Goal: Task Accomplishment & Management: Manage account settings

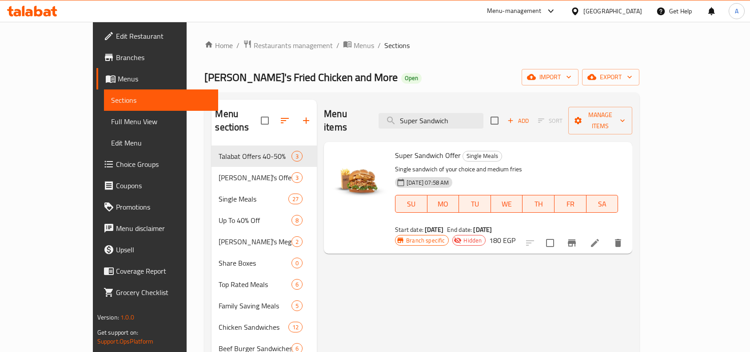
scroll to position [56, 0]
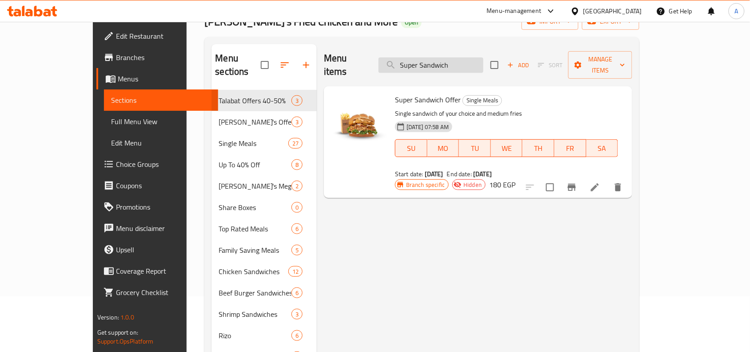
click at [484, 64] on input "Super Sandwich" at bounding box center [431, 65] width 105 height 16
paste input "4 Share Offers 2"
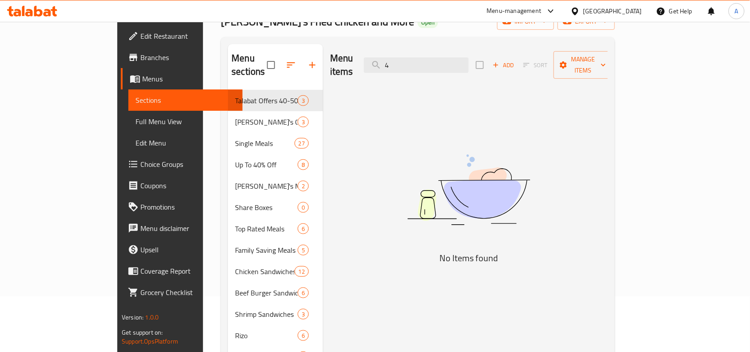
type input "4"
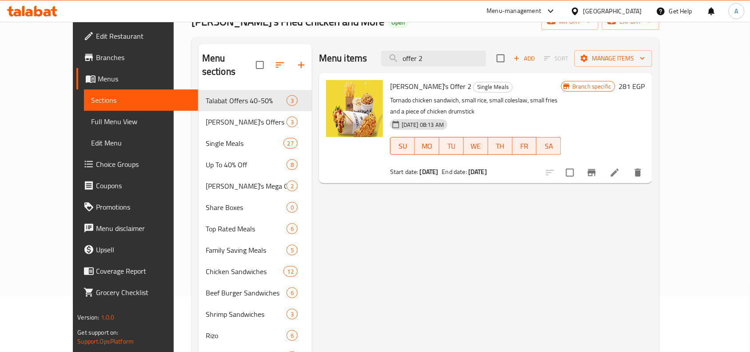
click at [465, 72] on div "Menu items offer 2 Add Sort Manage items" at bounding box center [485, 58] width 333 height 29
click at [467, 51] on input "offer 2" at bounding box center [433, 59] width 105 height 16
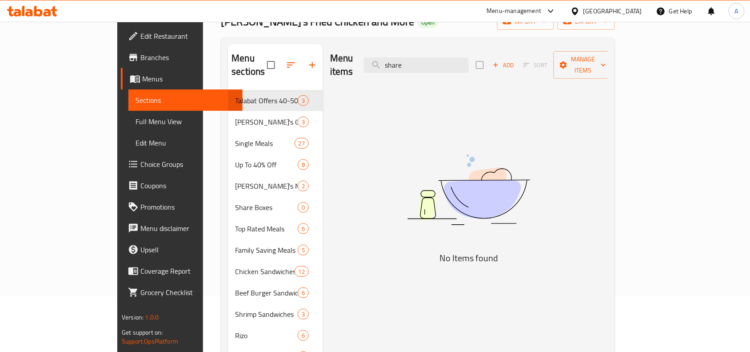
type input "share"
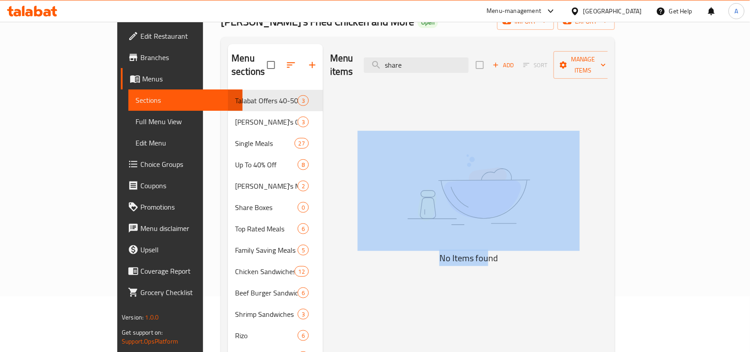
drag, startPoint x: 532, startPoint y: 239, endPoint x: 533, endPoint y: 234, distance: 5.1
click at [533, 234] on div "No Items found" at bounding box center [469, 198] width 222 height 135
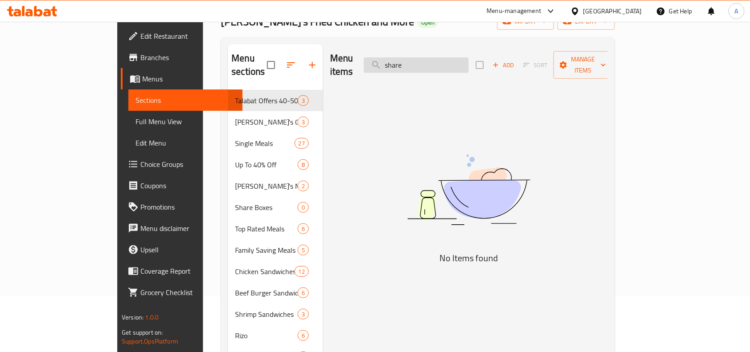
click at [469, 59] on input "share" at bounding box center [416, 65] width 105 height 16
type input "s"
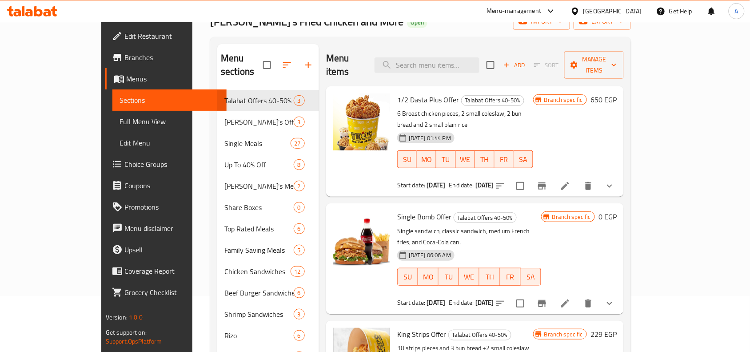
click at [506, 30] on div "Tiko's Fried Chicken and More Open import export" at bounding box center [420, 21] width 421 height 16
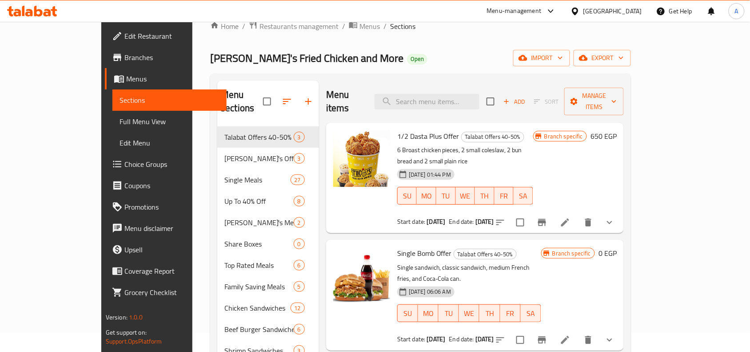
scroll to position [0, 0]
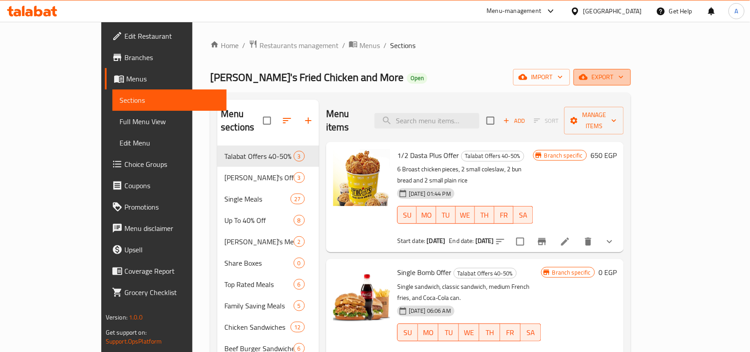
click at [624, 76] on span "export" at bounding box center [602, 77] width 43 height 11
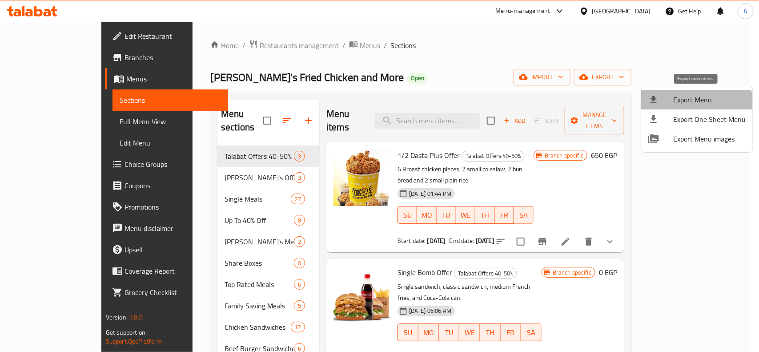
click at [693, 104] on span "Export Menu" at bounding box center [709, 99] width 72 height 11
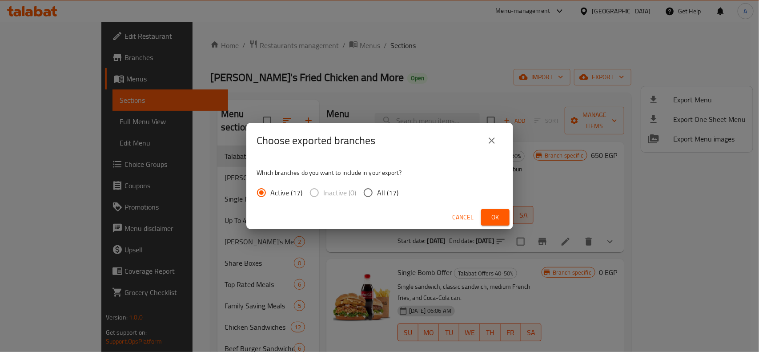
click at [369, 192] on input "All (17)" at bounding box center [368, 192] width 19 height 19
radio input "true"
click at [495, 214] on span "Ok" at bounding box center [495, 217] width 14 height 11
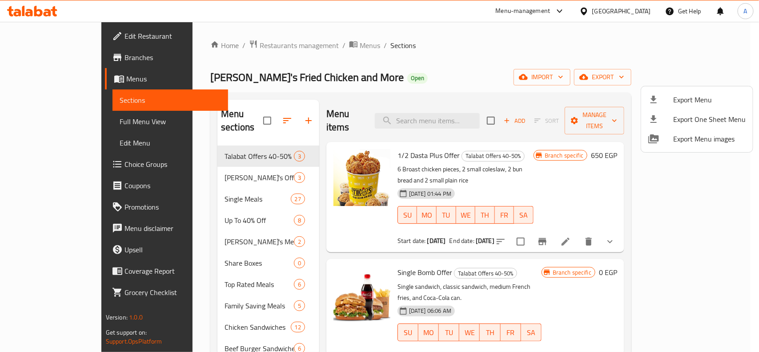
click at [447, 110] on div at bounding box center [379, 176] width 759 height 352
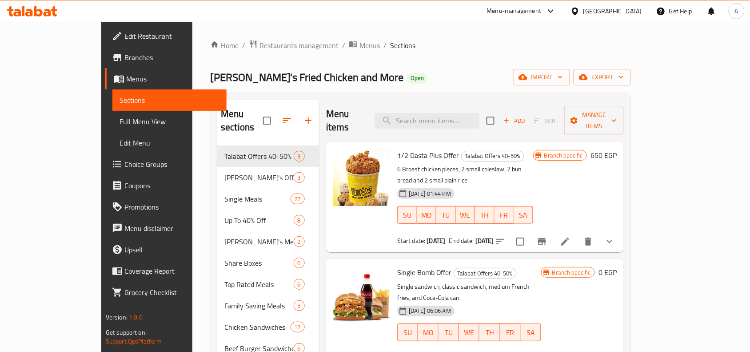
click at [447, 113] on input "search" at bounding box center [427, 121] width 105 height 16
paste input "4 Share Offers 2"
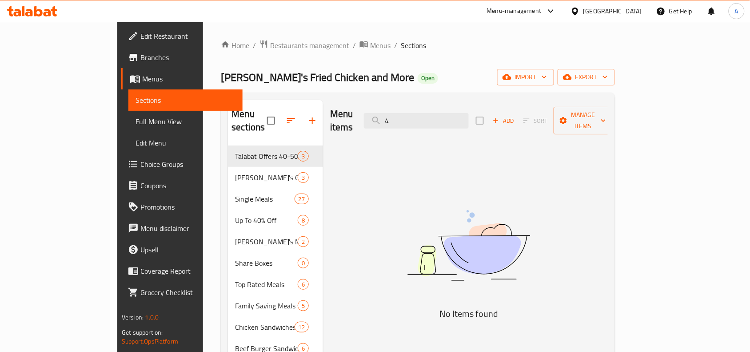
type input "4"
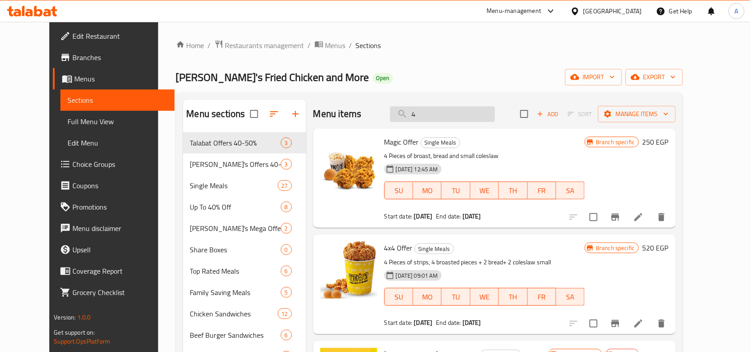
click at [454, 114] on input "4" at bounding box center [442, 114] width 105 height 16
paste input "Diesel Offer"
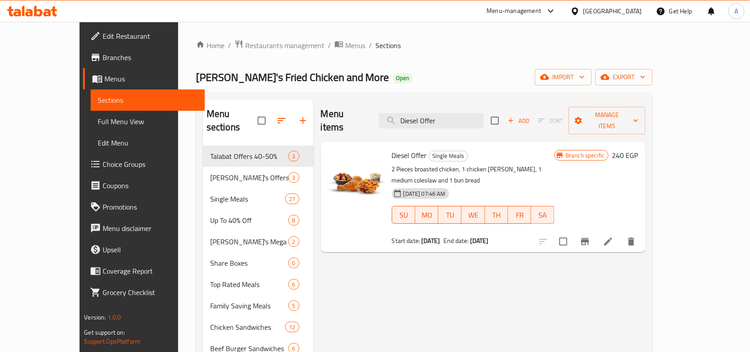
type input "Diesel Offer"
click at [639, 149] on h6 "240 EGP" at bounding box center [626, 155] width 26 height 12
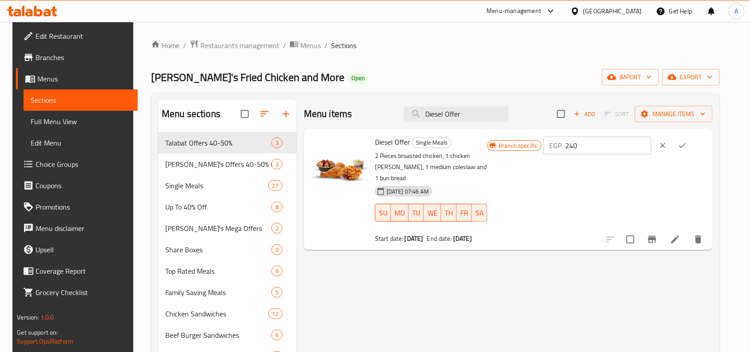
click at [621, 141] on input "240" at bounding box center [609, 145] width 86 height 18
paste input "32"
type input "320"
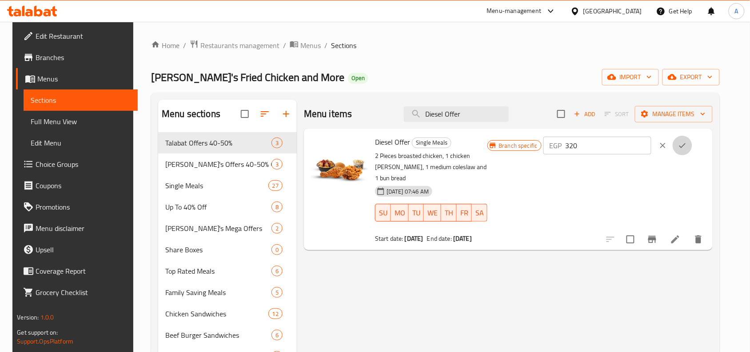
click at [687, 145] on icon "ok" at bounding box center [682, 145] width 9 height 9
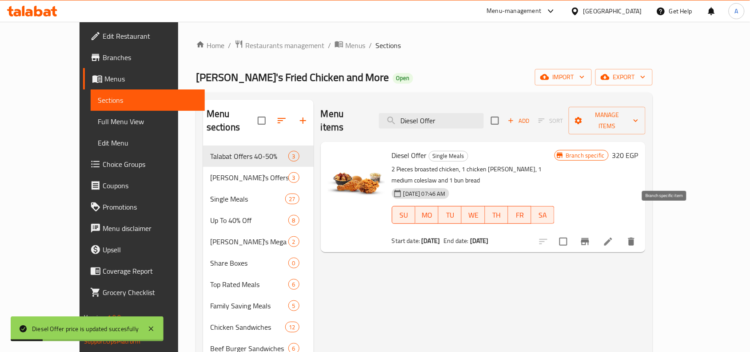
click at [591, 236] on icon "Branch-specific-item" at bounding box center [585, 241] width 11 height 11
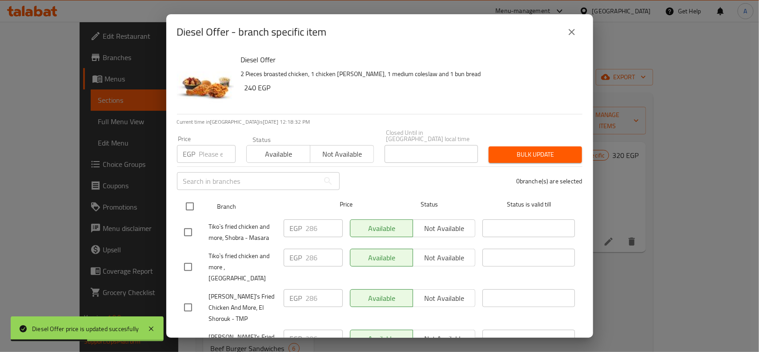
click at [188, 200] on input "checkbox" at bounding box center [189, 206] width 19 height 19
checkbox input "true"
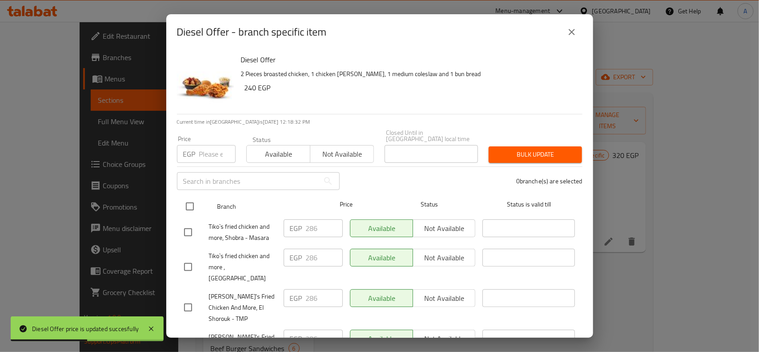
checkbox input "true"
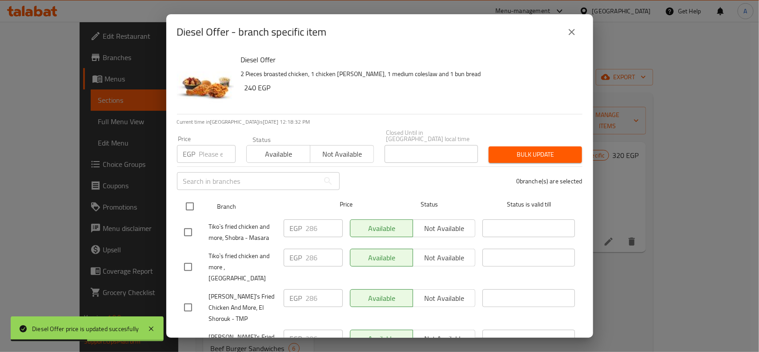
checkbox input "true"
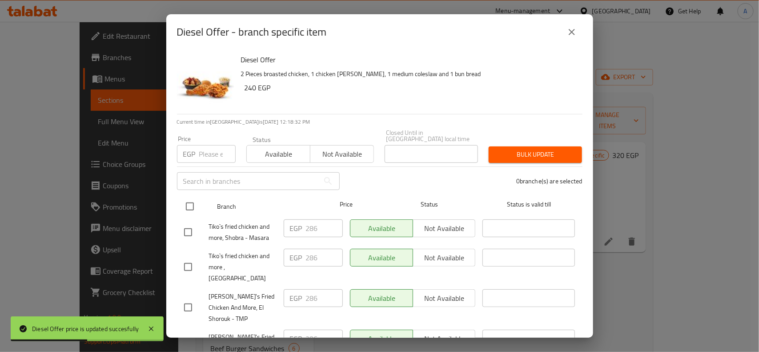
checkbox input "true"
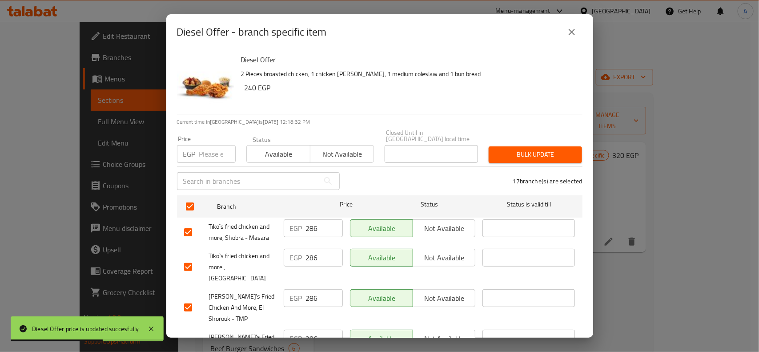
click at [219, 155] on input "number" at bounding box center [217, 154] width 36 height 18
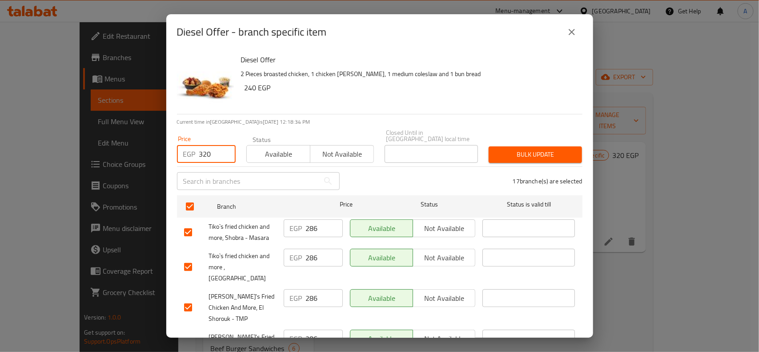
type input "320"
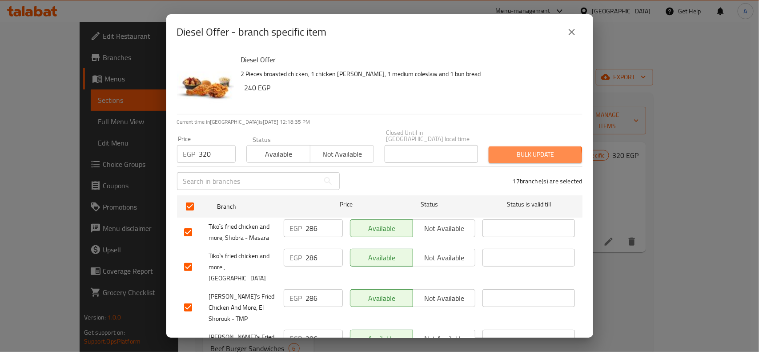
click at [512, 154] on button "Bulk update" at bounding box center [535, 154] width 93 height 16
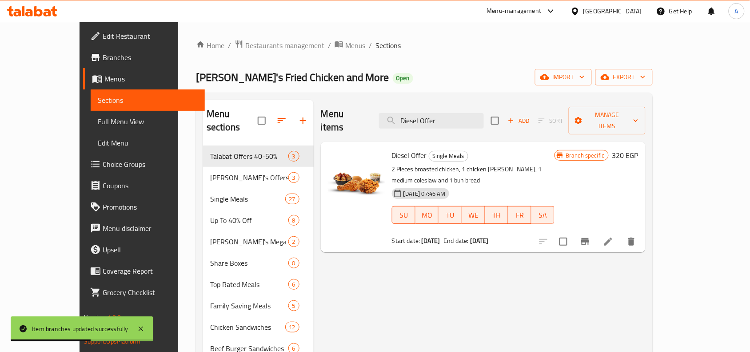
click at [613, 237] on icon at bounding box center [609, 241] width 8 height 8
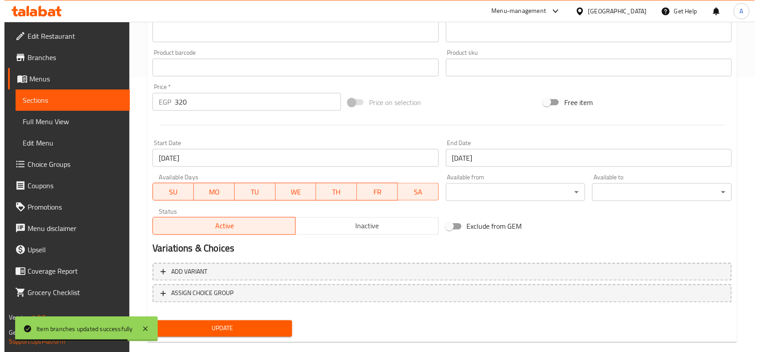
scroll to position [278, 0]
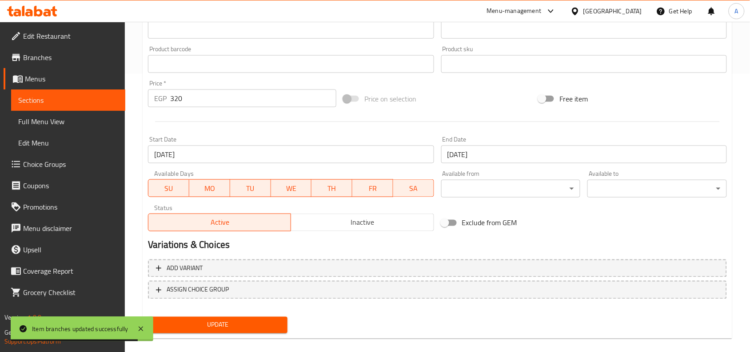
click at [241, 156] on input "[DATE]" at bounding box center [291, 154] width 286 height 18
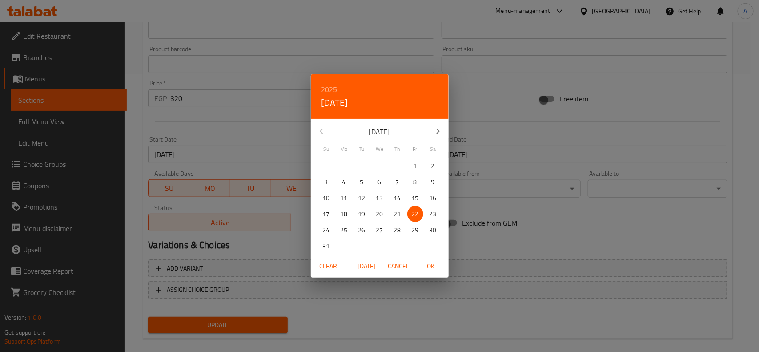
click at [441, 133] on icon "button" at bounding box center [438, 131] width 11 height 11
click at [357, 183] on span "7" at bounding box center [362, 181] width 16 height 11
click at [425, 263] on span "OK" at bounding box center [430, 265] width 21 height 11
type input "[DATE]"
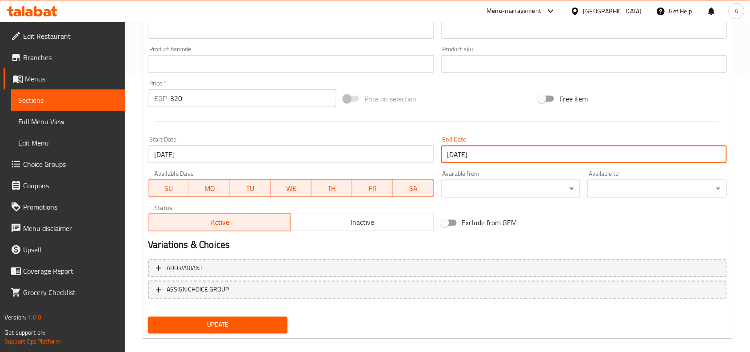
click at [501, 154] on input "[DATE]" at bounding box center [584, 154] width 286 height 18
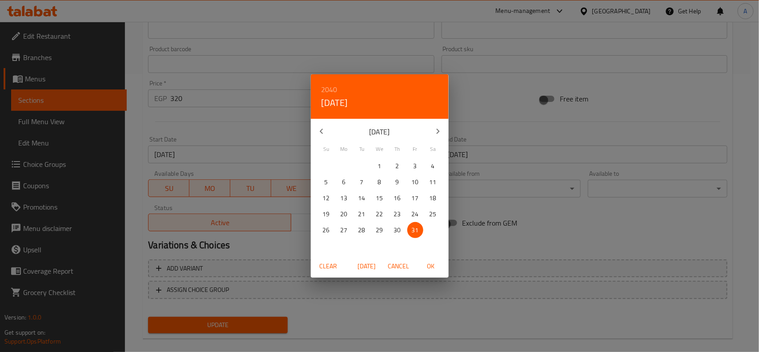
click at [441, 138] on button "button" at bounding box center [437, 130] width 21 height 21
click at [441, 137] on button "button" at bounding box center [437, 130] width 21 height 21
click at [381, 228] on p "31" at bounding box center [379, 229] width 7 height 11
click at [336, 88] on h6 "2040" at bounding box center [329, 89] width 16 height 12
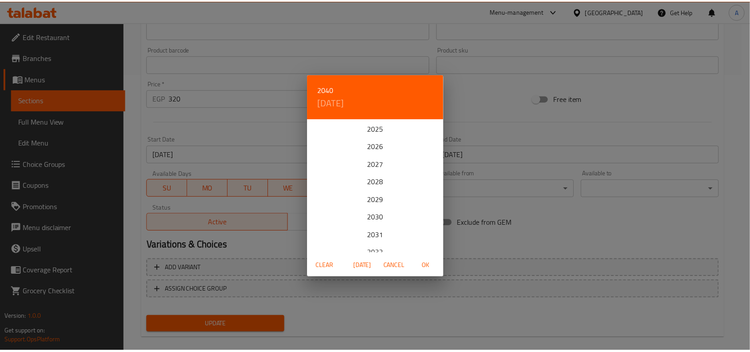
scroll to position [213, 0]
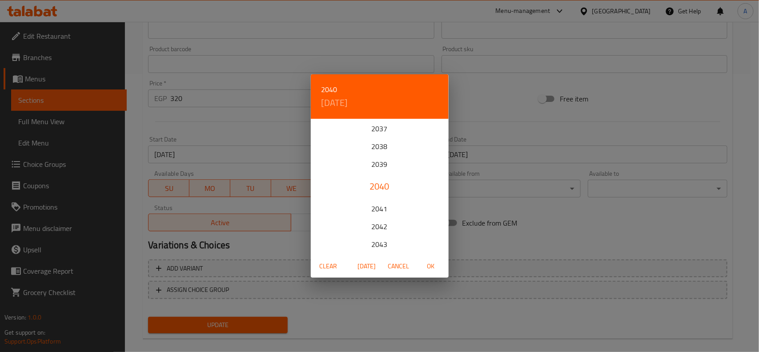
click at [430, 262] on span "OK" at bounding box center [430, 265] width 21 height 11
type input "[DATE]"
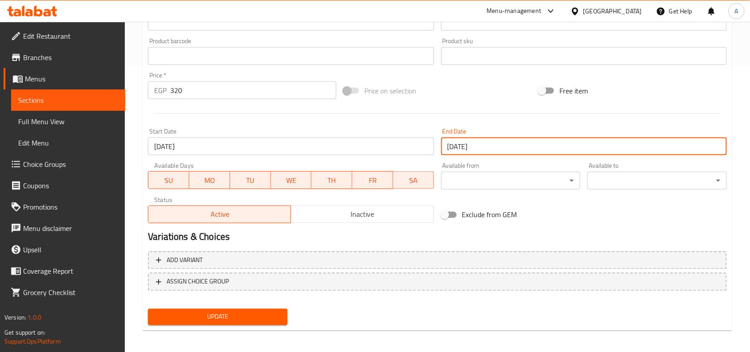
scroll to position [288, 0]
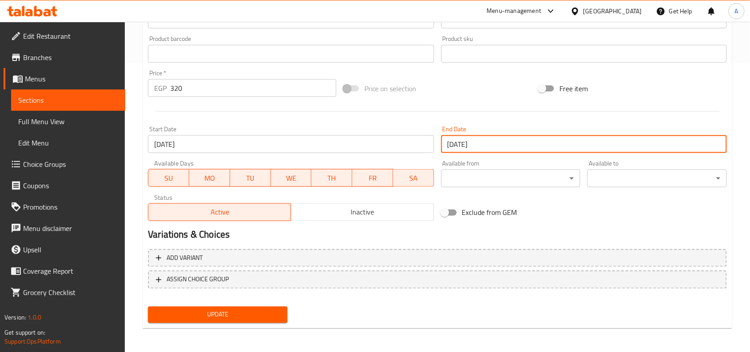
click at [248, 314] on span "Update" at bounding box center [217, 314] width 125 height 11
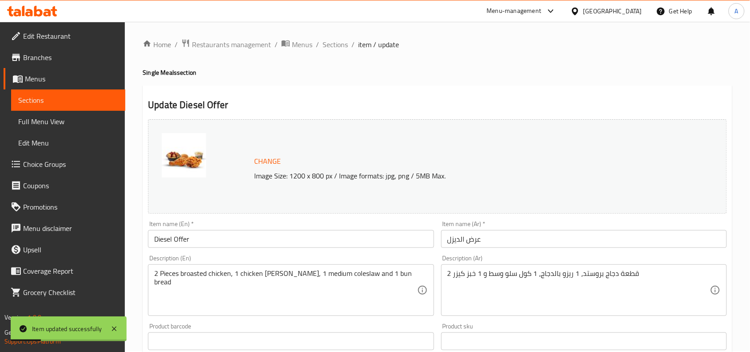
scroll to position [0, 0]
click at [191, 241] on input "Diesel Offer" at bounding box center [291, 240] width 286 height 18
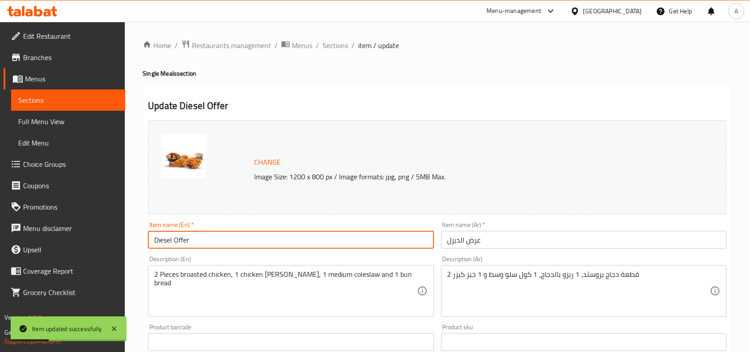
click at [191, 241] on input "Diesel Offer" at bounding box center [291, 240] width 286 height 18
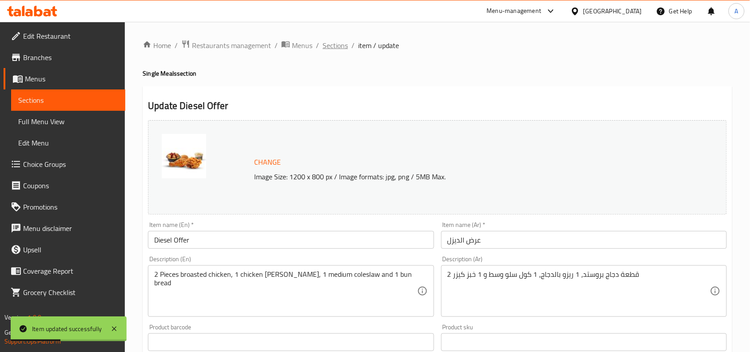
click at [342, 48] on span "Sections" at bounding box center [335, 45] width 25 height 11
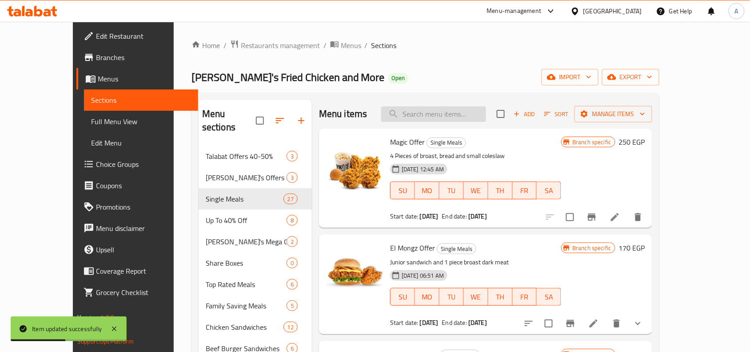
click at [450, 109] on input "search" at bounding box center [433, 114] width 105 height 16
paste input "Diesel Offer"
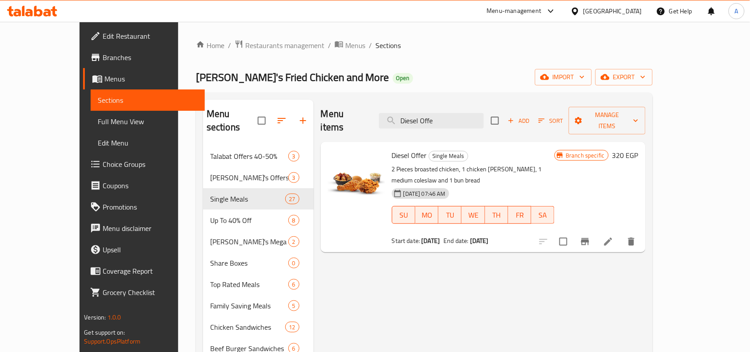
type input "Diesel Offe"
click at [396, 148] on span "Diesel Offer" at bounding box center [409, 154] width 35 height 13
copy h6 "Diesel Offer"
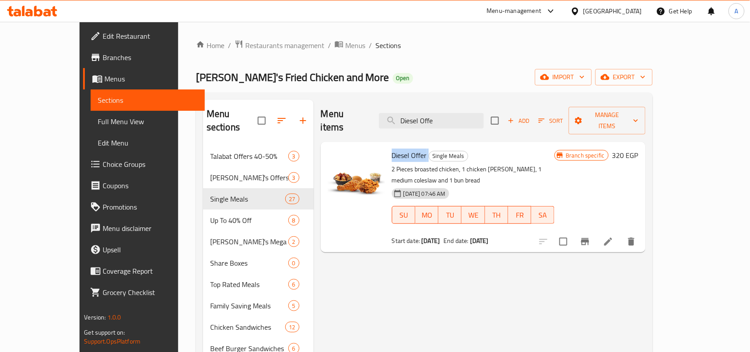
click at [614, 236] on icon at bounding box center [608, 241] width 11 height 11
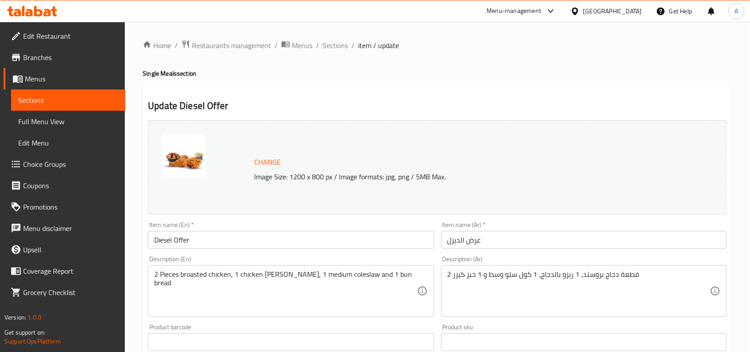
click at [454, 40] on ol "Home / Restaurants management / Menus / Sections / item / update" at bounding box center [438, 46] width 590 height 12
click at [340, 47] on span "Sections" at bounding box center [335, 45] width 25 height 11
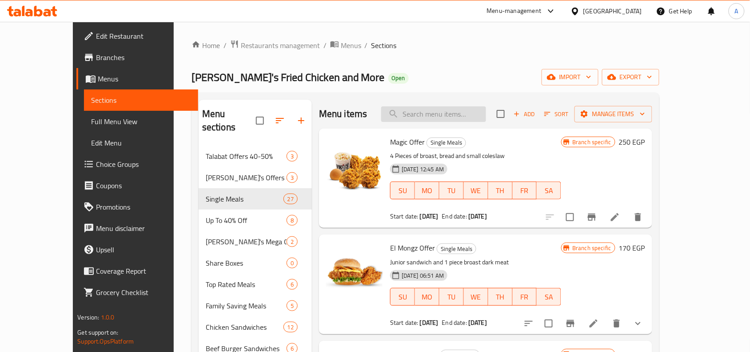
click at [441, 112] on input "search" at bounding box center [433, 114] width 105 height 16
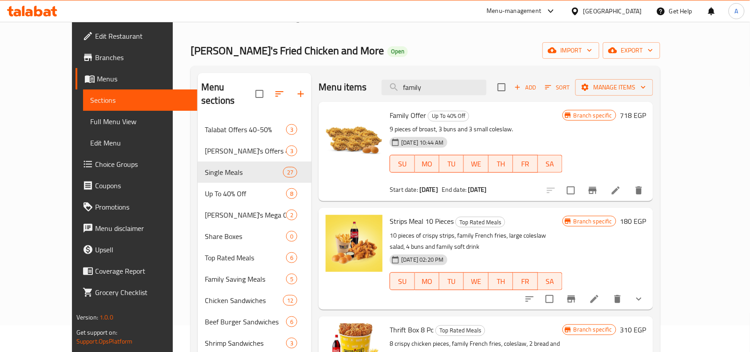
scroll to position [26, 0]
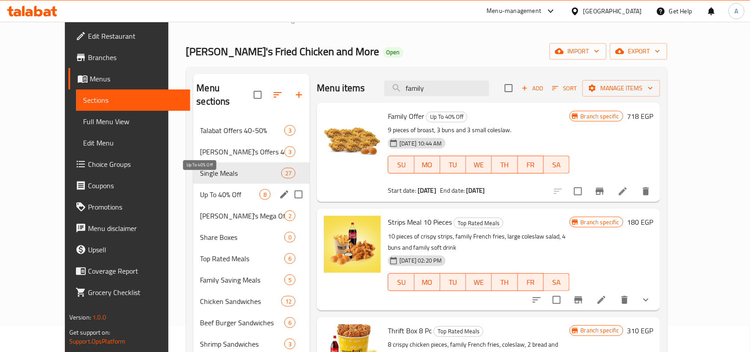
click at [200, 189] on span "Up To 40% Off" at bounding box center [230, 194] width 60 height 11
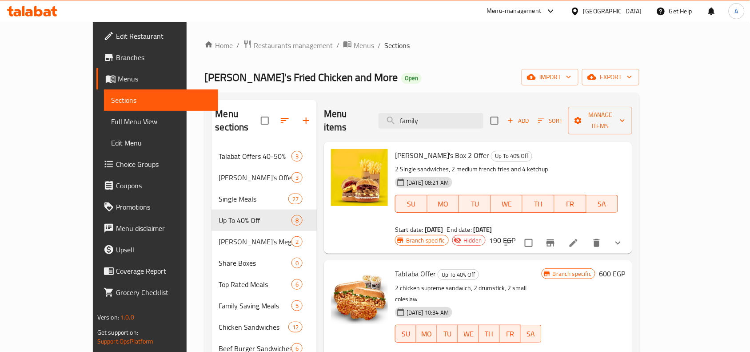
click at [465, 125] on div "Menu items family Add Sort Manage items" at bounding box center [478, 121] width 309 height 42
click at [467, 120] on input "family" at bounding box center [431, 121] width 105 height 16
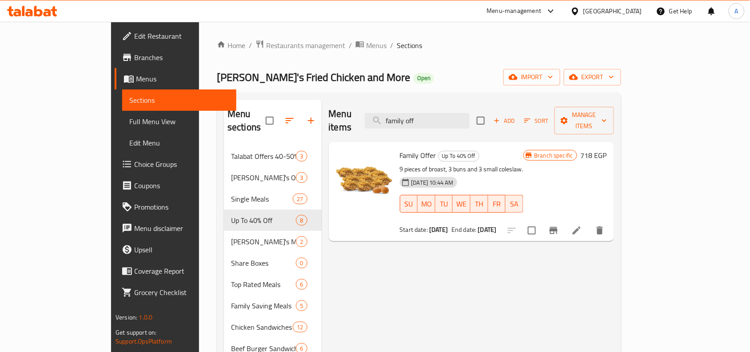
type input "family off"
click at [400, 148] on span "Family Offer" at bounding box center [418, 154] width 36 height 13
copy h6 "Family Offer"
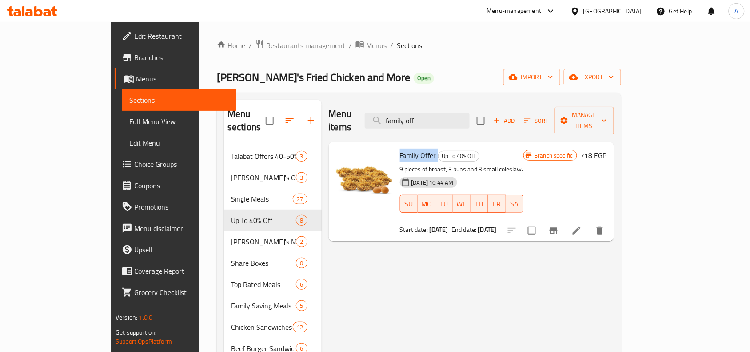
click at [558, 227] on icon "Branch-specific-item" at bounding box center [554, 230] width 8 height 7
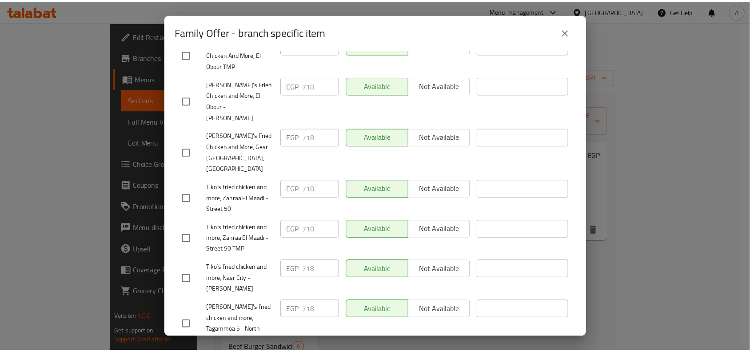
scroll to position [506, 0]
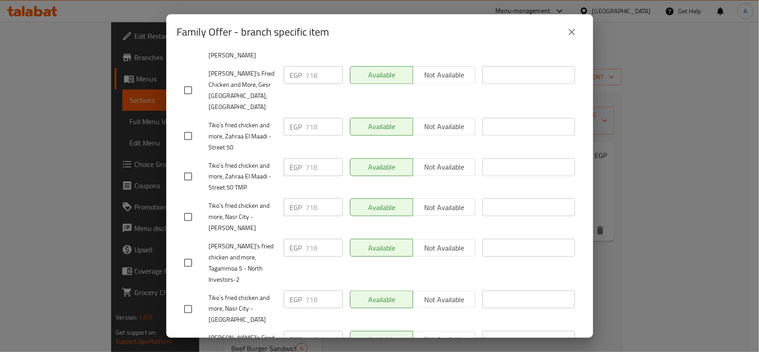
click at [565, 36] on button "close" at bounding box center [571, 31] width 21 height 21
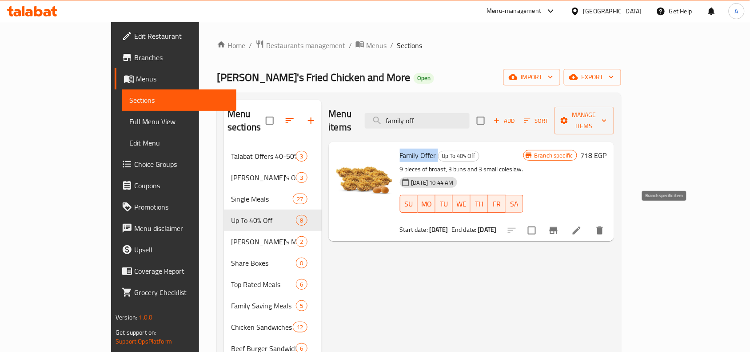
click at [565, 220] on button "Branch-specific-item" at bounding box center [553, 230] width 21 height 21
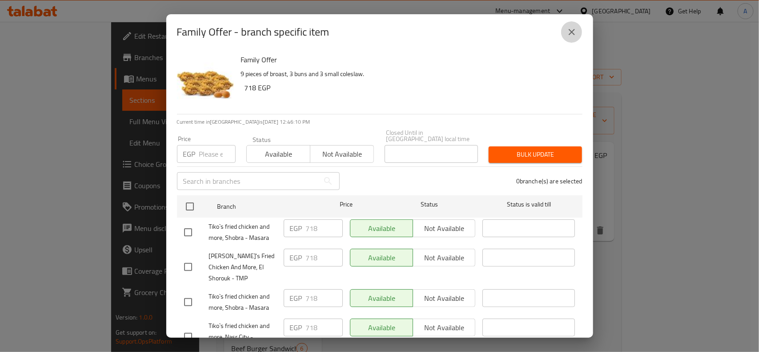
click at [570, 38] on button "close" at bounding box center [571, 31] width 21 height 21
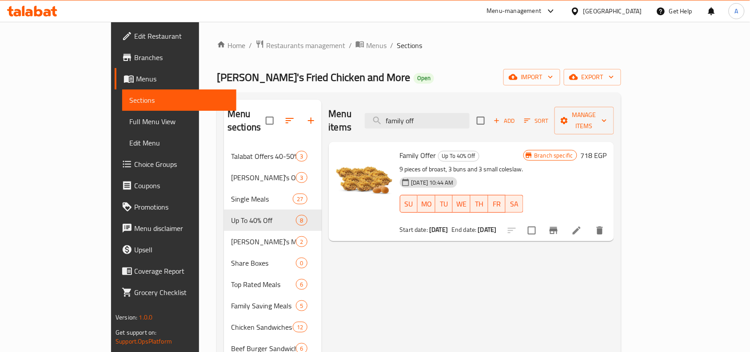
click at [607, 149] on h6 "718 EGP" at bounding box center [594, 155] width 26 height 12
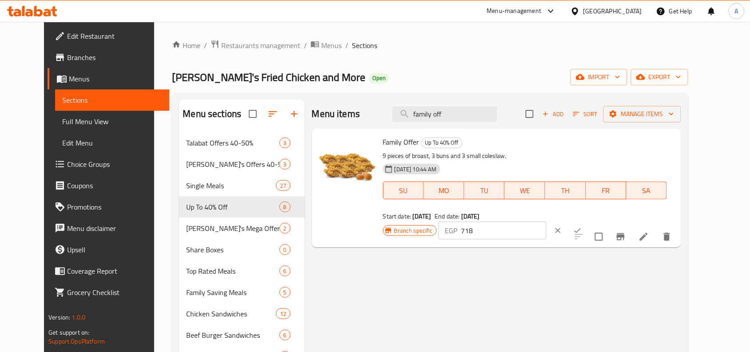
click at [547, 221] on input "718" at bounding box center [504, 230] width 86 height 18
paste input "870"
type input "870"
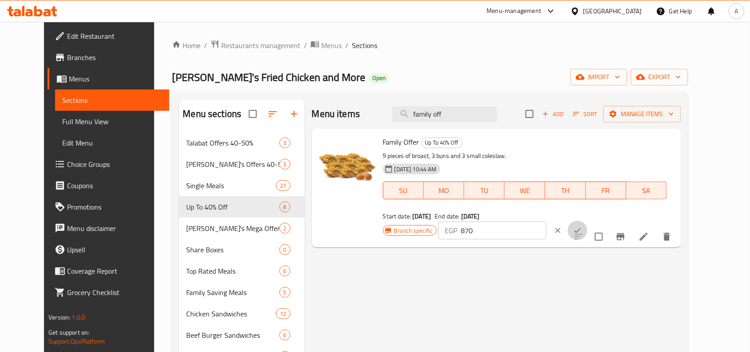
click at [582, 226] on icon "ok" at bounding box center [577, 230] width 9 height 9
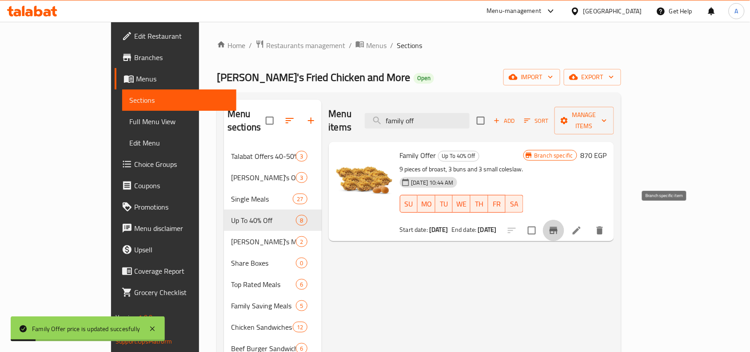
click at [559, 225] on icon "Branch-specific-item" at bounding box center [554, 230] width 11 height 11
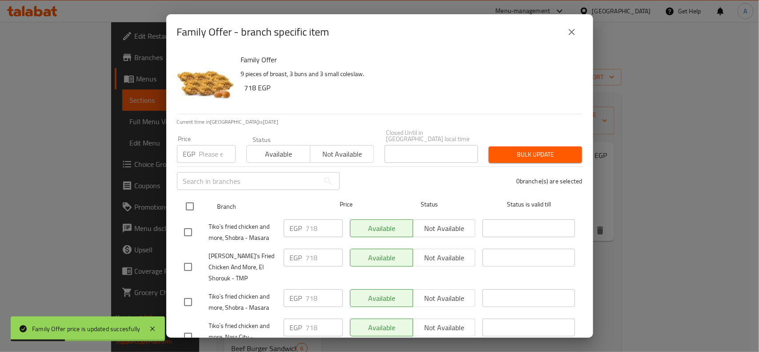
click at [187, 197] on input "checkbox" at bounding box center [189, 206] width 19 height 19
checkbox input "true"
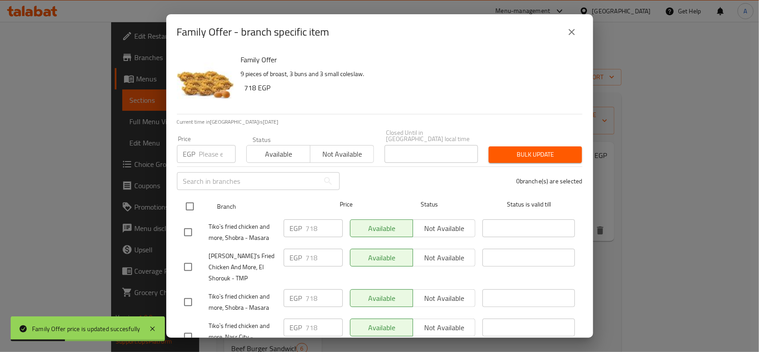
checkbox input "true"
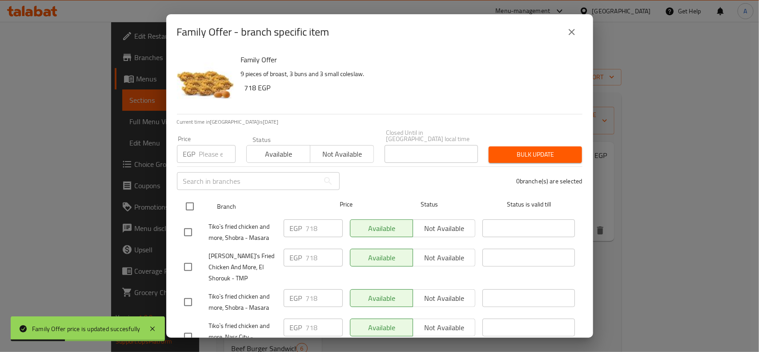
checkbox input "true"
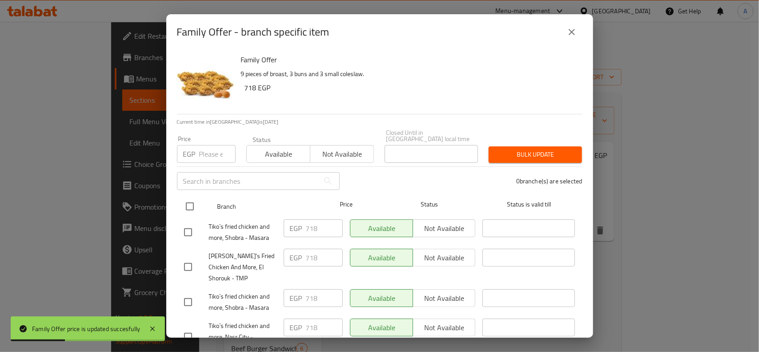
checkbox input "true"
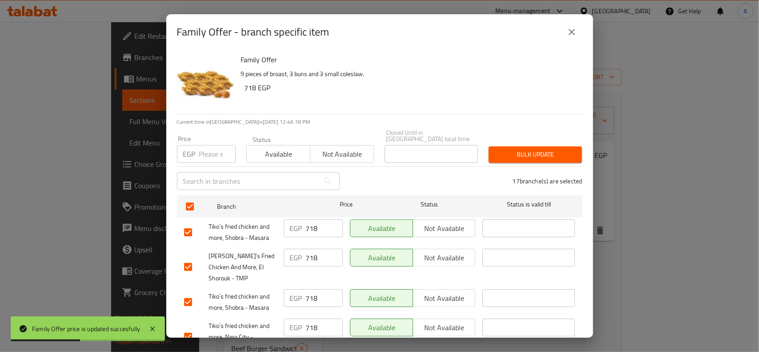
click at [201, 167] on div "​" at bounding box center [258, 181] width 173 height 28
click at [204, 152] on input "number" at bounding box center [217, 154] width 36 height 18
paste input "870"
type input "870"
click at [517, 150] on span "Bulk update" at bounding box center [535, 154] width 79 height 11
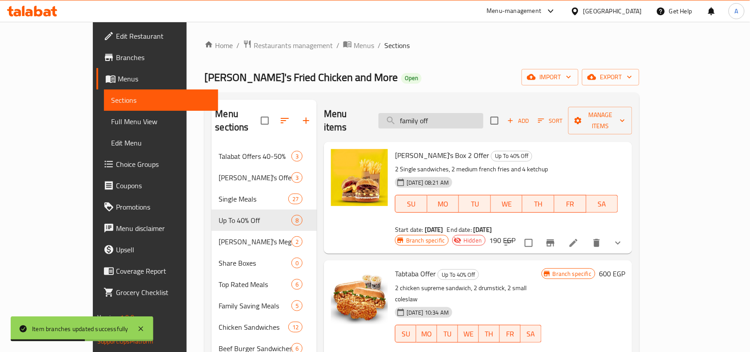
click at [465, 118] on input "family off" at bounding box center [431, 121] width 105 height 16
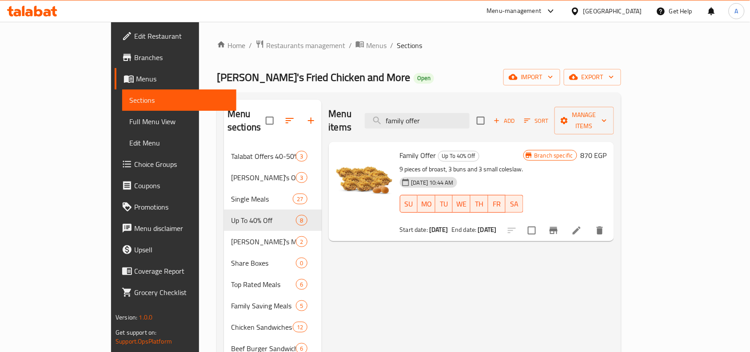
type input "family offer"
click at [589, 222] on li at bounding box center [577, 230] width 25 height 16
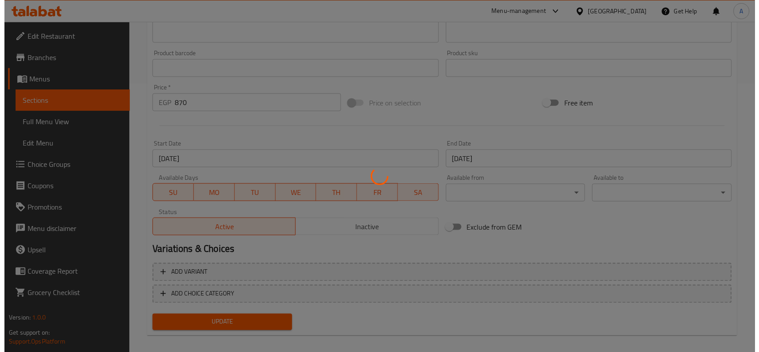
scroll to position [275, 0]
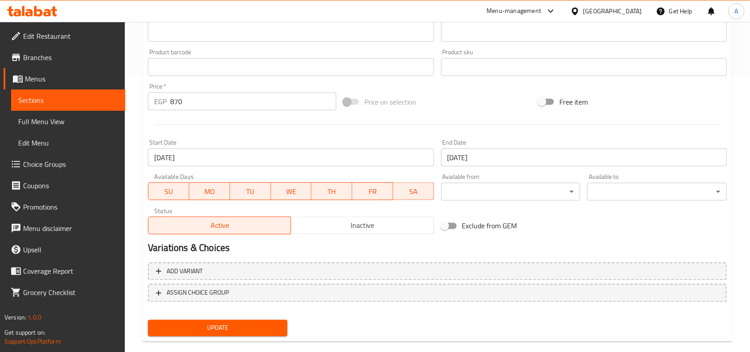
click at [281, 165] on input "23-08-2025" at bounding box center [291, 157] width 286 height 18
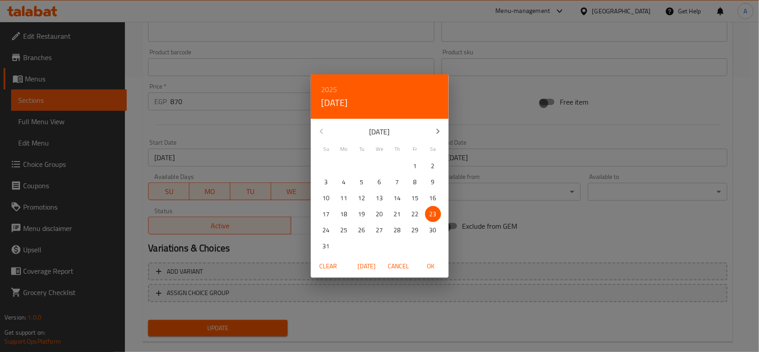
click at [437, 130] on icon "button" at bounding box center [438, 131] width 11 height 11
click at [361, 180] on p "7" at bounding box center [362, 181] width 4 height 11
click at [429, 263] on span "OK" at bounding box center [430, 265] width 21 height 11
type input "[DATE]"
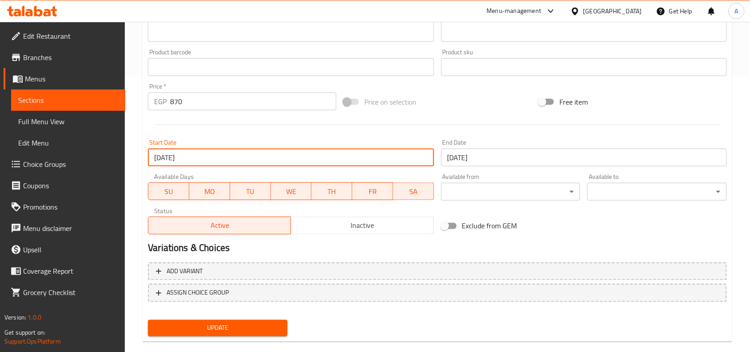
click at [502, 160] on input "[DATE]" at bounding box center [584, 157] width 286 height 18
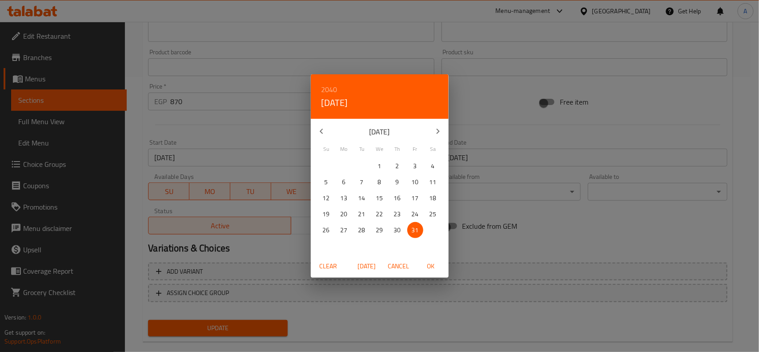
click at [443, 135] on button "button" at bounding box center [437, 130] width 21 height 21
click at [375, 230] on span "31" at bounding box center [380, 229] width 16 height 11
click at [337, 91] on h6 "2040" at bounding box center [329, 89] width 16 height 12
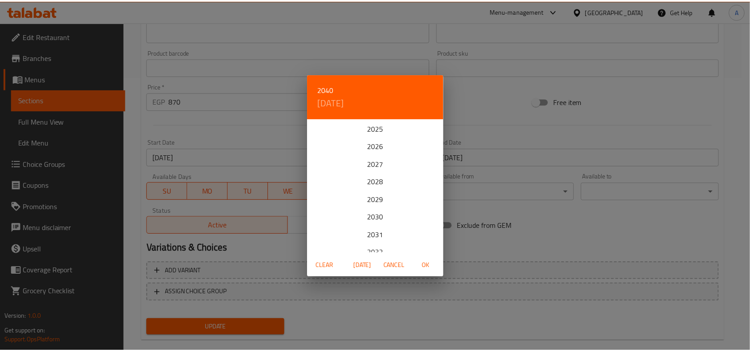
scroll to position [213, 0]
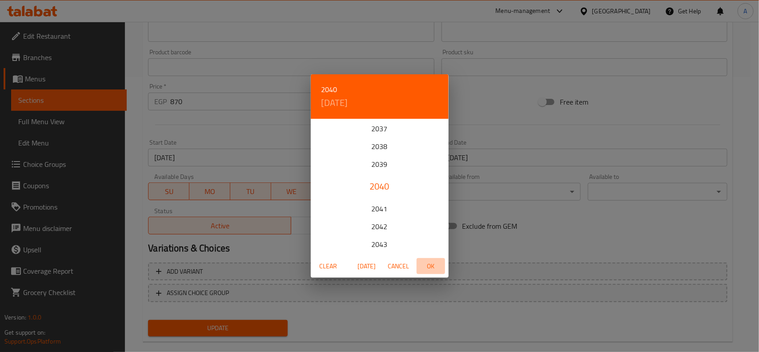
click at [425, 266] on span "OK" at bounding box center [430, 265] width 21 height 11
type input "[DATE]"
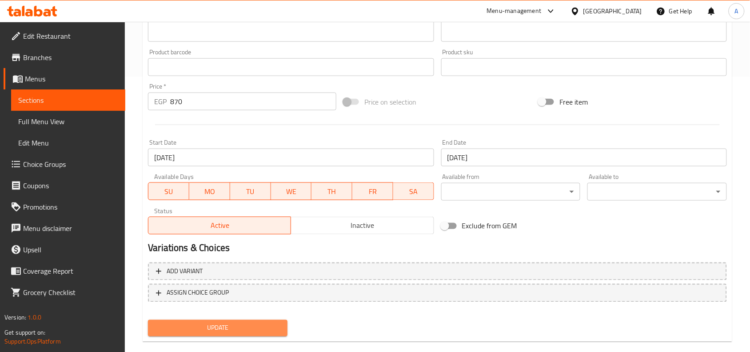
click at [212, 320] on button "Update" at bounding box center [218, 328] width 140 height 16
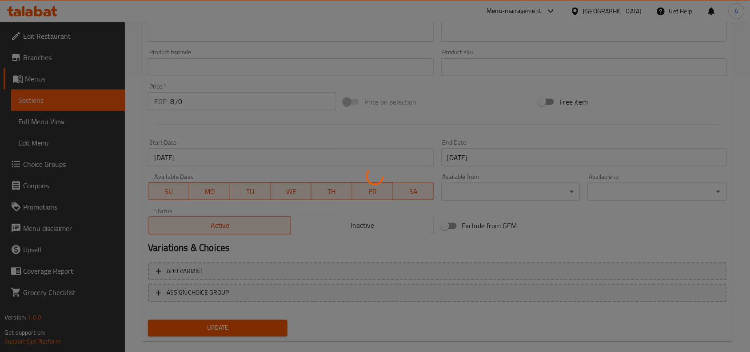
scroll to position [0, 0]
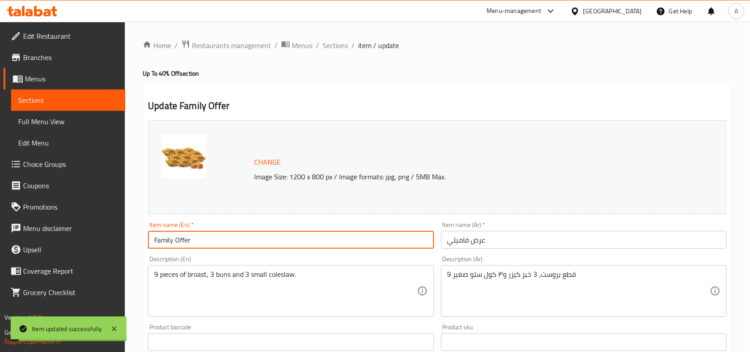
click at [243, 235] on input "Family Offer" at bounding box center [291, 240] width 286 height 18
click at [341, 49] on span "Sections" at bounding box center [335, 45] width 25 height 11
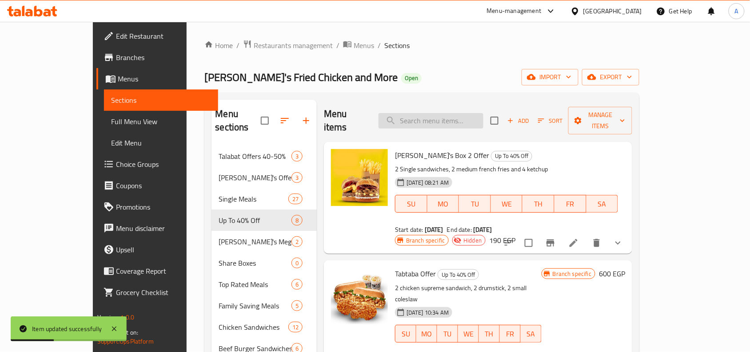
click at [484, 113] on input "search" at bounding box center [431, 121] width 105 height 16
paste input "Family Offer"
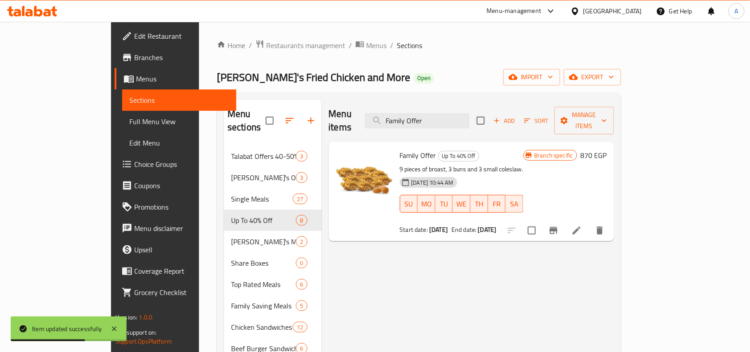
type input "Family Offer"
click at [559, 225] on icon "Branch-specific-item" at bounding box center [554, 230] width 11 height 11
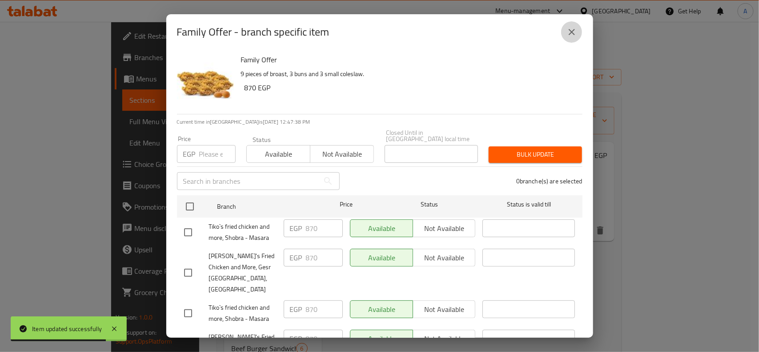
click at [573, 35] on icon "close" at bounding box center [571, 32] width 11 height 11
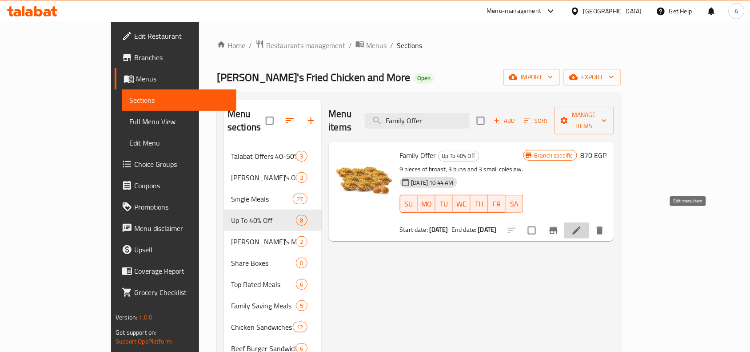
click at [582, 225] on icon at bounding box center [577, 230] width 11 height 11
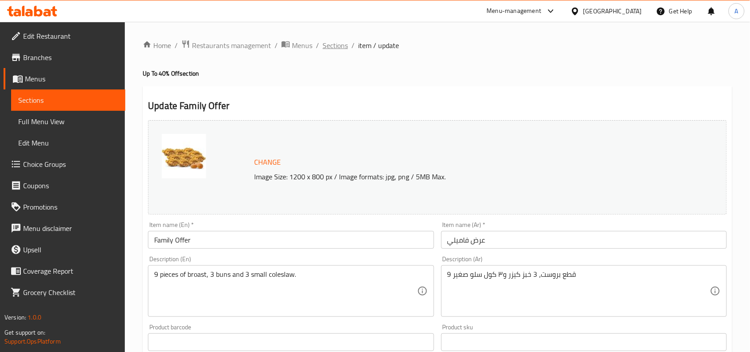
click at [343, 48] on span "Sections" at bounding box center [335, 45] width 25 height 11
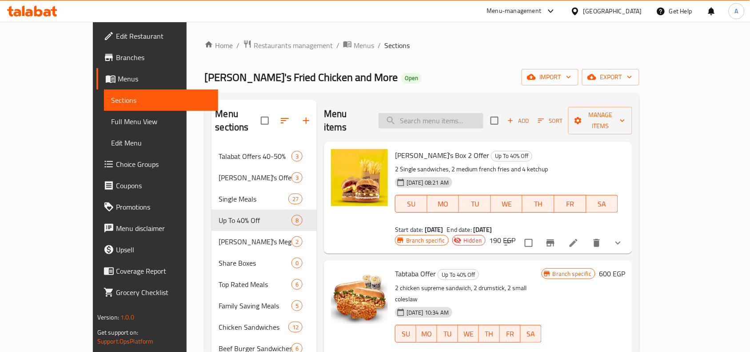
click at [440, 117] on input "search" at bounding box center [431, 121] width 105 height 16
paste input "El Rayak Offer"
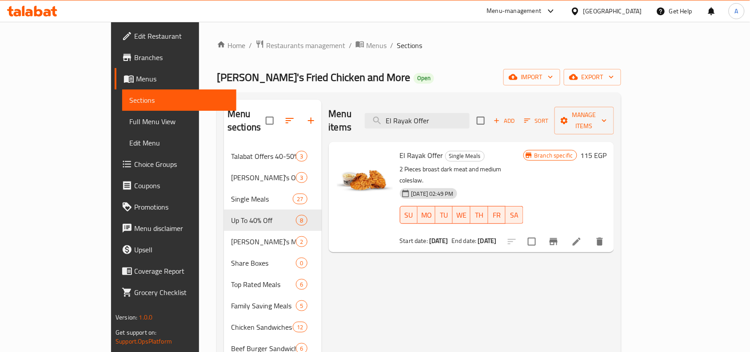
type input "El Rayak Offer"
click at [607, 149] on h6 "115 EGP" at bounding box center [594, 155] width 26 height 12
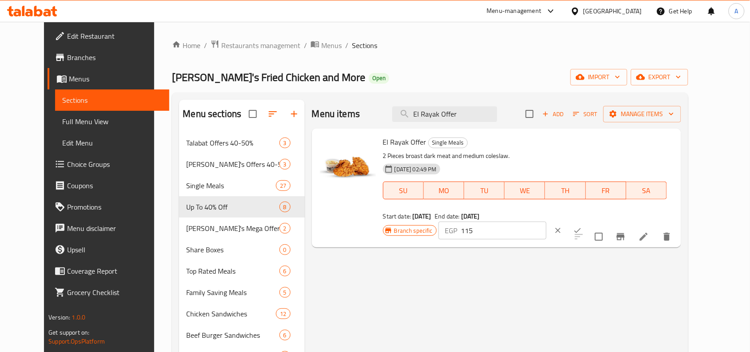
click at [547, 221] on input "115" at bounding box center [504, 230] width 86 height 18
paste input "9"
type input "195"
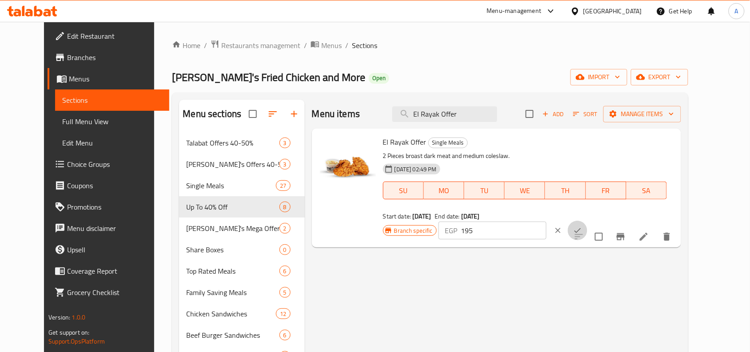
click at [588, 220] on button "ok" at bounding box center [578, 230] width 20 height 20
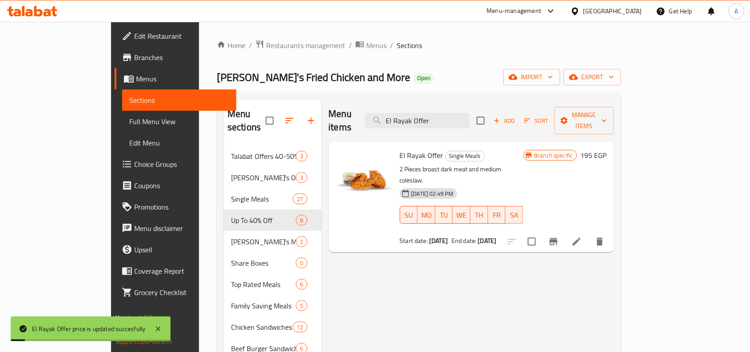
click at [565, 231] on button "Branch-specific-item" at bounding box center [553, 241] width 21 height 21
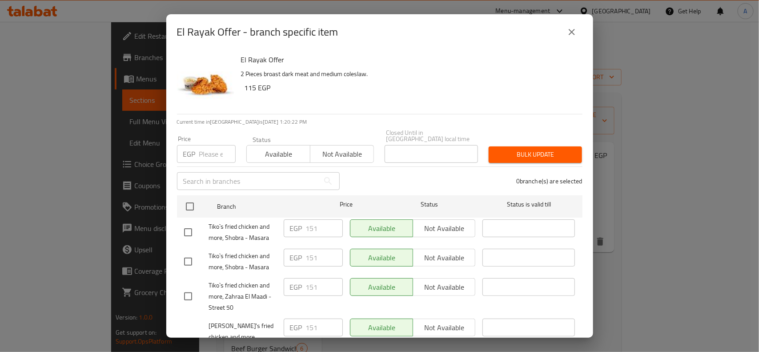
click at [208, 146] on input "number" at bounding box center [217, 154] width 36 height 18
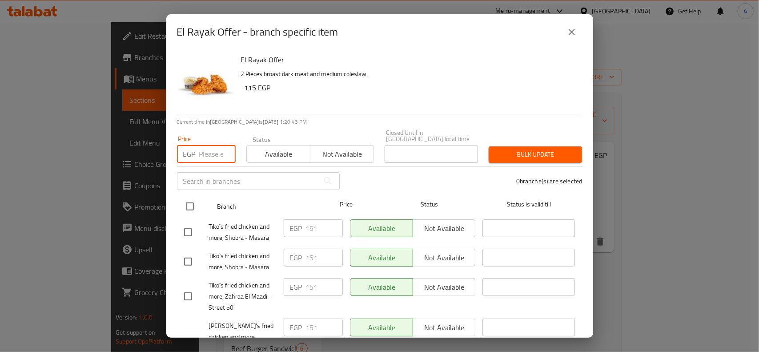
click at [188, 197] on input "checkbox" at bounding box center [189, 206] width 19 height 19
checkbox input "true"
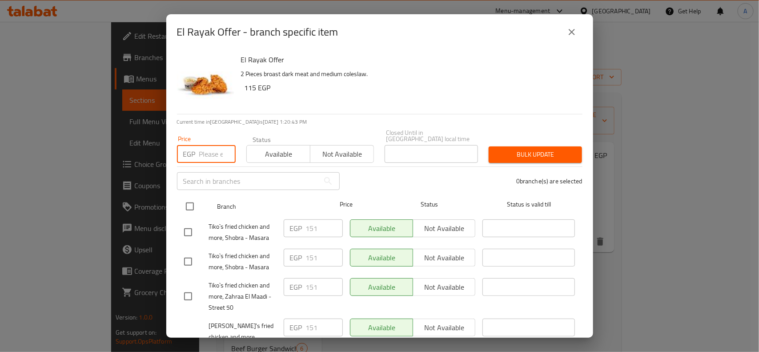
checkbox input "true"
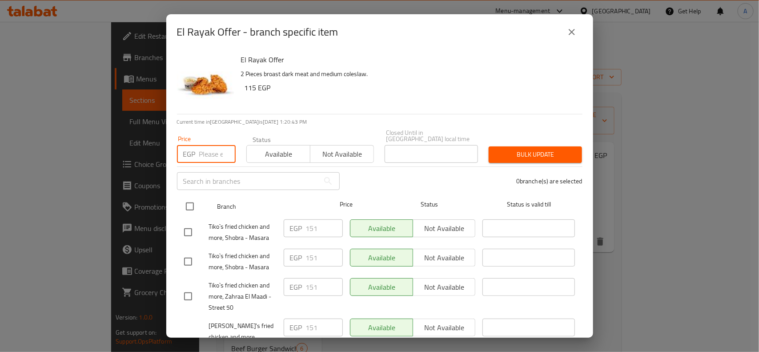
checkbox input "true"
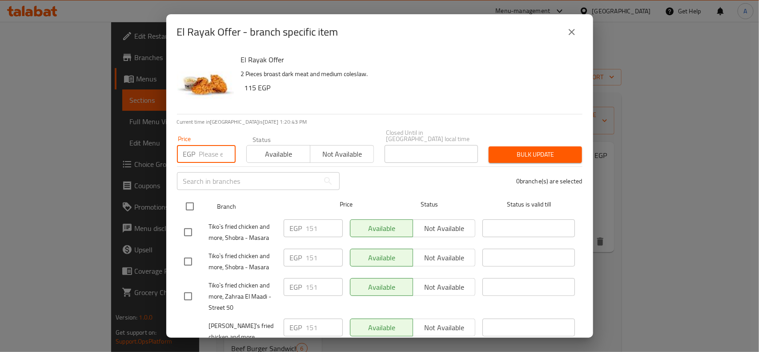
checkbox input "true"
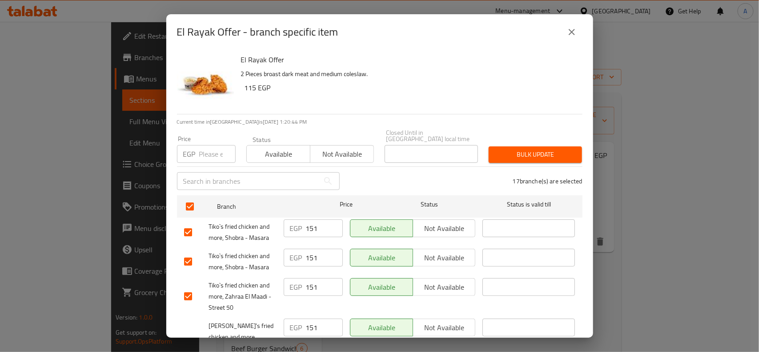
click at [205, 150] on input "number" at bounding box center [217, 154] width 36 height 18
paste input "195"
type input "195"
click at [519, 149] on span "Bulk update" at bounding box center [535, 154] width 79 height 11
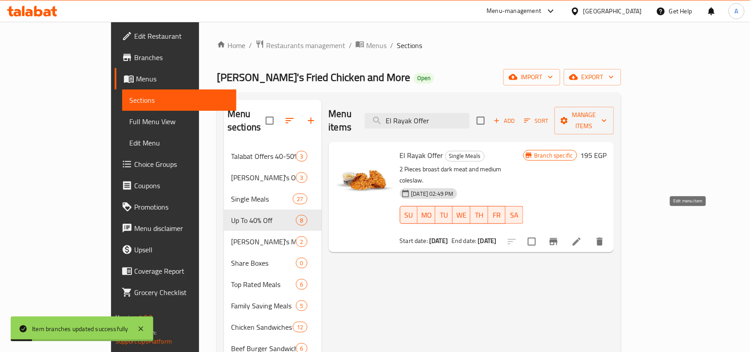
click at [582, 236] on icon at bounding box center [577, 241] width 11 height 11
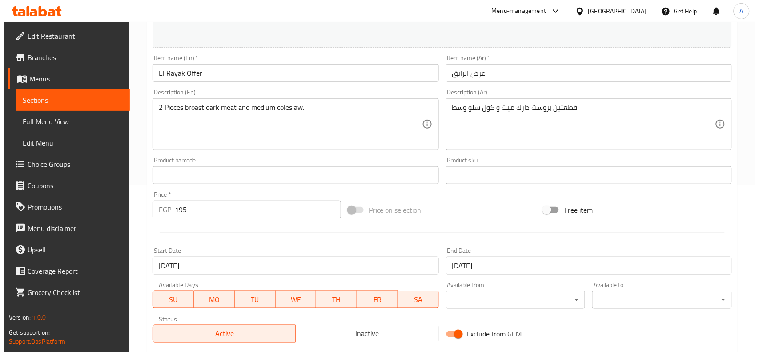
scroll to position [222, 0]
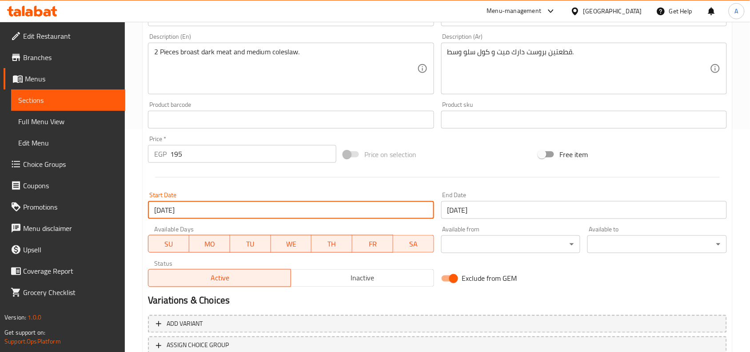
click at [259, 209] on input "[DATE]" at bounding box center [291, 210] width 286 height 18
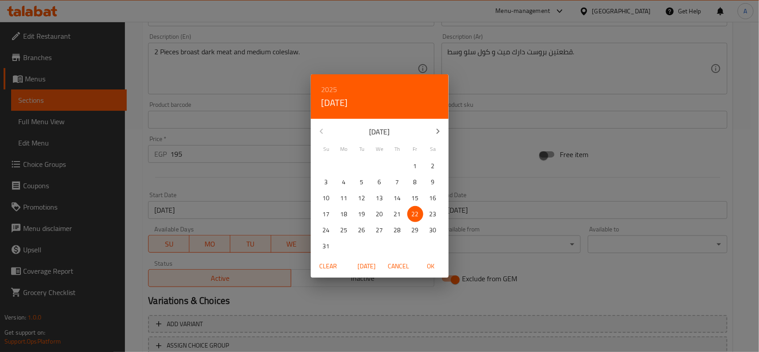
click at [437, 132] on icon "button" at bounding box center [437, 130] width 3 height 5
click at [361, 179] on p "7" at bounding box center [362, 181] width 4 height 11
click at [427, 267] on span "OK" at bounding box center [430, 265] width 21 height 11
type input "[DATE]"
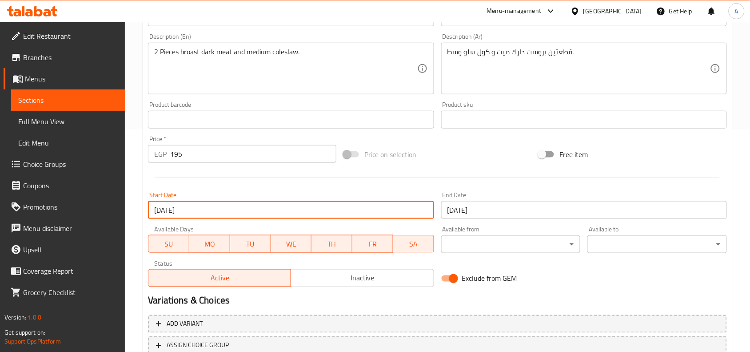
click at [507, 214] on input "[DATE]" at bounding box center [584, 210] width 286 height 18
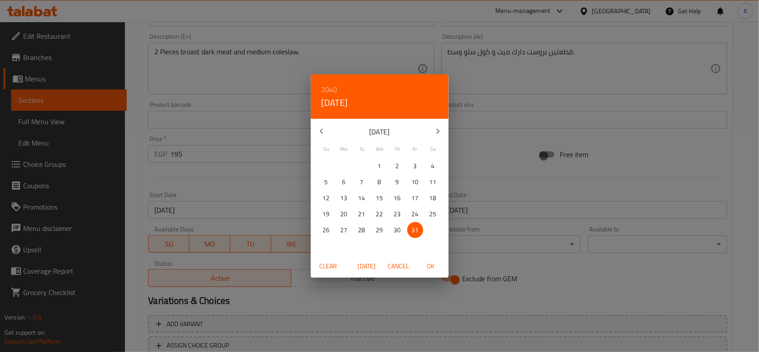
click at [436, 127] on icon "button" at bounding box center [438, 131] width 11 height 11
click at [374, 233] on span "31" at bounding box center [380, 229] width 16 height 11
click at [330, 92] on h6 "2040" at bounding box center [329, 89] width 16 height 12
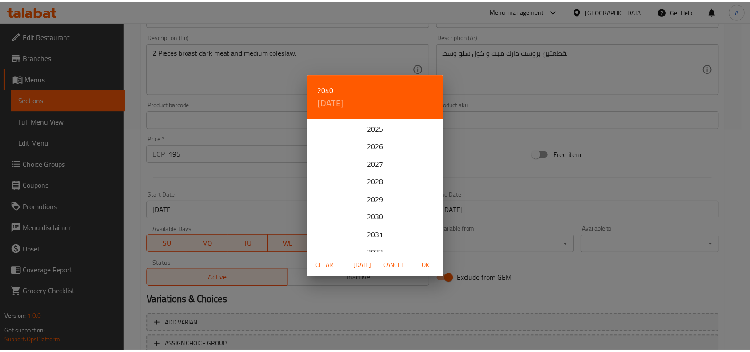
scroll to position [213, 0]
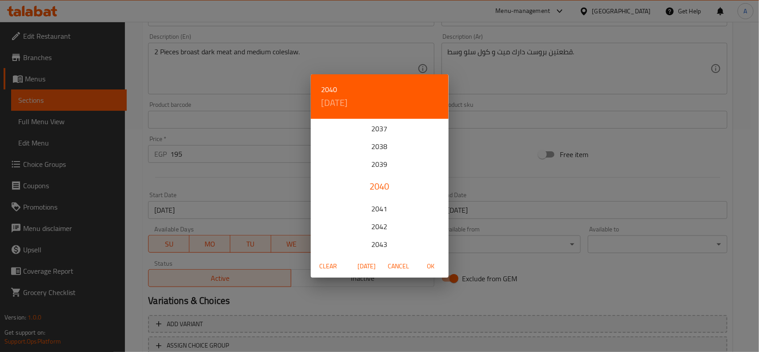
click at [427, 267] on span "OK" at bounding box center [430, 265] width 21 height 11
type input "[DATE]"
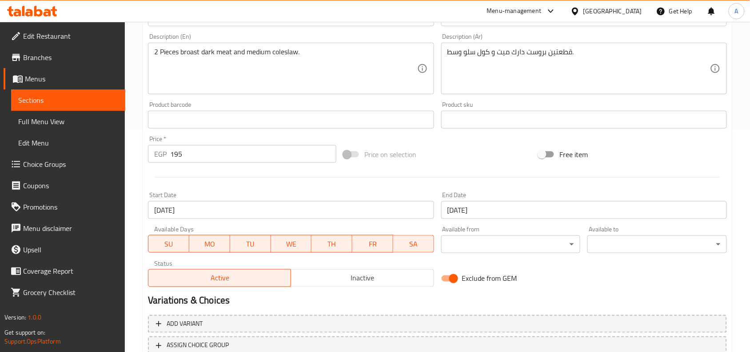
click at [482, 154] on div "Price on selection" at bounding box center [438, 154] width 196 height 24
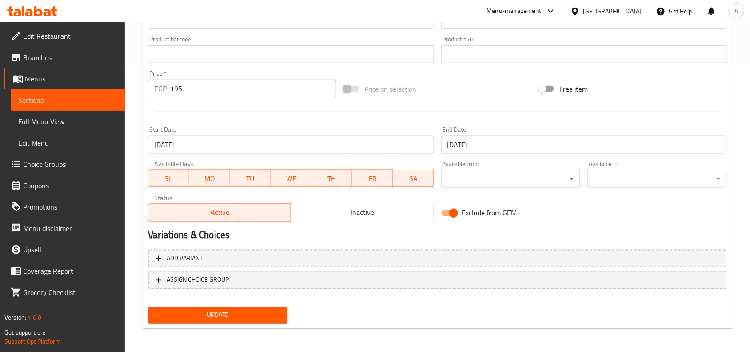
scroll to position [288, 0]
click at [223, 313] on span "Update" at bounding box center [217, 314] width 125 height 11
click at [268, 309] on span "Update" at bounding box center [217, 314] width 125 height 11
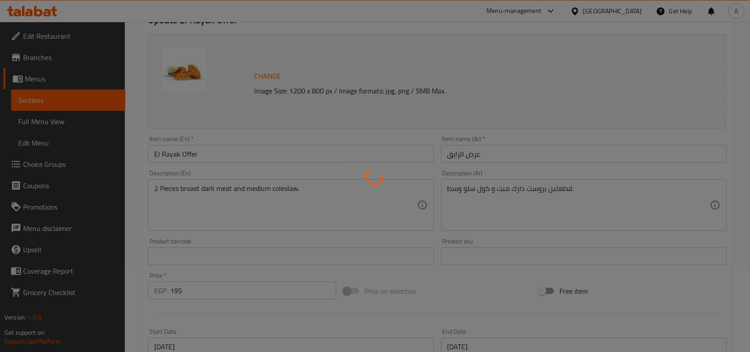
scroll to position [66, 0]
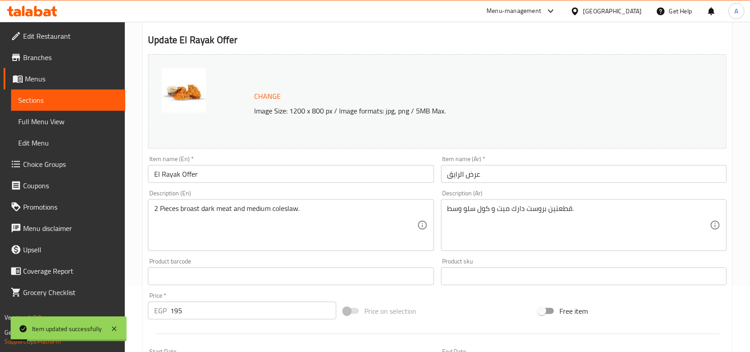
click at [219, 176] on input "El Rayak Offer" at bounding box center [291, 174] width 286 height 18
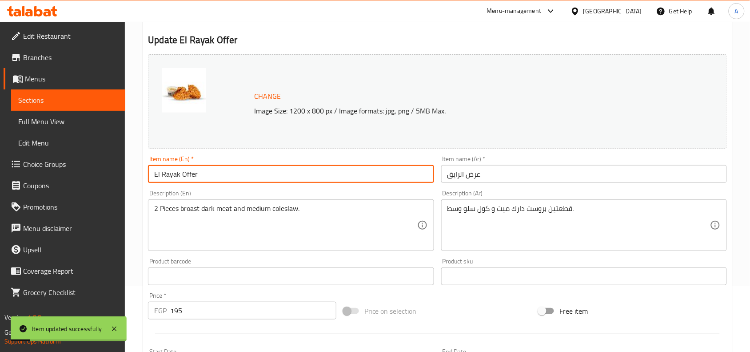
click at [219, 176] on input "El Rayak Offer" at bounding box center [291, 174] width 286 height 18
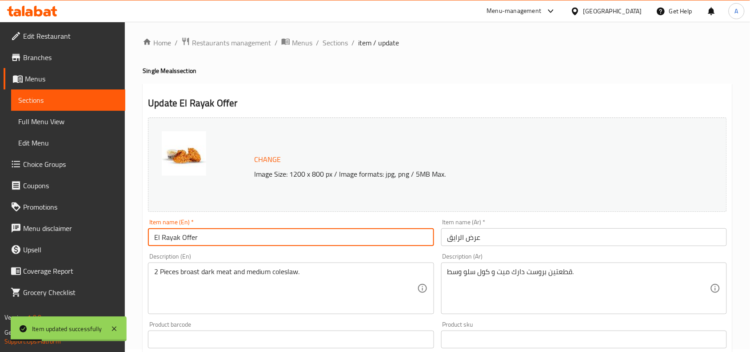
scroll to position [0, 0]
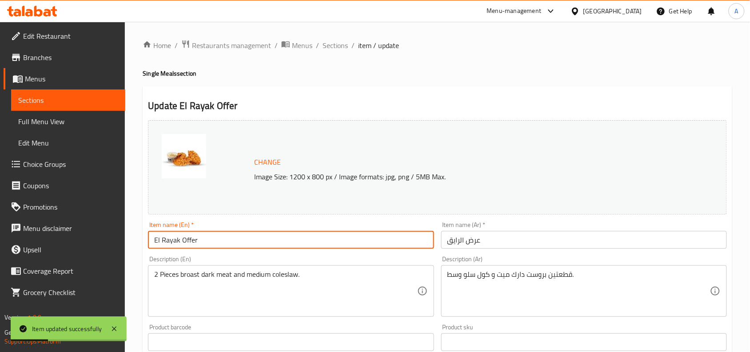
click at [171, 237] on input "El Rayak Offer" at bounding box center [291, 240] width 286 height 18
click at [332, 49] on span "Sections" at bounding box center [335, 45] width 25 height 11
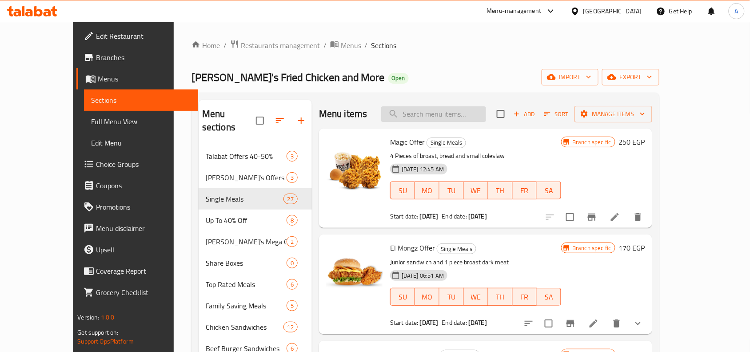
click at [443, 115] on input "search" at bounding box center [433, 114] width 105 height 16
paste input "El Rayak Offer"
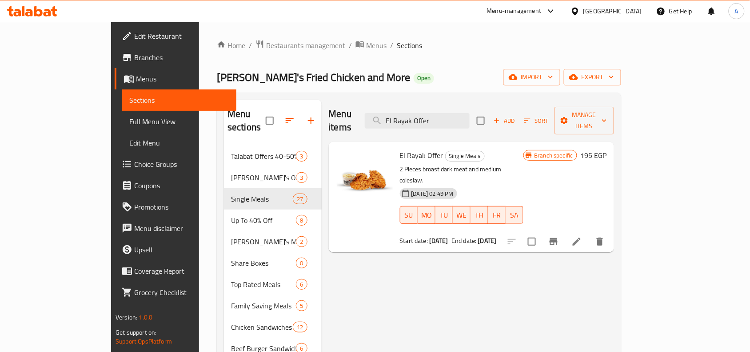
type input "El Rayak Offer"
click at [558, 238] on icon "Branch-specific-item" at bounding box center [554, 241] width 8 height 7
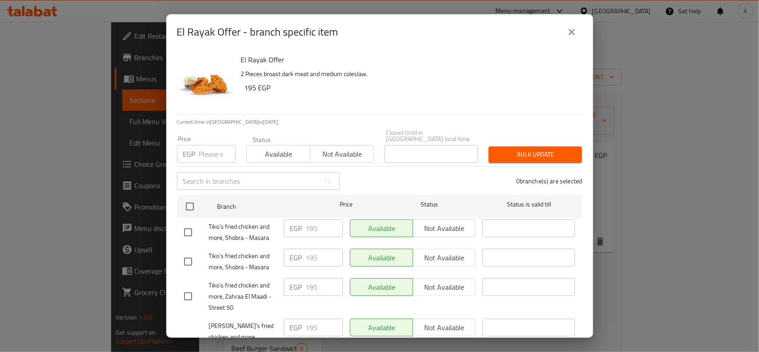
click at [574, 32] on icon "close" at bounding box center [571, 32] width 11 height 11
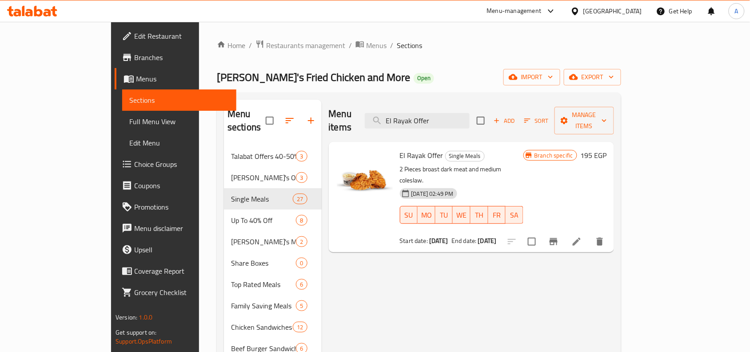
click at [582, 236] on icon at bounding box center [577, 241] width 11 height 11
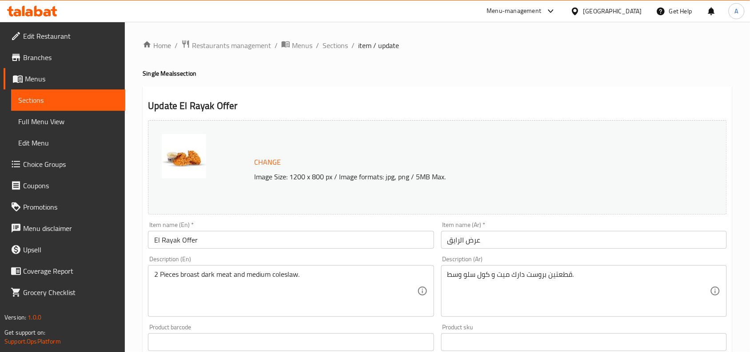
click at [196, 236] on input "El Rayak Offer" at bounding box center [291, 240] width 286 height 18
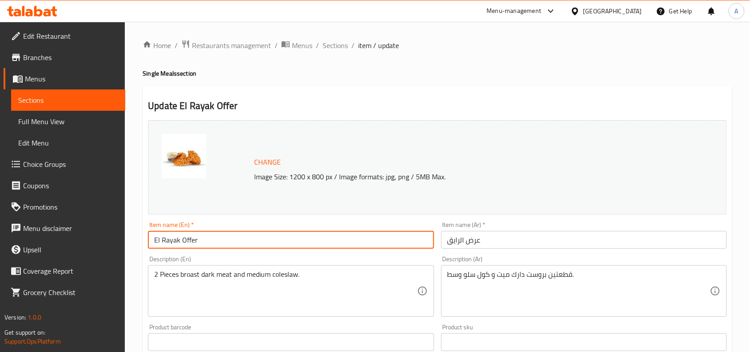
click at [196, 236] on input "El Rayak Offer" at bounding box center [291, 240] width 286 height 18
click at [335, 47] on span "Sections" at bounding box center [335, 45] width 25 height 11
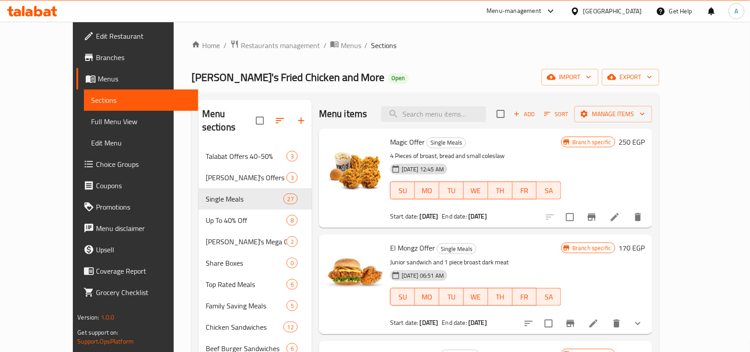
click at [455, 124] on div "Menu items Add Sort Manage items" at bounding box center [485, 114] width 333 height 29
click at [461, 119] on input "search" at bounding box center [433, 114] width 105 height 16
paste input "El Rayak Offer"
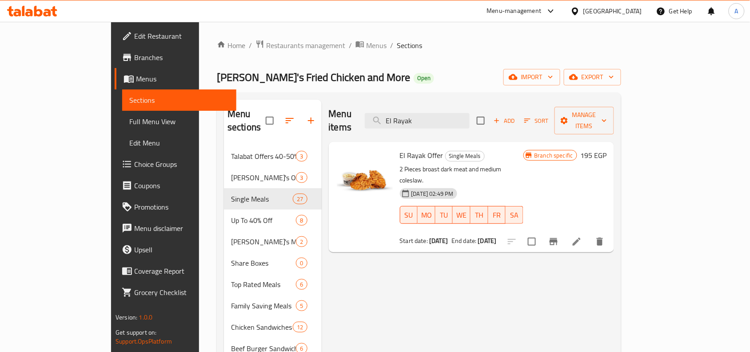
click at [400, 148] on span "El Rayak Offer" at bounding box center [422, 154] width 44 height 13
copy h6 "El Rayak Offer"
click at [449, 117] on input "El Rayak" at bounding box center [417, 121] width 105 height 16
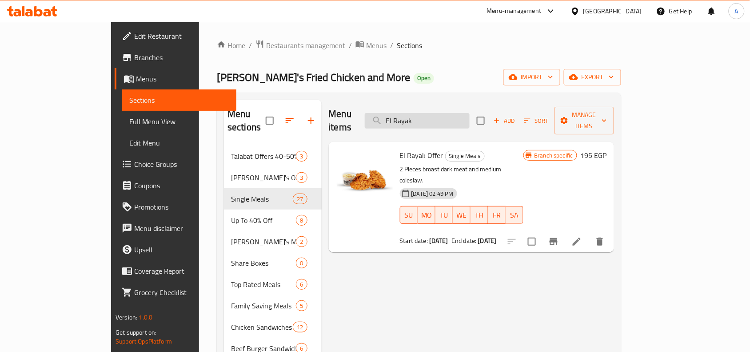
click at [449, 117] on input "El Rayak" at bounding box center [417, 121] width 105 height 16
paste input "Mongz Offer"
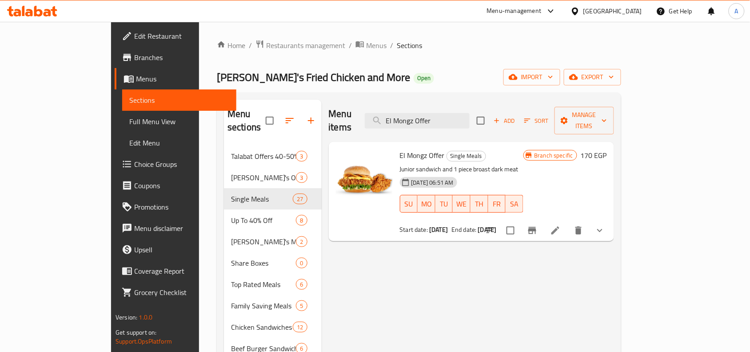
type input "El Mongz Offer"
click at [607, 149] on h6 "170 EGP" at bounding box center [594, 155] width 26 height 12
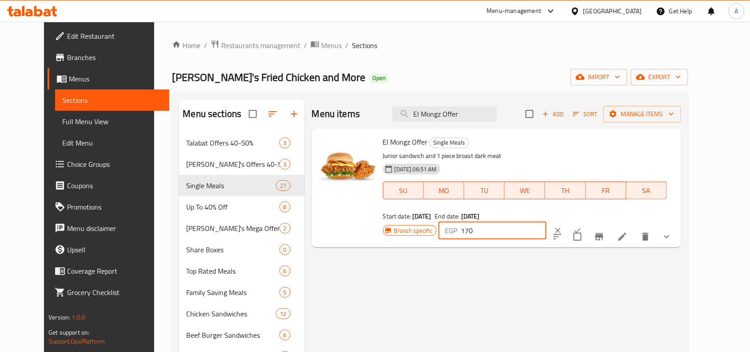
click at [547, 221] on input "170" at bounding box center [504, 230] width 86 height 18
paste input "24"
type input "240"
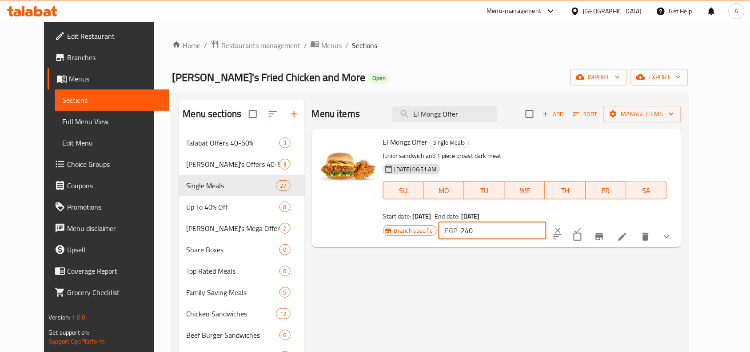
click at [581, 228] on icon "ok" at bounding box center [578, 230] width 7 height 5
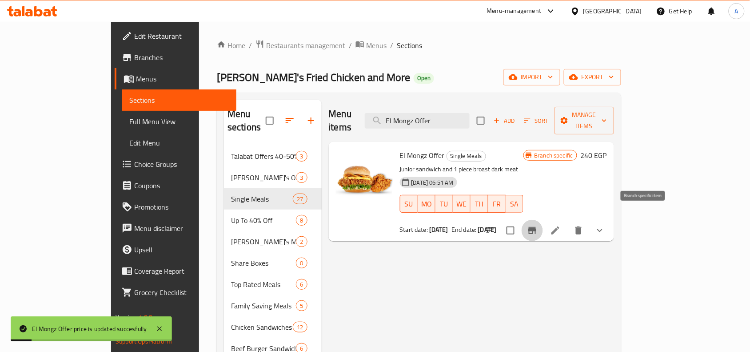
click at [538, 225] on icon "Branch-specific-item" at bounding box center [532, 230] width 11 height 11
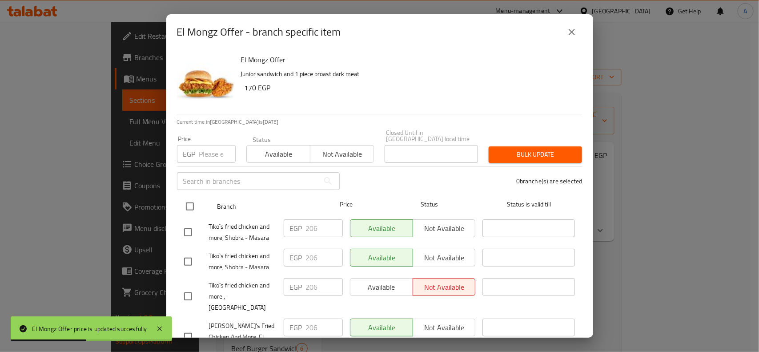
click at [191, 199] on input "checkbox" at bounding box center [189, 206] width 19 height 19
checkbox input "true"
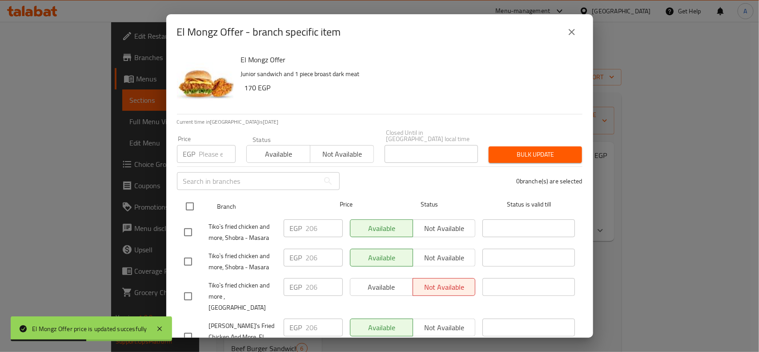
checkbox input "true"
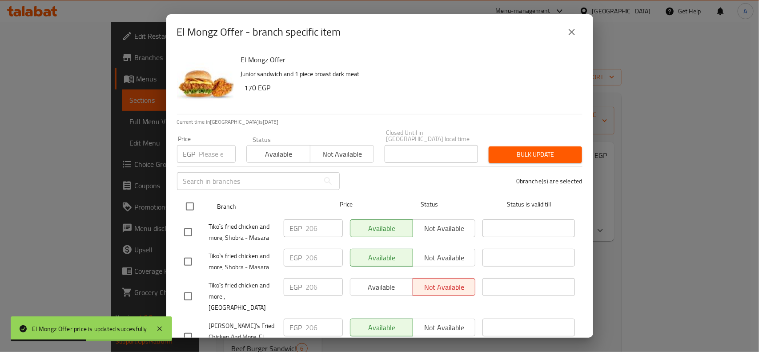
checkbox input "true"
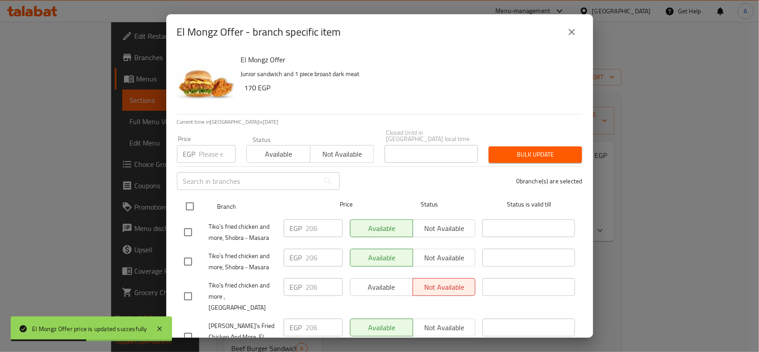
checkbox input "true"
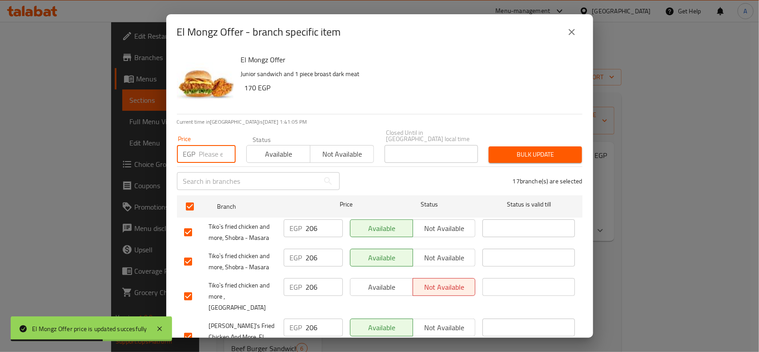
click at [205, 156] on input "number" at bounding box center [217, 154] width 36 height 18
paste input "240"
type input "240"
click at [509, 149] on span "Bulk update" at bounding box center [535, 154] width 79 height 11
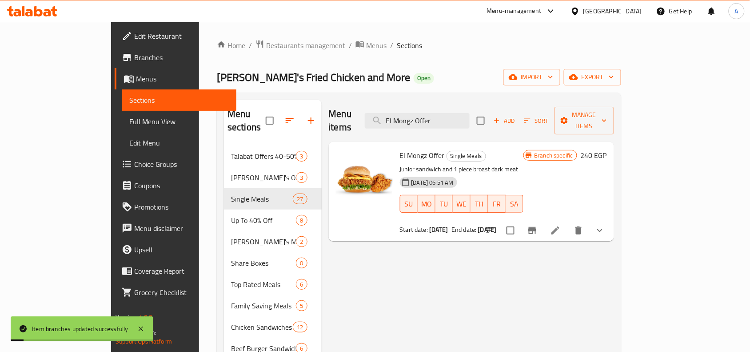
click at [561, 225] on icon at bounding box center [555, 230] width 11 height 11
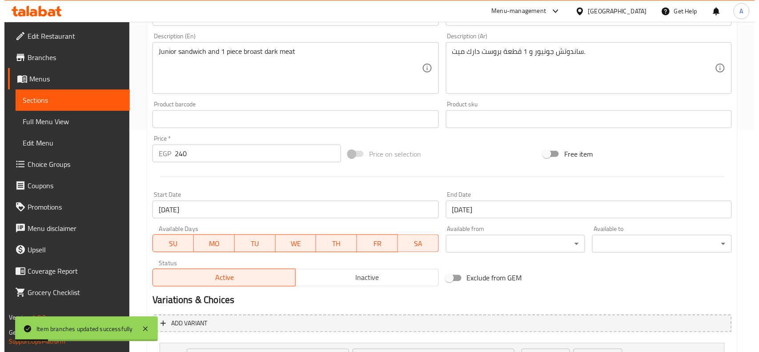
scroll to position [278, 0]
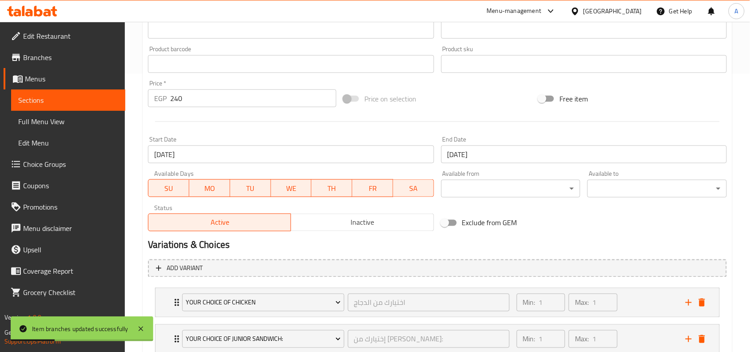
click at [255, 160] on input "[DATE]" at bounding box center [291, 154] width 286 height 18
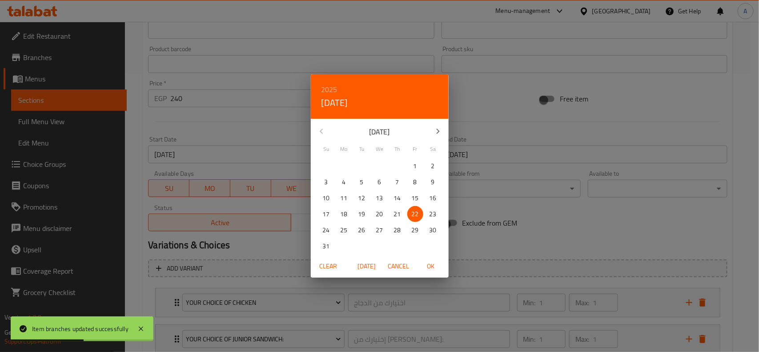
click at [435, 129] on icon "button" at bounding box center [438, 131] width 11 height 11
click at [432, 130] on button "button" at bounding box center [437, 130] width 21 height 21
click at [356, 181] on span "7" at bounding box center [362, 181] width 16 height 11
click at [429, 266] on span "OK" at bounding box center [430, 265] width 21 height 11
type input "[DATE]"
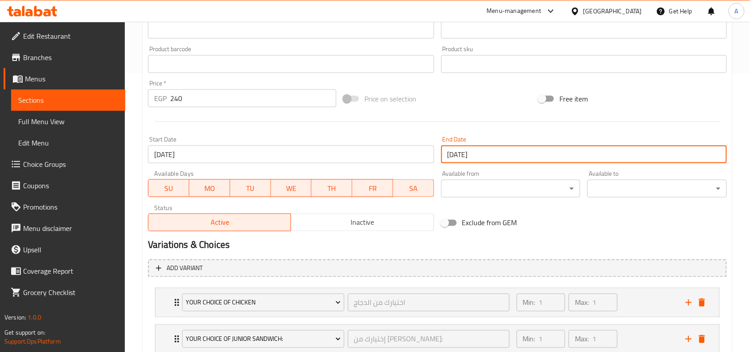
click at [521, 158] on input "[DATE]" at bounding box center [584, 154] width 286 height 18
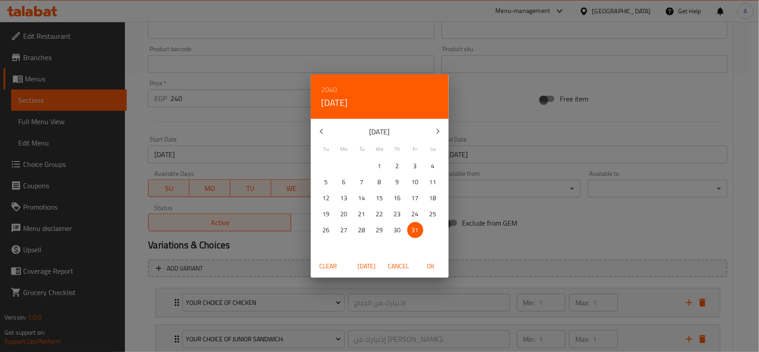
click at [440, 130] on icon "button" at bounding box center [438, 131] width 11 height 11
click at [440, 129] on icon "button" at bounding box center [438, 131] width 11 height 11
click at [345, 181] on p "8" at bounding box center [344, 181] width 4 height 11
click at [330, 92] on h6 "2040" at bounding box center [329, 89] width 16 height 12
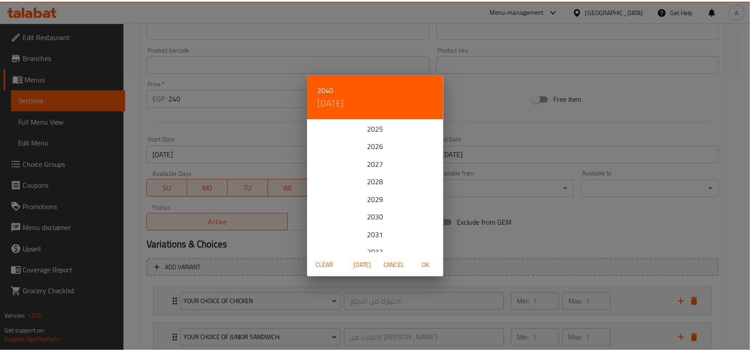
scroll to position [213, 0]
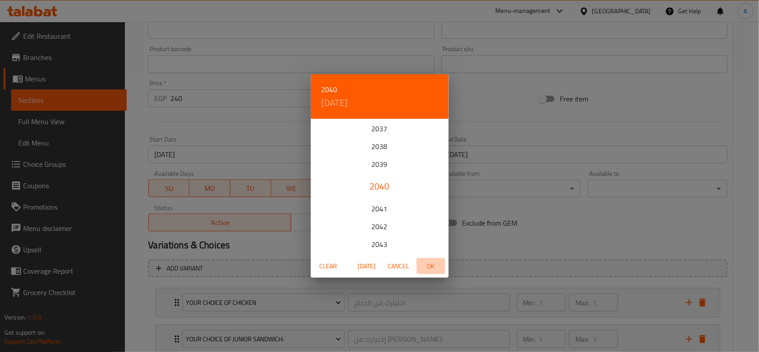
click at [431, 265] on span "OK" at bounding box center [430, 265] width 21 height 11
type input "08-10-2040"
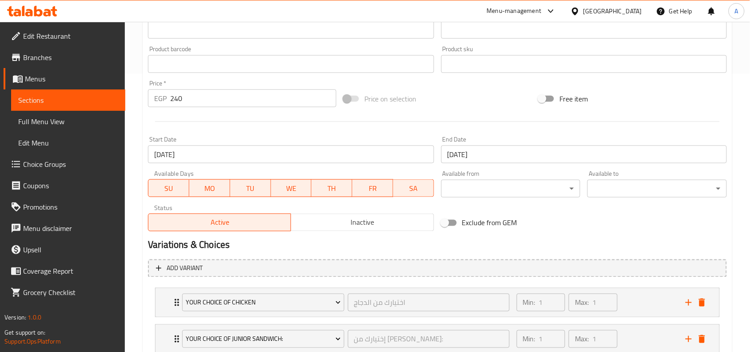
click at [500, 122] on hr at bounding box center [437, 121] width 565 height 0
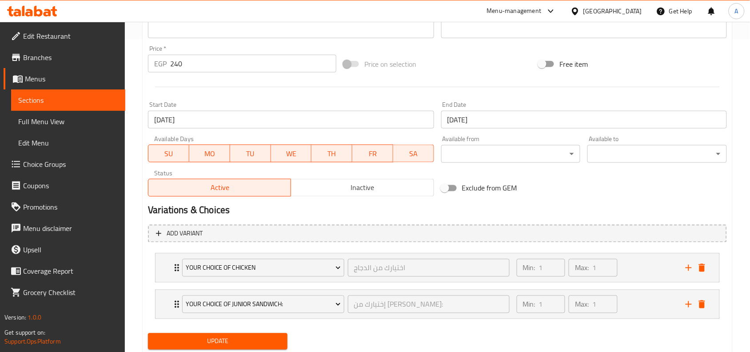
scroll to position [341, 0]
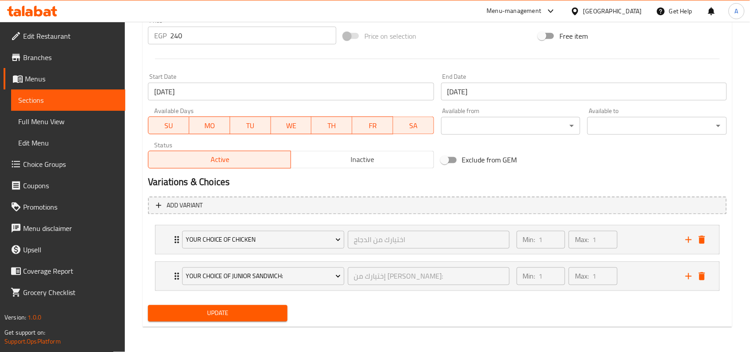
click at [278, 318] on span "Update" at bounding box center [217, 313] width 125 height 11
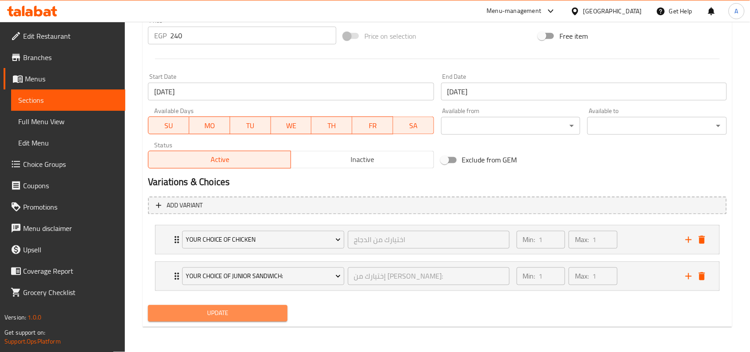
click at [287, 308] on button "Update" at bounding box center [218, 313] width 140 height 16
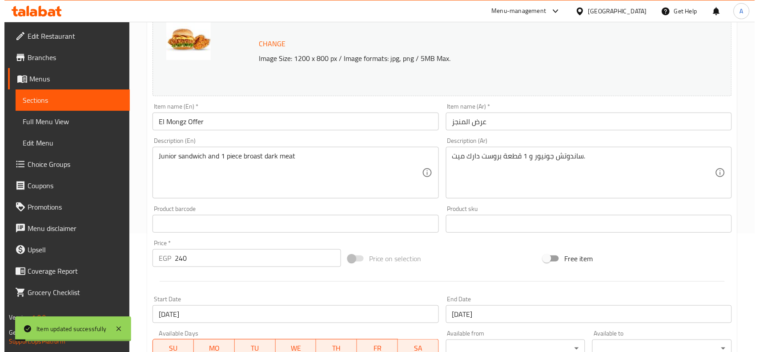
scroll to position [0, 0]
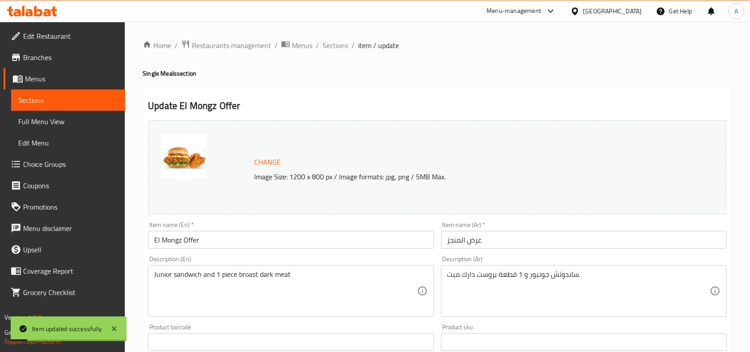
click at [205, 258] on div "Description (En) Junior sandwich and 1 piece broast dark meat Description (En)" at bounding box center [291, 286] width 286 height 61
click at [207, 245] on input "El Mongz Offer" at bounding box center [291, 240] width 286 height 18
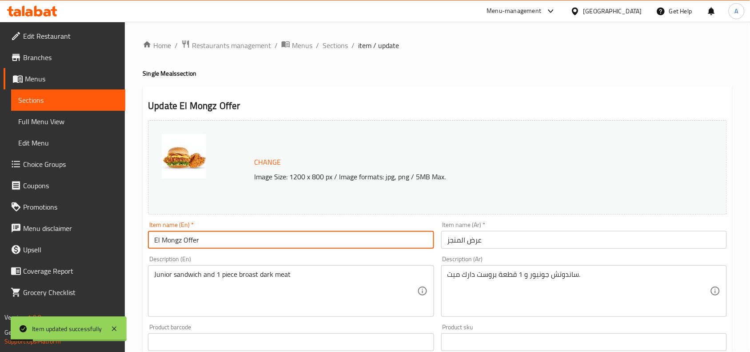
click at [207, 245] on input "El Mongz Offer" at bounding box center [291, 240] width 286 height 18
click at [209, 238] on input "El Mongz Offer" at bounding box center [291, 240] width 286 height 18
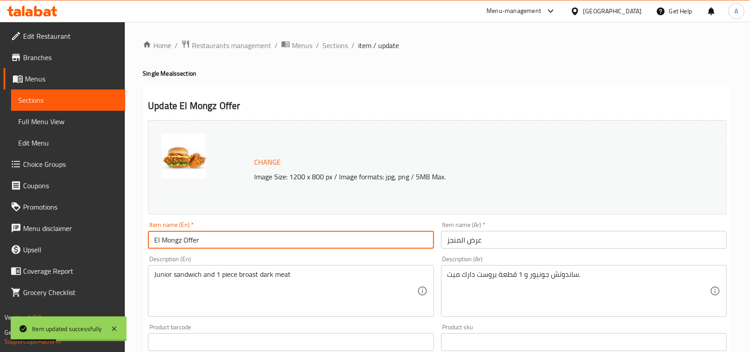
click at [209, 238] on input "El Mongz Offer" at bounding box center [291, 240] width 286 height 18
drag, startPoint x: 330, startPoint y: 44, endPoint x: 362, endPoint y: 88, distance: 54.1
click at [330, 44] on span "Sections" at bounding box center [335, 45] width 25 height 11
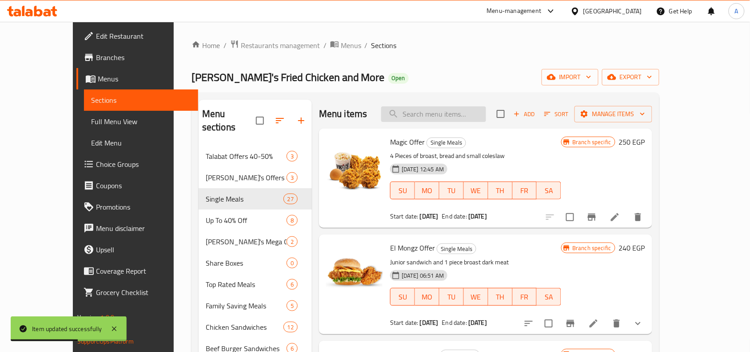
click at [450, 119] on input "search" at bounding box center [433, 114] width 105 height 16
paste input "El Mongz Offer"
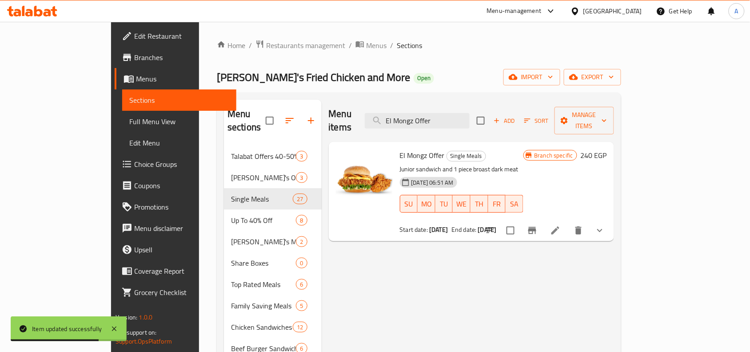
type input "El Mongz Offer"
click at [543, 220] on button "Branch-specific-item" at bounding box center [532, 230] width 21 height 21
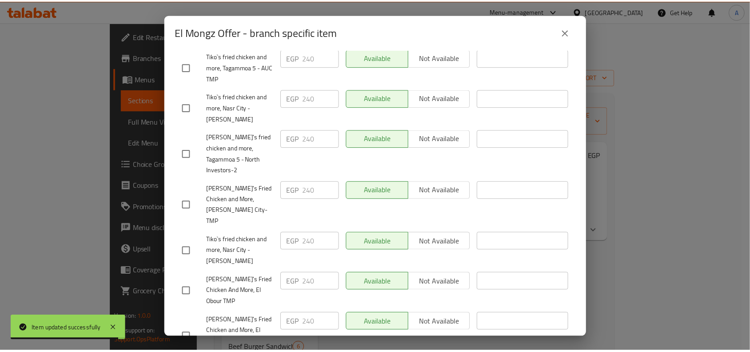
scroll to position [500, 0]
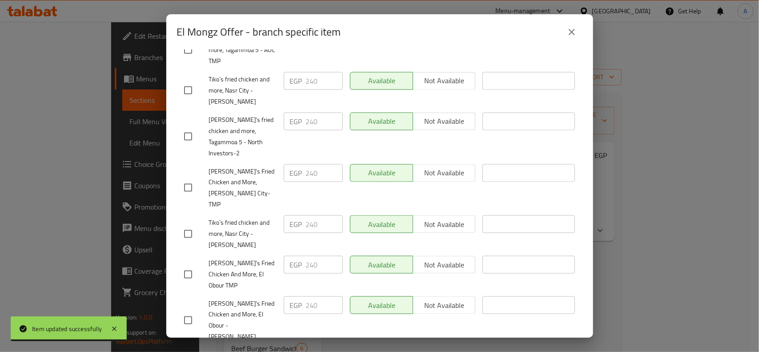
click at [574, 27] on icon "close" at bounding box center [571, 32] width 11 height 11
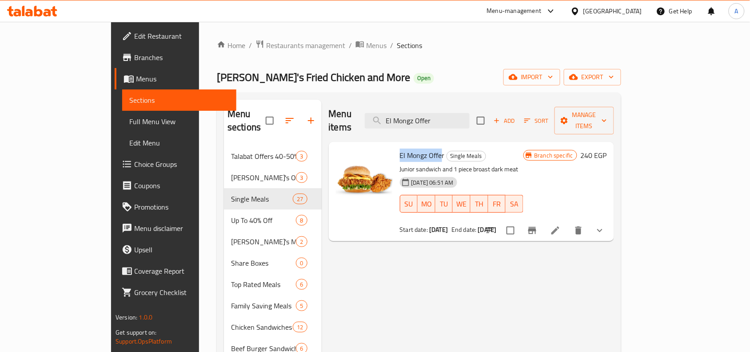
drag, startPoint x: 414, startPoint y: 146, endPoint x: 372, endPoint y: 146, distance: 42.2
click at [400, 148] on span "El Mongz Offer" at bounding box center [422, 154] width 45 height 13
copy span "El Mongz Offe"
click at [469, 116] on input "El Mongz Offer" at bounding box center [417, 121] width 105 height 16
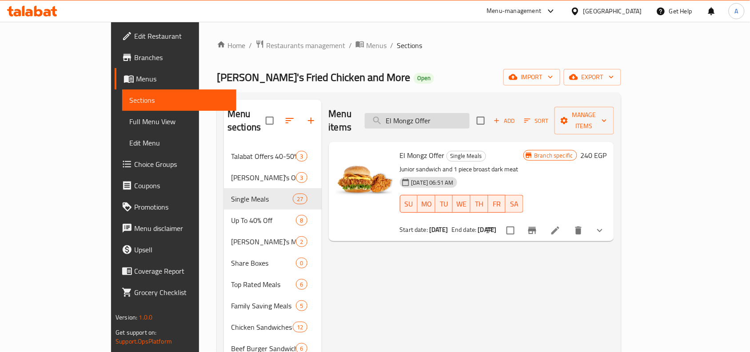
click at [469, 116] on input "El Mongz Offer" at bounding box center [417, 121] width 105 height 16
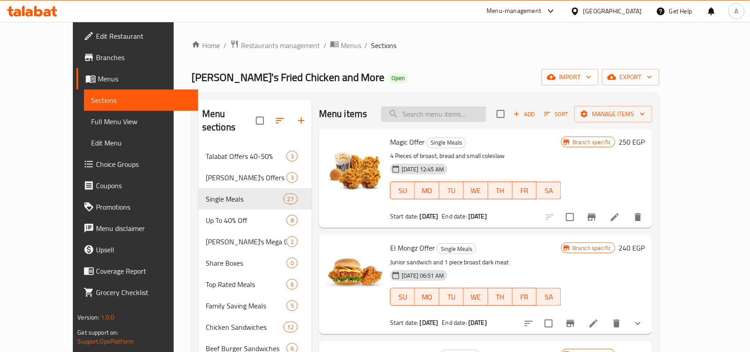
paste input "El Mongz Offe"
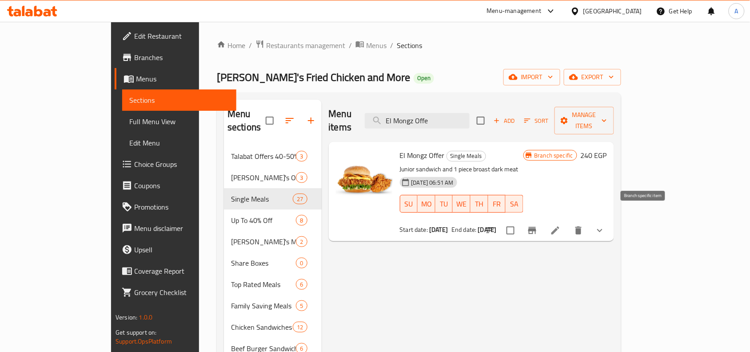
type input "El Mongz Offe"
click at [538, 225] on icon "Branch-specific-item" at bounding box center [532, 230] width 11 height 11
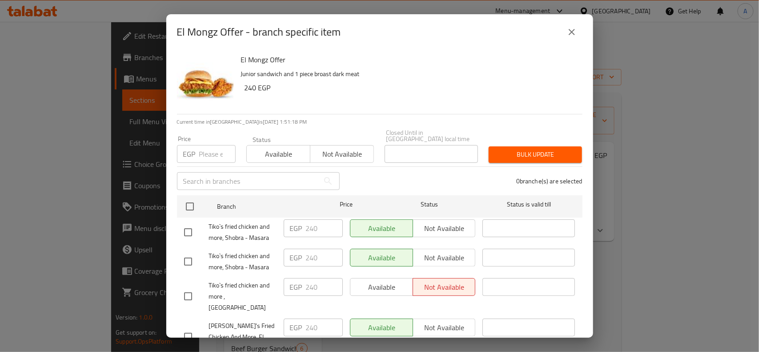
click at [575, 29] on icon "close" at bounding box center [571, 32] width 11 height 11
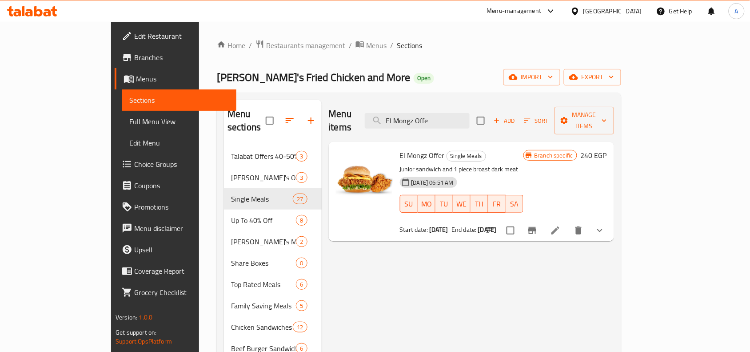
click at [568, 222] on li at bounding box center [555, 230] width 25 height 16
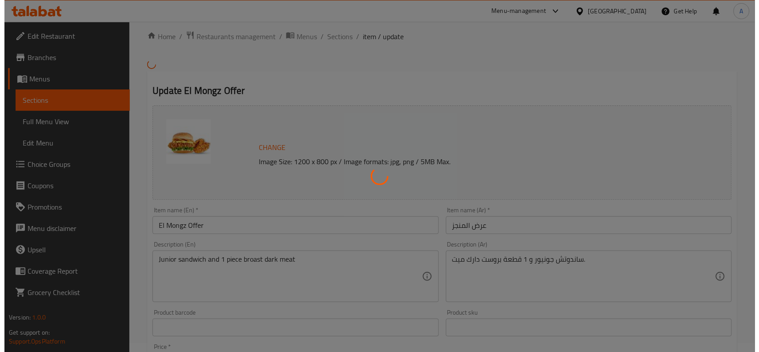
scroll to position [278, 0]
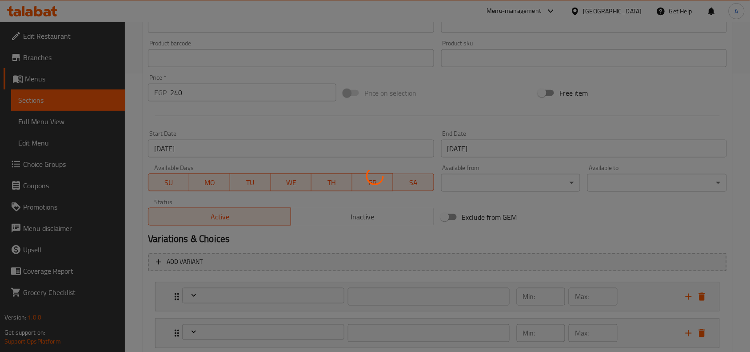
type input "اختيارك من الدجاج"
type input "1"
type input "إختيارك من ساندوتش الجونيور:"
type input "1"
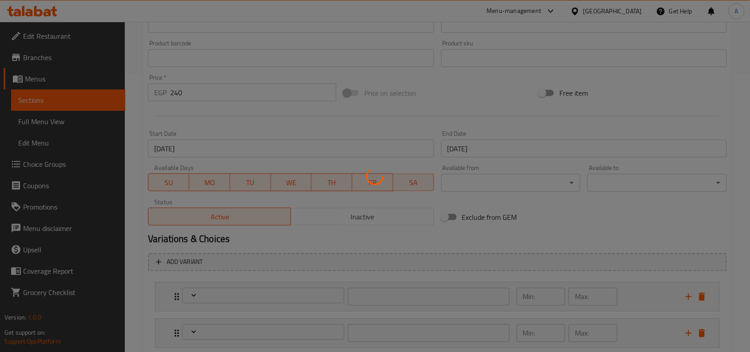
type input "1"
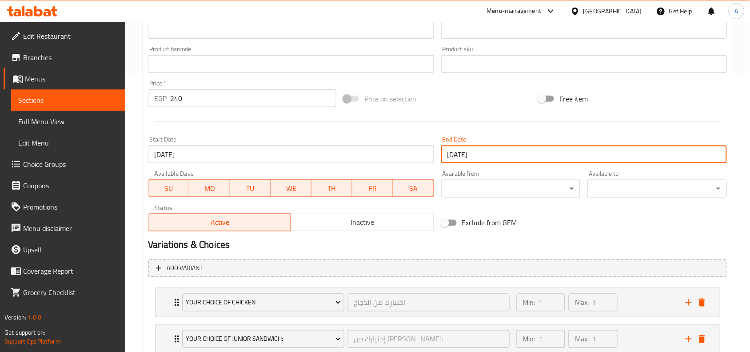
click at [493, 154] on input "08-10-2040" at bounding box center [584, 154] width 286 height 18
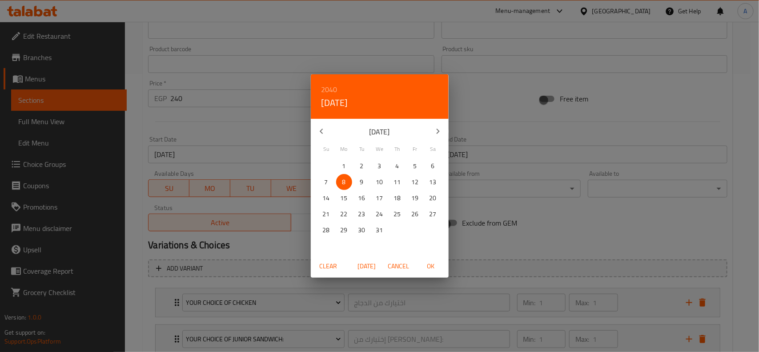
click at [379, 230] on p "31" at bounding box center [379, 229] width 7 height 11
drag, startPoint x: 334, startPoint y: 87, endPoint x: 333, endPoint y: 98, distance: 10.8
click at [333, 87] on h6 "2040" at bounding box center [329, 89] width 16 height 12
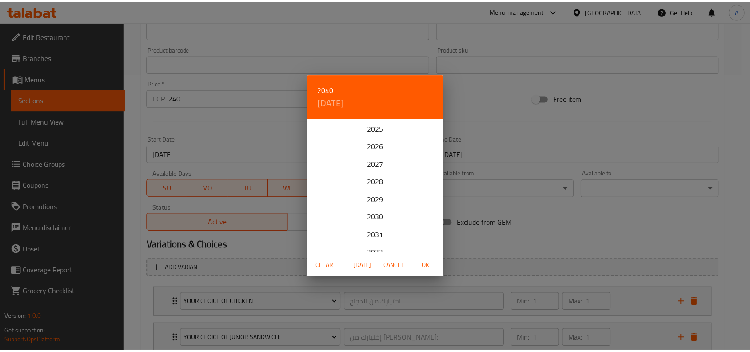
scroll to position [213, 0]
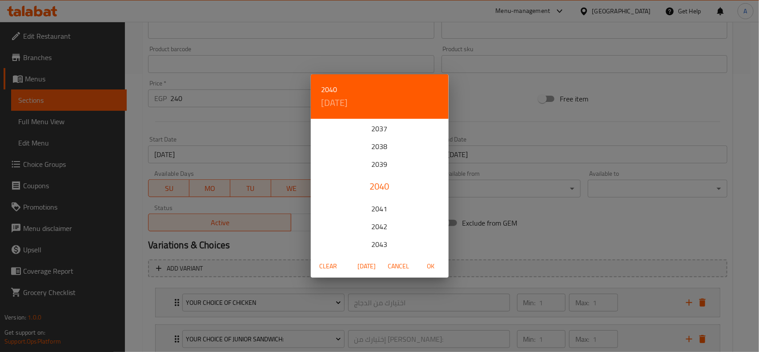
click at [431, 261] on span "OK" at bounding box center [430, 265] width 21 height 11
type input "[DATE]"
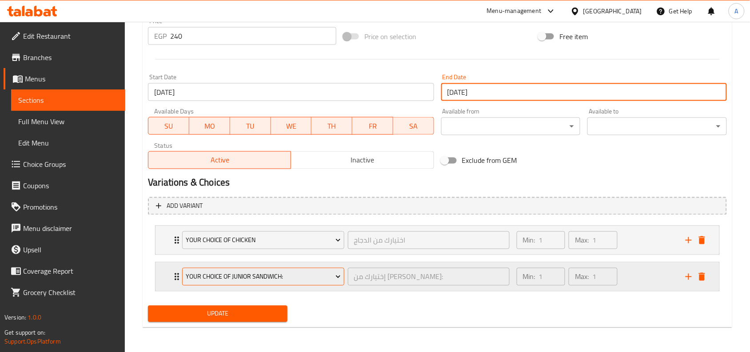
scroll to position [341, 0]
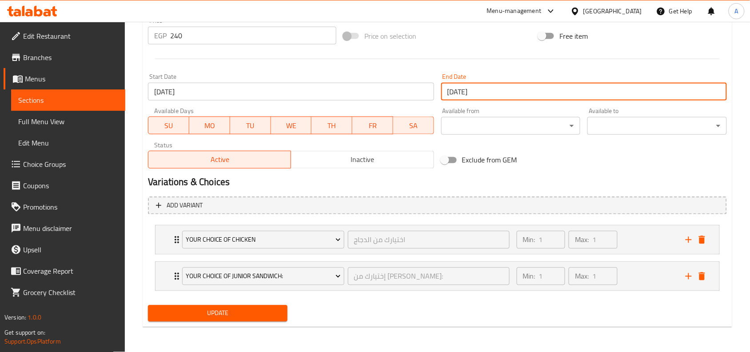
click at [270, 308] on span "Update" at bounding box center [217, 313] width 125 height 11
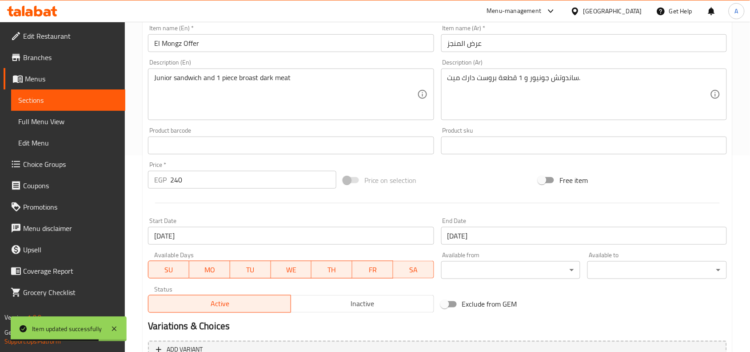
scroll to position [118, 0]
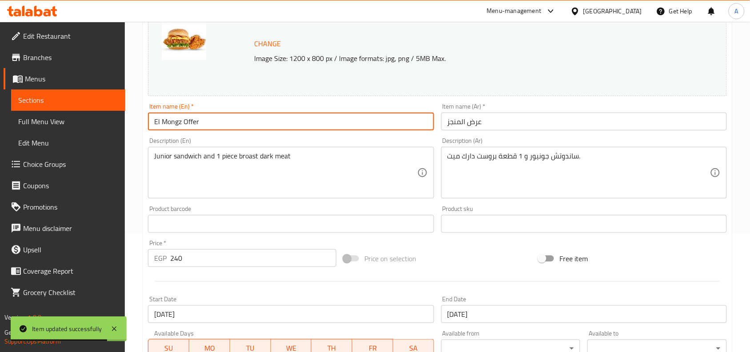
click at [204, 129] on input "El Mongz Offer" at bounding box center [291, 121] width 286 height 18
click at [203, 129] on input "El Mongz Offer" at bounding box center [291, 121] width 286 height 18
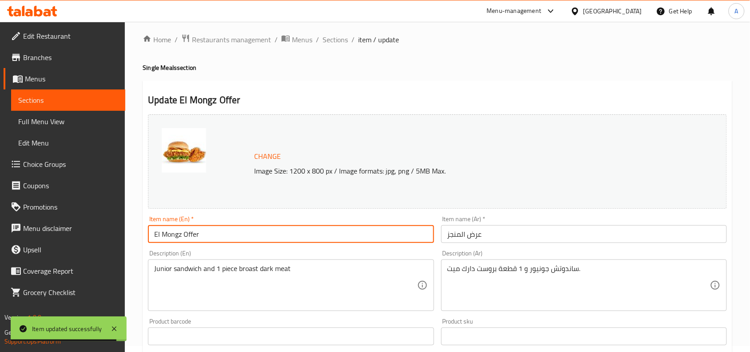
scroll to position [0, 0]
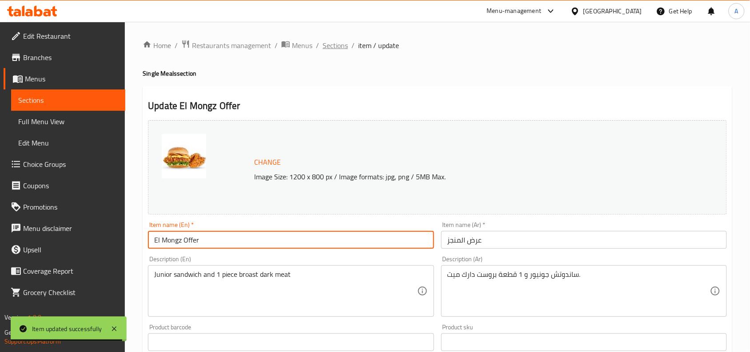
click at [334, 40] on span "Sections" at bounding box center [335, 45] width 25 height 11
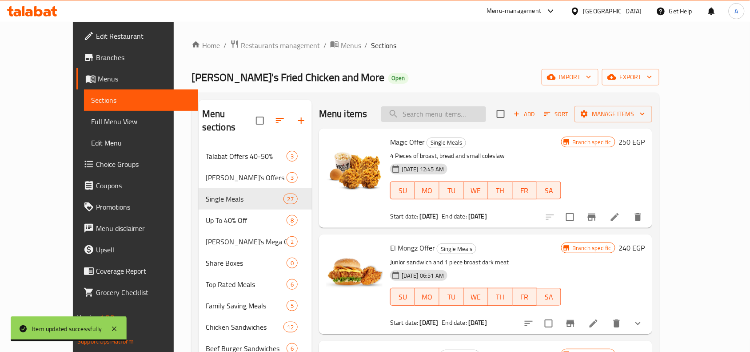
drag, startPoint x: 418, startPoint y: 112, endPoint x: 424, endPoint y: 117, distance: 7.9
click at [418, 112] on input "search" at bounding box center [433, 114] width 105 height 16
paste input "El Mongz Offer"
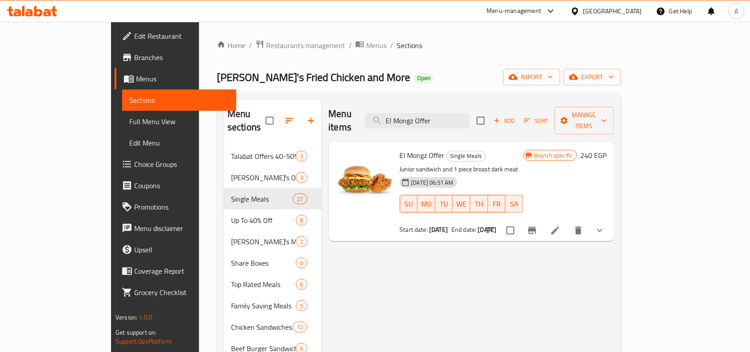
type input "El Mongz Offer"
click at [561, 225] on icon at bounding box center [555, 230] width 11 height 11
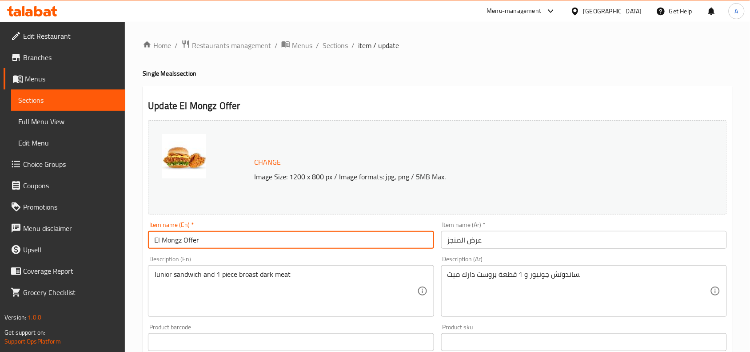
click at [204, 237] on input "El Mongz Offer" at bounding box center [291, 240] width 286 height 18
click at [223, 234] on input "El Mongz Offer" at bounding box center [291, 240] width 286 height 18
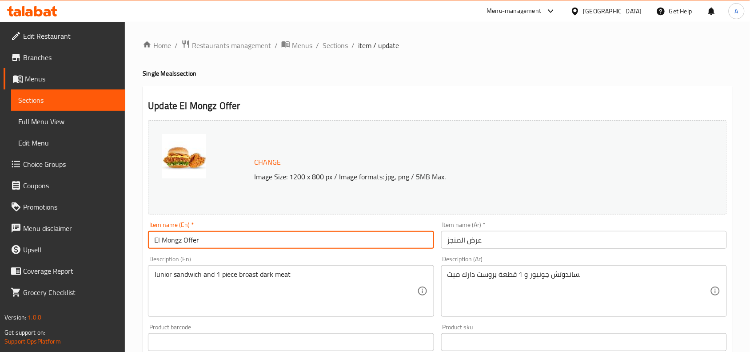
click at [223, 234] on input "El Mongz Offer" at bounding box center [291, 240] width 286 height 18
click at [328, 45] on span "Sections" at bounding box center [335, 45] width 25 height 11
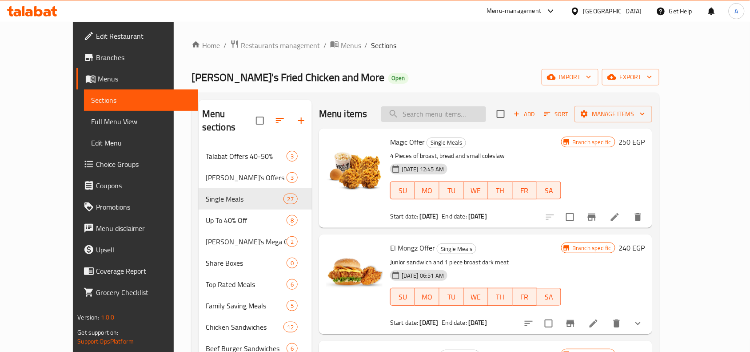
click at [441, 109] on input "search" at bounding box center [433, 114] width 105 height 16
type input "ى"
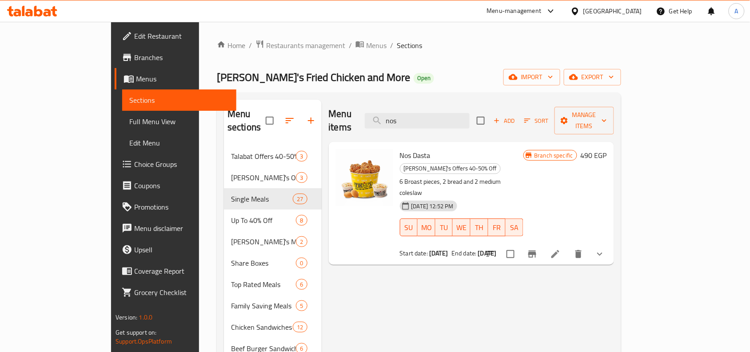
click at [400, 148] on span "Nos Dasta" at bounding box center [415, 154] width 31 height 13
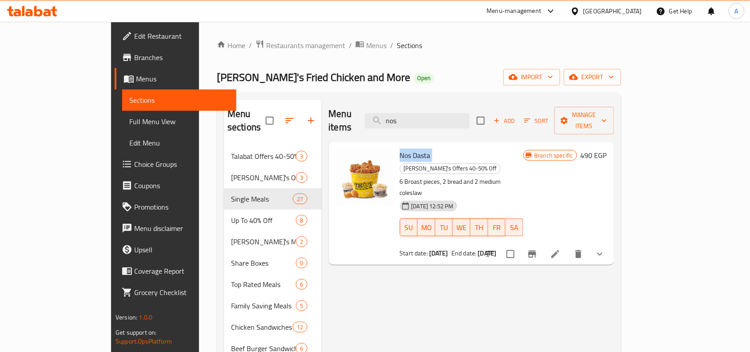
click at [400, 148] on span "Nos Dasta" at bounding box center [415, 154] width 31 height 13
click at [466, 114] on input "nos" at bounding box center [417, 121] width 105 height 16
paste input "1/2 Dasta Plus Offer"
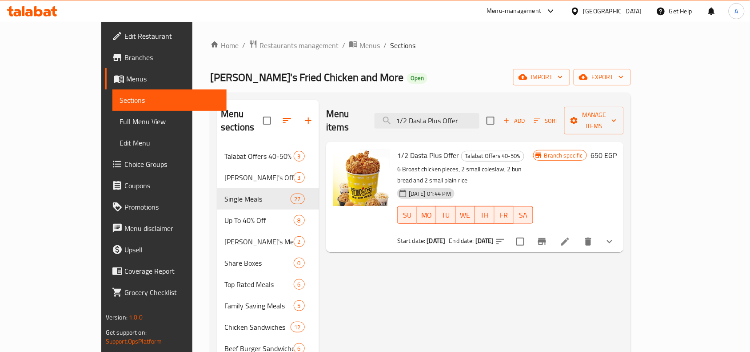
type input "1/2 Dasta Plus Offer"
click at [617, 149] on h6 "650 EGP" at bounding box center [604, 155] width 26 height 12
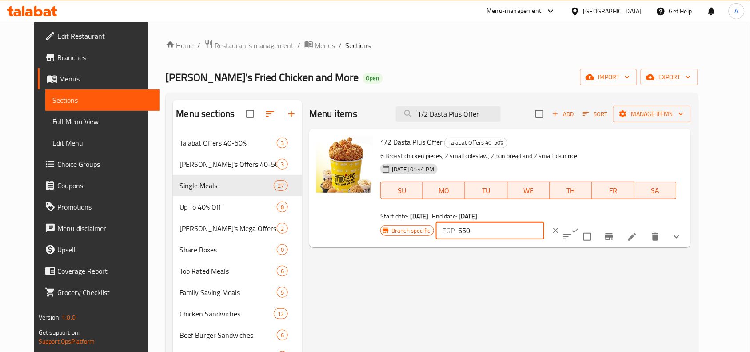
click at [544, 221] on input "650" at bounding box center [501, 230] width 86 height 18
paste input "72"
type input "720"
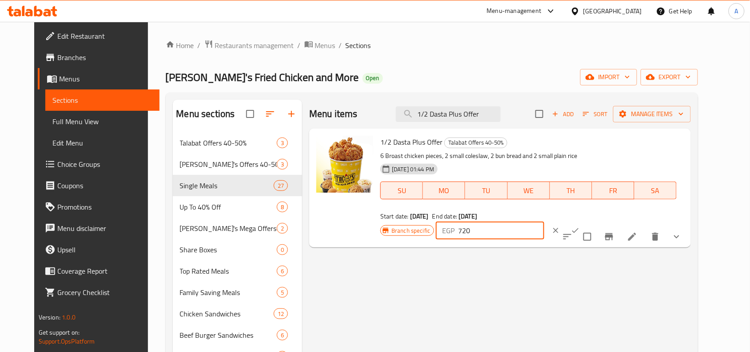
click at [580, 226] on icon "ok" at bounding box center [575, 230] width 9 height 9
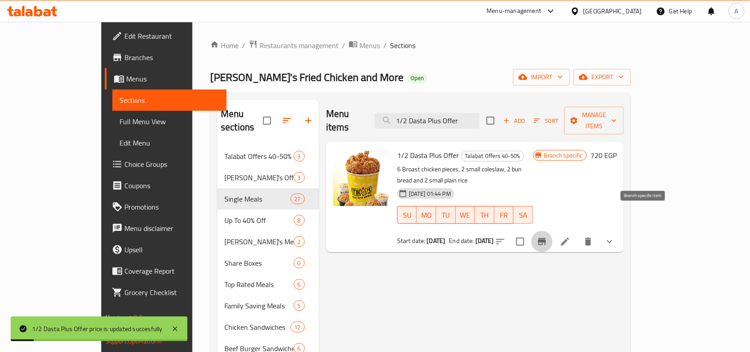
click at [546, 238] on icon "Branch-specific-item" at bounding box center [542, 241] width 8 height 7
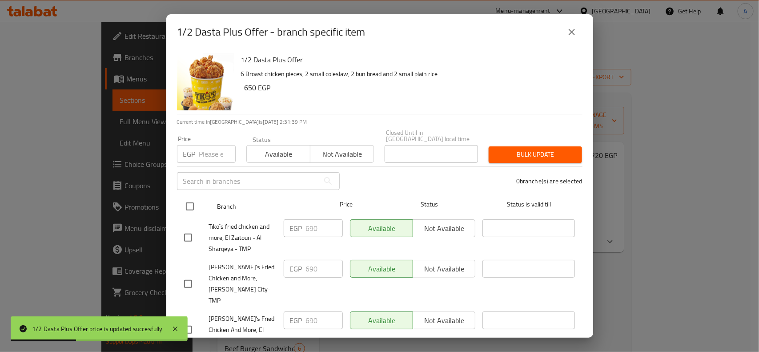
drag, startPoint x: 182, startPoint y: 200, endPoint x: 189, endPoint y: 196, distance: 7.6
click at [183, 200] on input "checkbox" at bounding box center [189, 206] width 19 height 19
checkbox input "true"
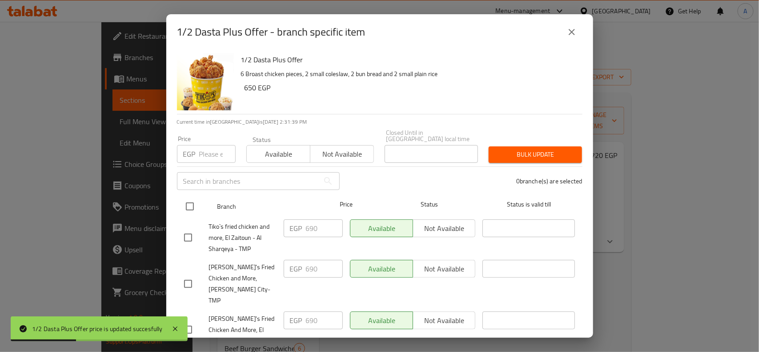
checkbox input "true"
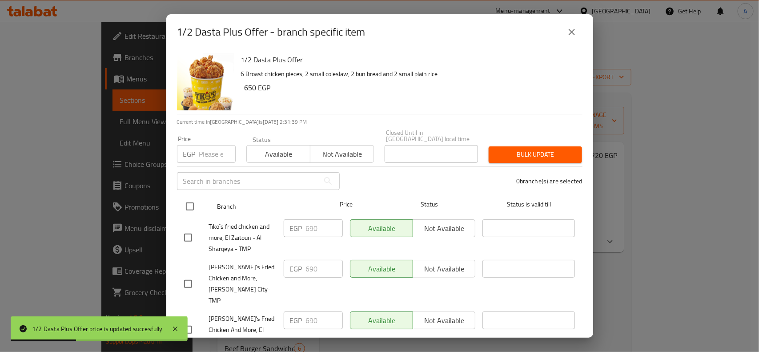
checkbox input "true"
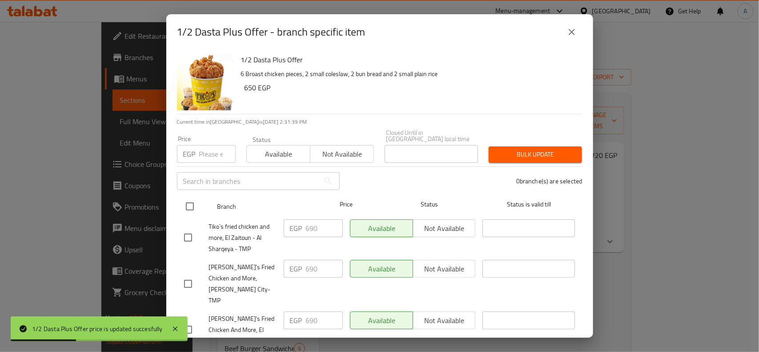
checkbox input "true"
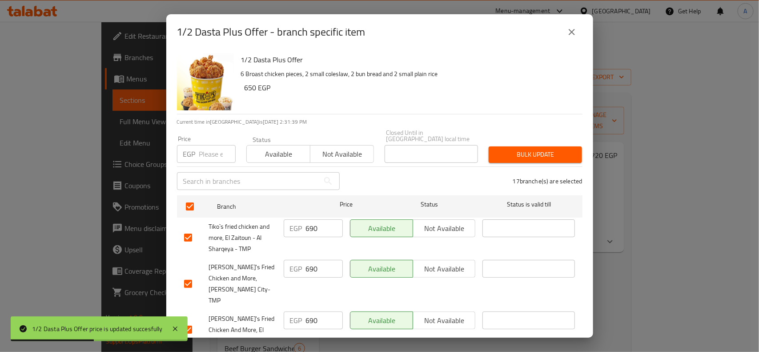
click at [209, 153] on input "number" at bounding box center [217, 154] width 36 height 18
paste input "720"
type input "720"
click at [500, 149] on span "Bulk update" at bounding box center [535, 154] width 79 height 11
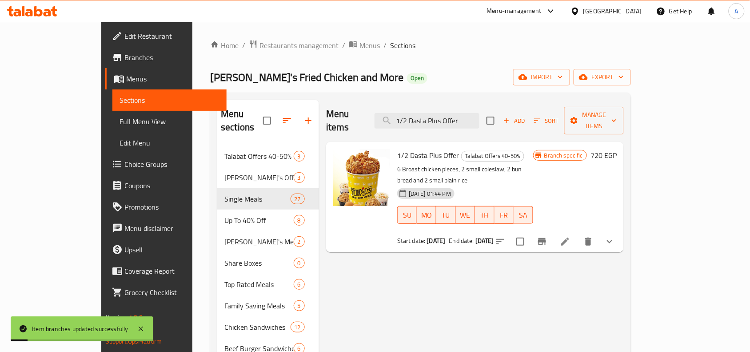
click at [571, 236] on icon at bounding box center [565, 241] width 11 height 11
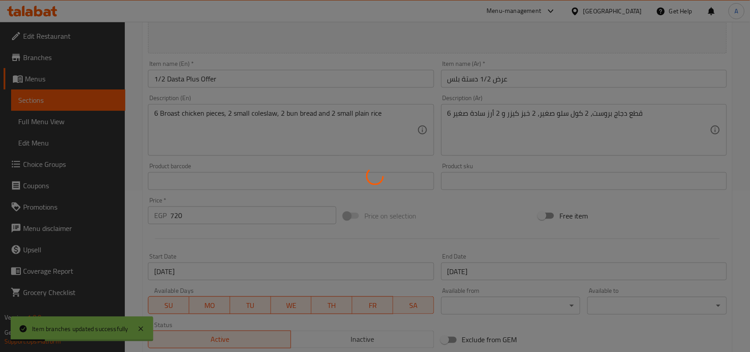
type input "اختر المذاق:"
type input "1"
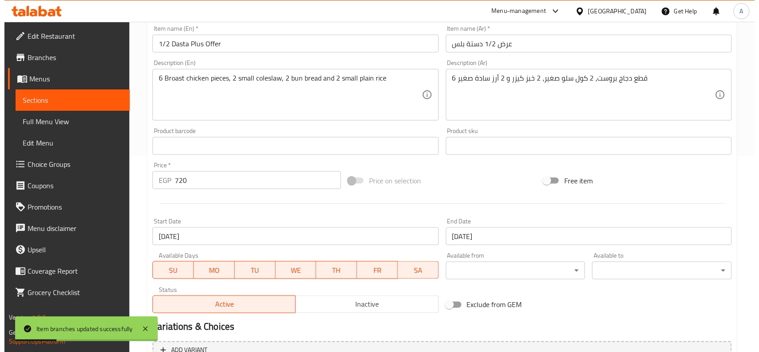
scroll to position [222, 0]
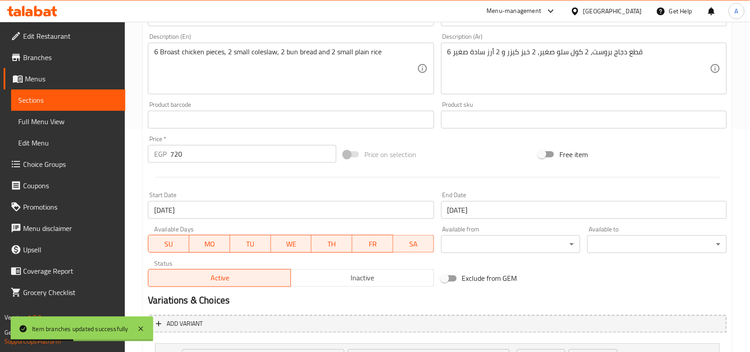
click at [292, 208] on input "[DATE]" at bounding box center [291, 210] width 286 height 18
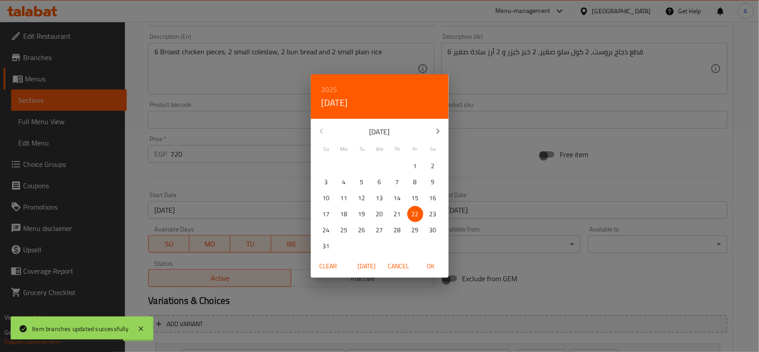
click at [436, 132] on icon "button" at bounding box center [438, 131] width 11 height 11
click at [436, 131] on icon "button" at bounding box center [438, 131] width 11 height 11
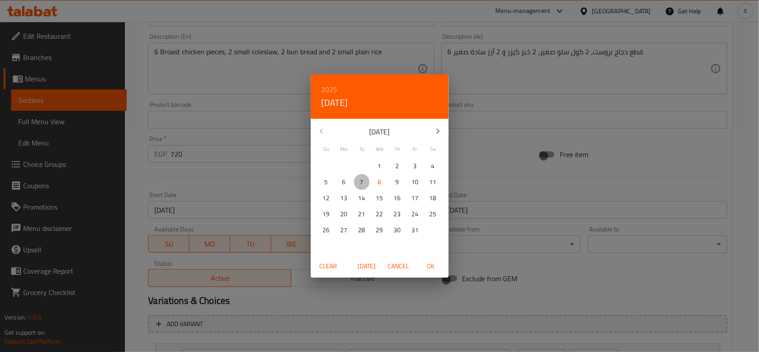
click at [361, 180] on p "7" at bounding box center [362, 181] width 4 height 11
click at [433, 268] on span "OK" at bounding box center [430, 265] width 21 height 11
type input "[DATE]"
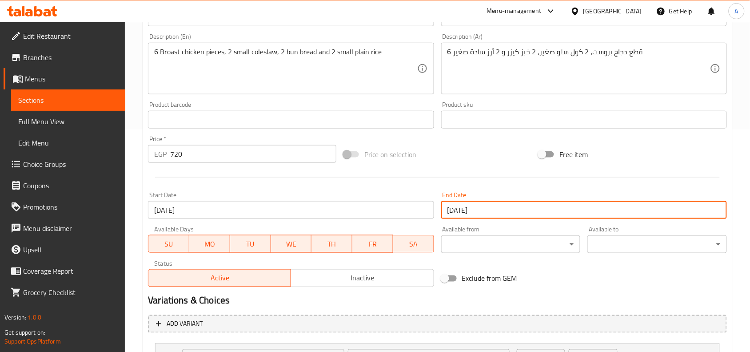
click at [500, 210] on input "[DATE]" at bounding box center [584, 210] width 286 height 18
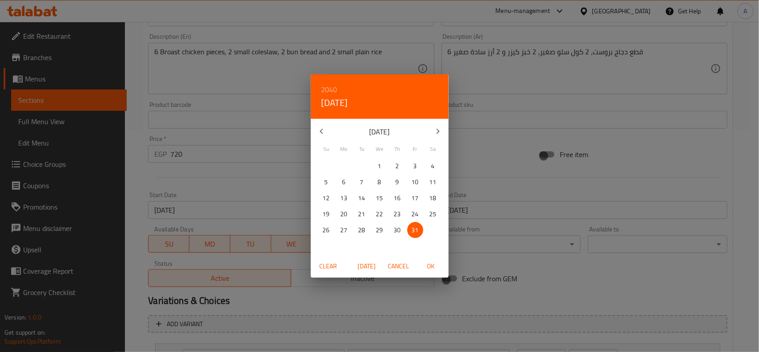
click at [440, 134] on icon "button" at bounding box center [438, 131] width 11 height 11
click at [332, 92] on h6 "2040" at bounding box center [329, 89] width 16 height 12
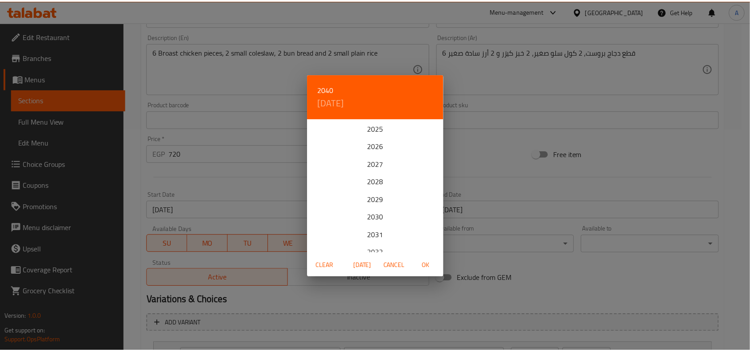
scroll to position [213, 0]
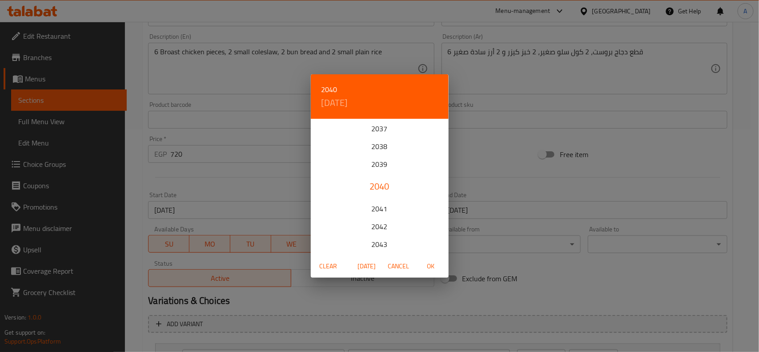
click at [378, 187] on div "2040" at bounding box center [380, 186] width 138 height 18
click at [438, 259] on button "OK" at bounding box center [431, 266] width 28 height 16
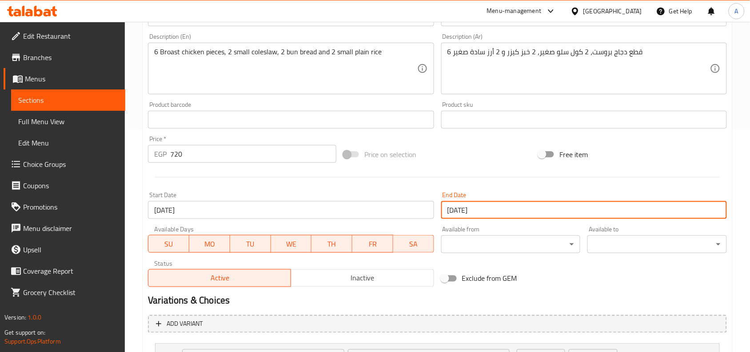
click at [490, 212] on input "[DATE]" at bounding box center [584, 210] width 286 height 18
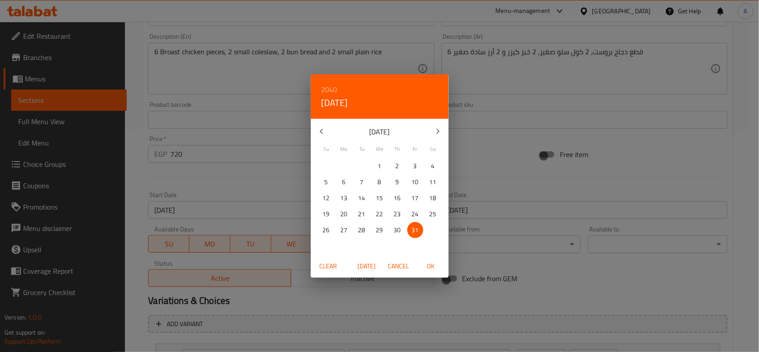
click at [433, 133] on icon "button" at bounding box center [438, 131] width 11 height 11
click at [377, 230] on p "31" at bounding box center [379, 229] width 7 height 11
click at [434, 260] on span "OK" at bounding box center [430, 265] width 21 height 11
type input "[DATE]"
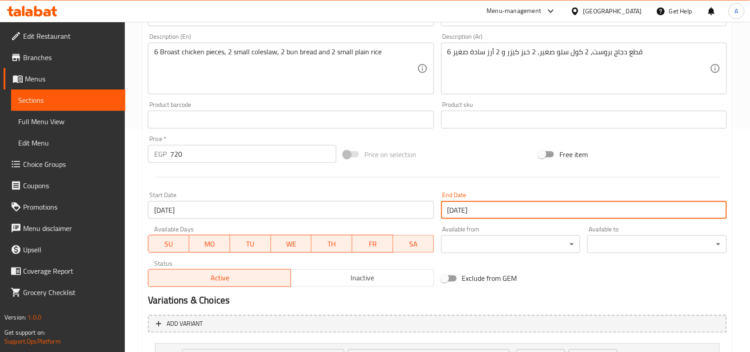
click at [485, 165] on div "Price on selection" at bounding box center [438, 154] width 196 height 24
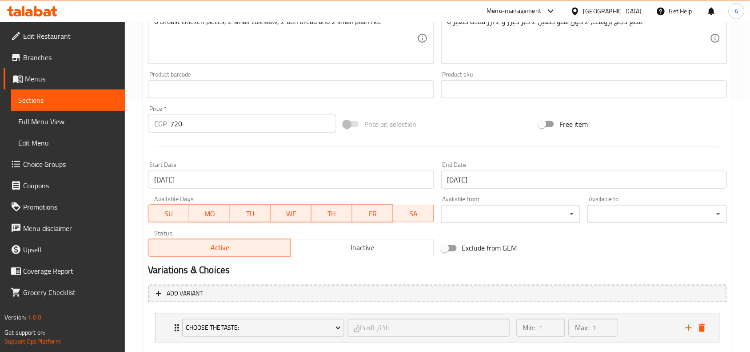
scroll to position [304, 0]
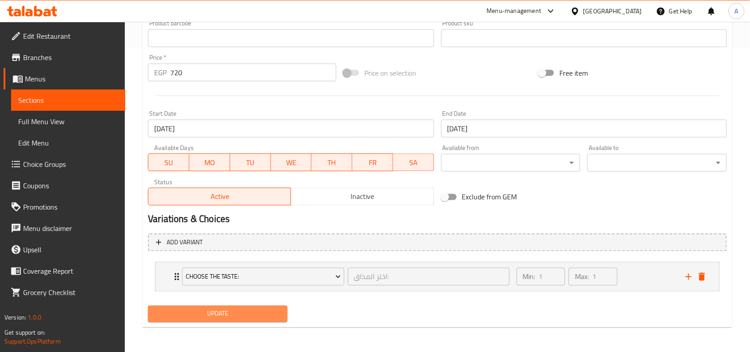
click at [252, 313] on span "Update" at bounding box center [217, 313] width 125 height 11
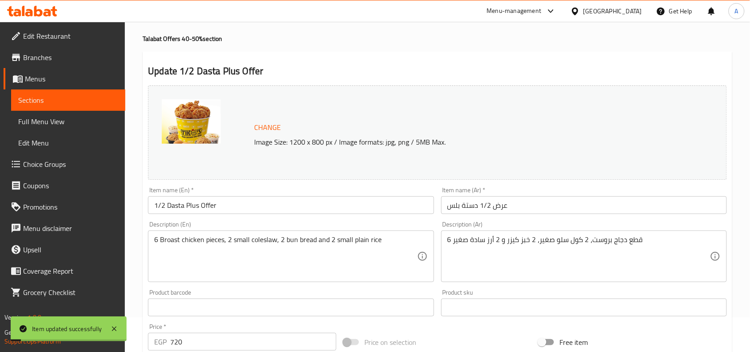
scroll to position [26, 0]
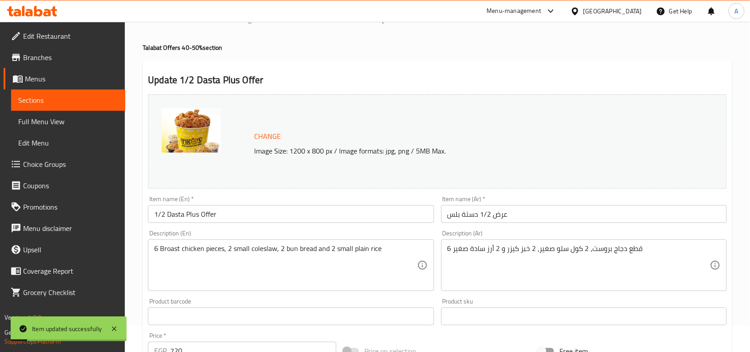
click at [224, 218] on input "1/2 Dasta Plus Offer" at bounding box center [291, 214] width 286 height 18
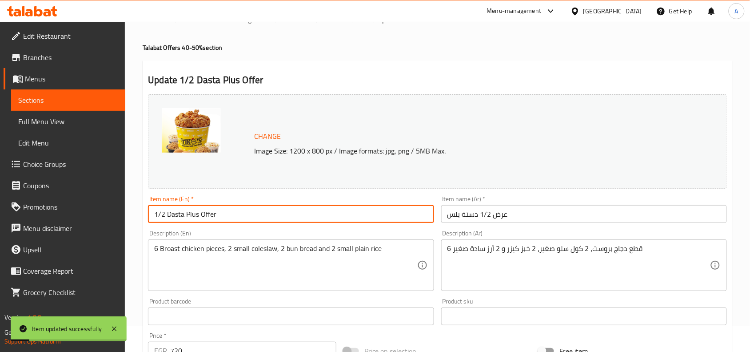
click at [224, 218] on input "1/2 Dasta Plus Offer" at bounding box center [291, 214] width 286 height 18
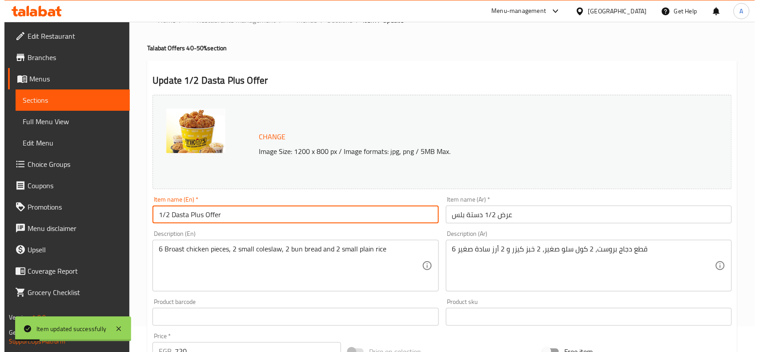
scroll to position [0, 0]
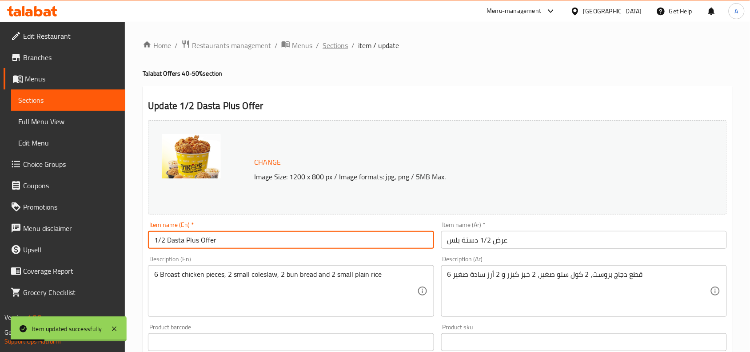
click at [345, 44] on span "Sections" at bounding box center [335, 45] width 25 height 11
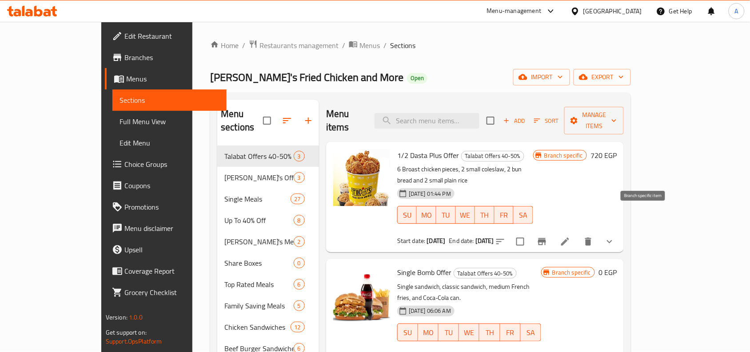
click at [548, 236] on icon "Branch-specific-item" at bounding box center [542, 241] width 11 height 11
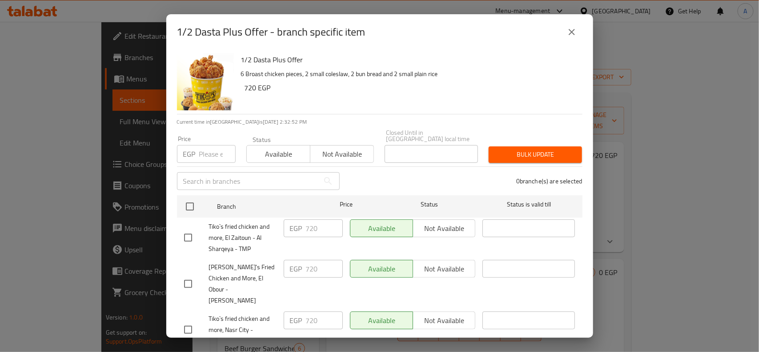
click at [574, 30] on icon "close" at bounding box center [572, 32] width 6 height 6
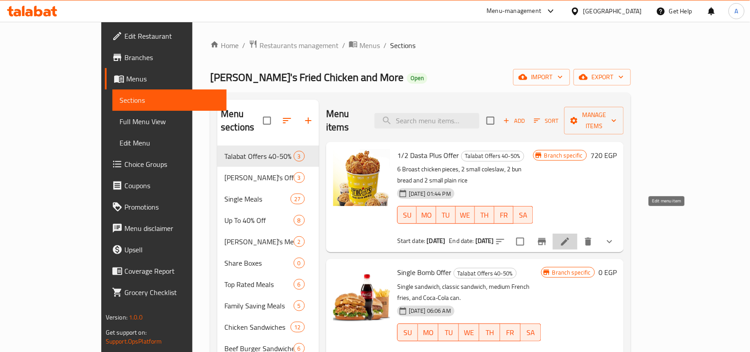
click at [569, 237] on icon at bounding box center [565, 241] width 8 height 8
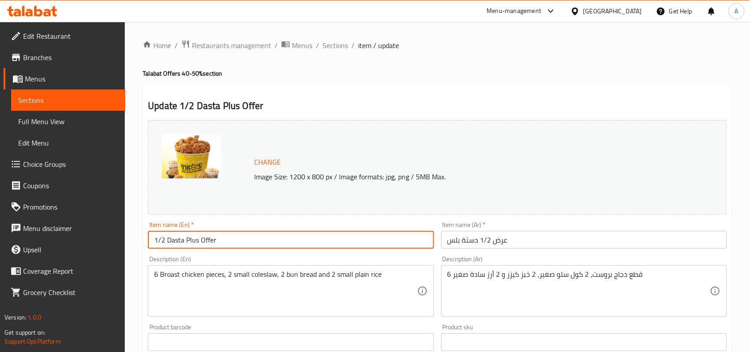
click at [236, 244] on input "1/2 Dasta Plus Offer" at bounding box center [291, 240] width 286 height 18
click at [236, 243] on input "1/2 Dasta Plus Offer" at bounding box center [291, 240] width 286 height 18
click at [230, 236] on input "1/2 Dasta Plus Offer" at bounding box center [291, 240] width 286 height 18
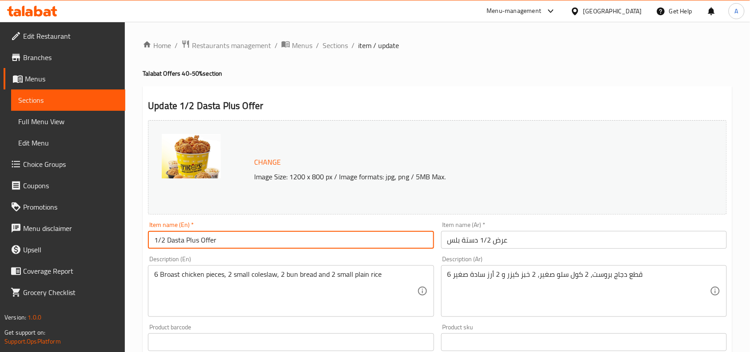
click at [230, 236] on input "1/2 Dasta Plus Offer" at bounding box center [291, 240] width 286 height 18
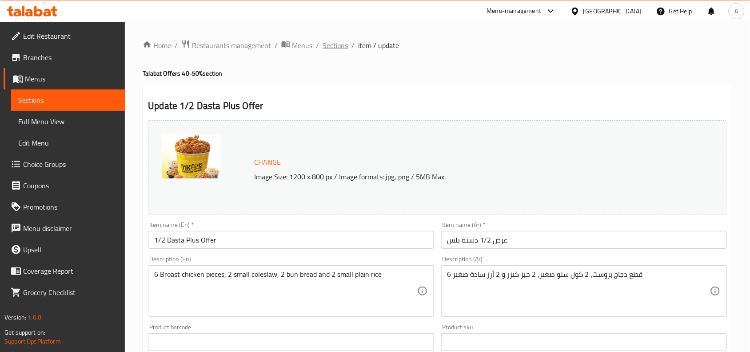
click at [332, 48] on span "Sections" at bounding box center [335, 45] width 25 height 11
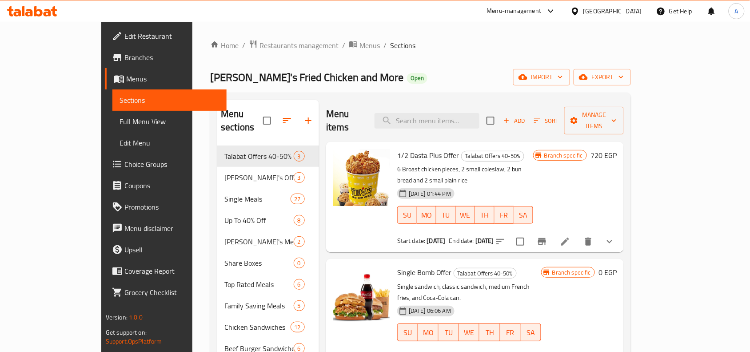
click at [453, 113] on input "search" at bounding box center [427, 121] width 105 height 16
paste input "1/2 Dasta Plus Offer"
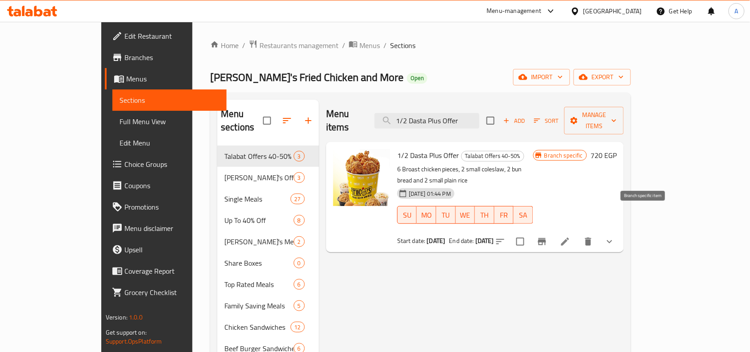
type input "1/2 Dasta Plus Offer"
click at [548, 236] on icon "Branch-specific-item" at bounding box center [542, 241] width 11 height 11
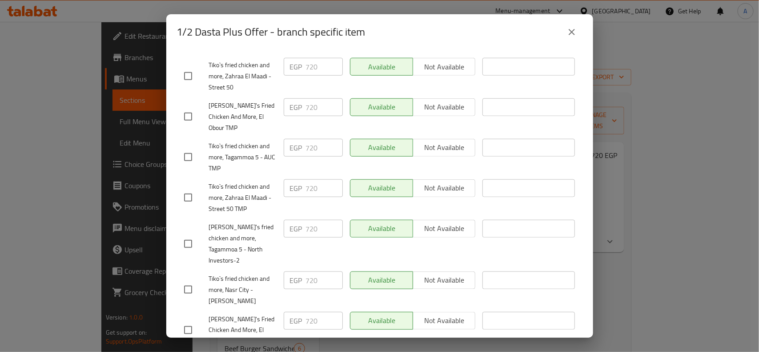
scroll to position [228, 0]
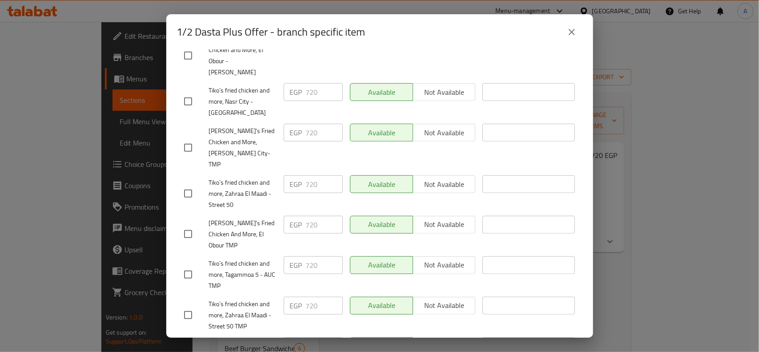
click at [574, 29] on icon "close" at bounding box center [572, 32] width 6 height 6
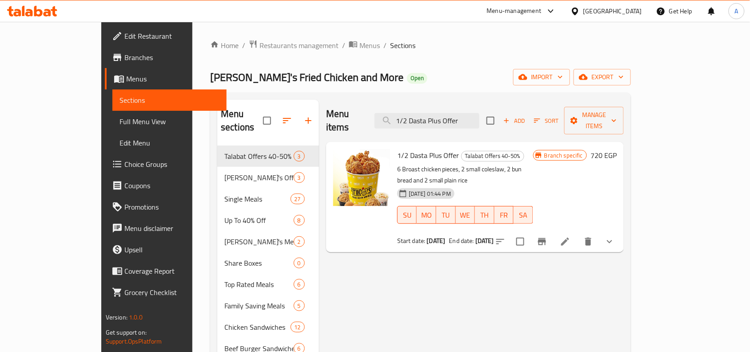
click at [571, 236] on icon at bounding box center [565, 241] width 11 height 11
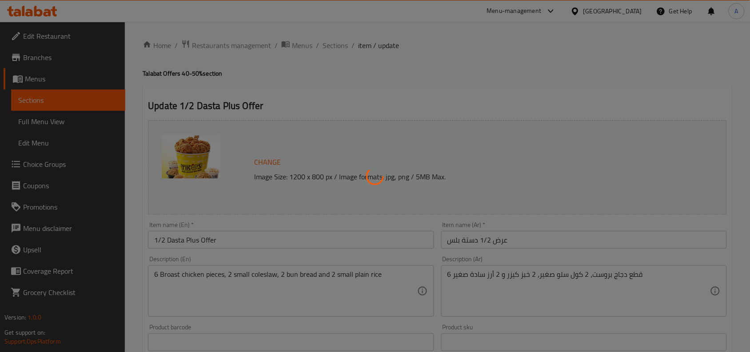
type input "اختر المذاق:"
type input "1"
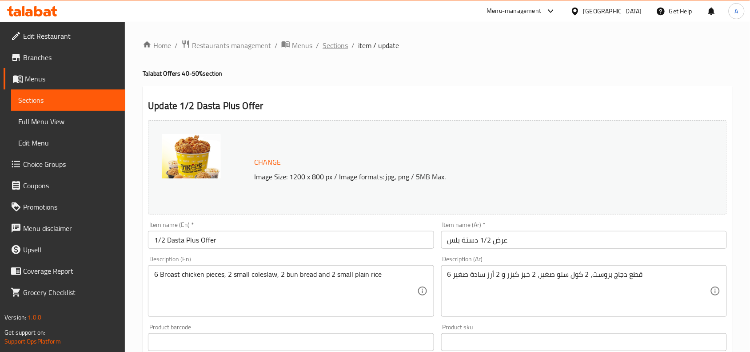
click at [333, 46] on span "Sections" at bounding box center [335, 45] width 25 height 11
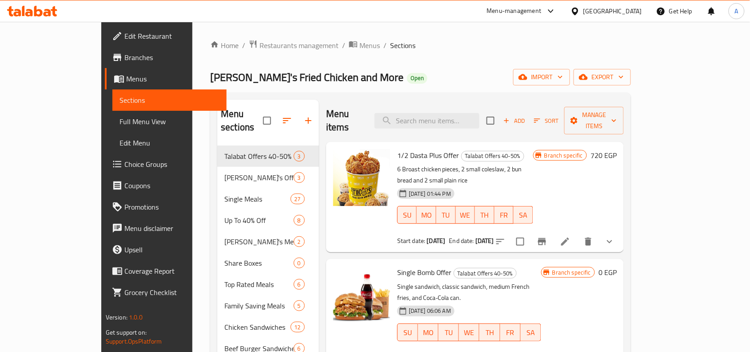
click at [449, 127] on div "Menu items Add Sort Manage items 1/2 Dasta Plus Offer Talabat Offers 40-50% 6 B…" at bounding box center [471, 316] width 305 height 433
click at [448, 121] on input "search" at bounding box center [427, 121] width 105 height 16
click at [448, 116] on input "search" at bounding box center [427, 121] width 105 height 16
paste input "Nos Dasta"
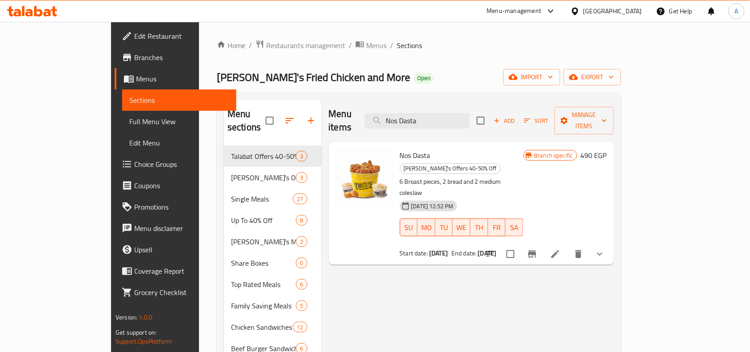
type input "Nos Dasta"
click at [607, 150] on div "Branch specific 490 EGP" at bounding box center [566, 203] width 84 height 108
click at [607, 149] on h6 "490 EGP" at bounding box center [594, 155] width 26 height 12
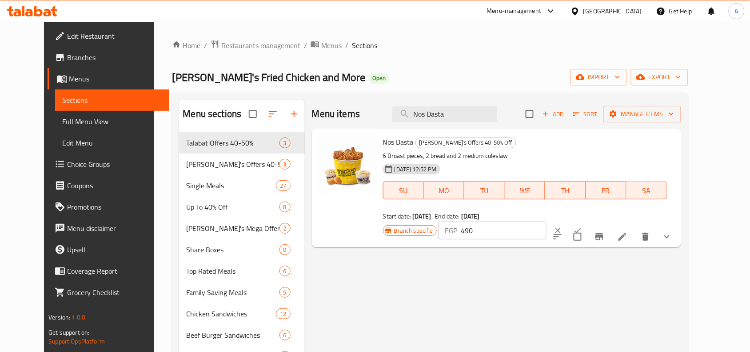
click at [547, 221] on input "490" at bounding box center [504, 230] width 86 height 18
paste input "592"
type input "592"
click at [588, 220] on button "ok" at bounding box center [578, 230] width 20 height 20
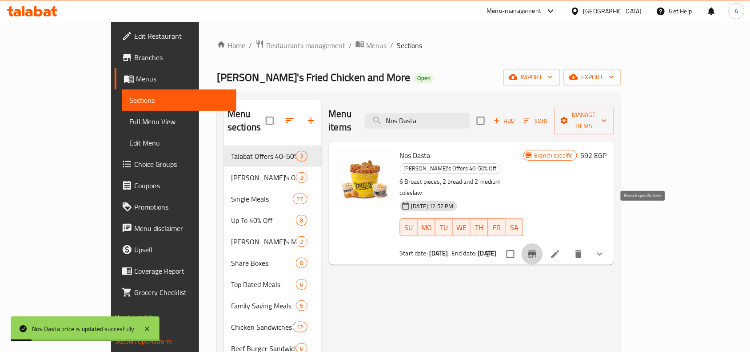
click at [543, 243] on button "Branch-specific-item" at bounding box center [532, 253] width 21 height 21
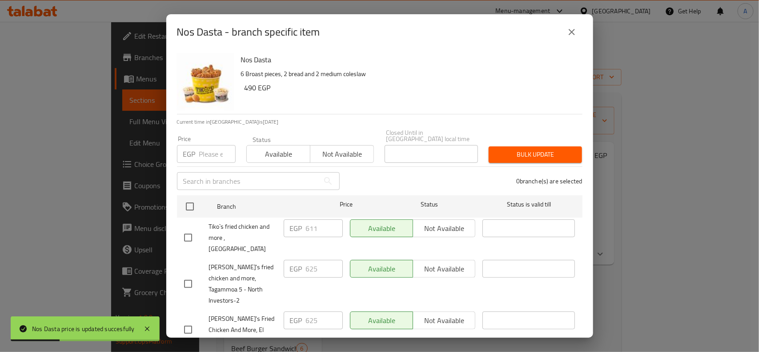
click at [198, 204] on input "checkbox" at bounding box center [189, 206] width 19 height 19
checkbox input "true"
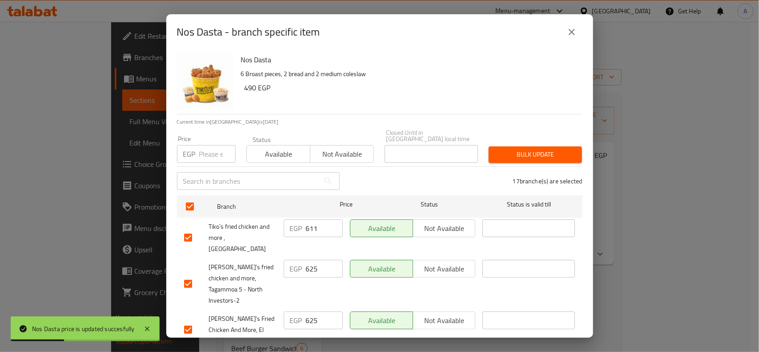
checkbox input "true"
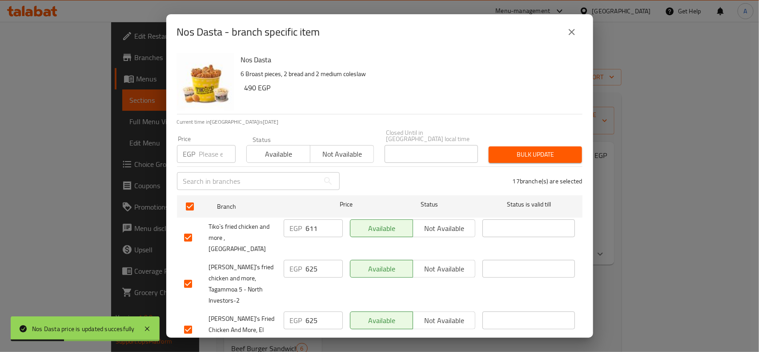
checkbox input "true"
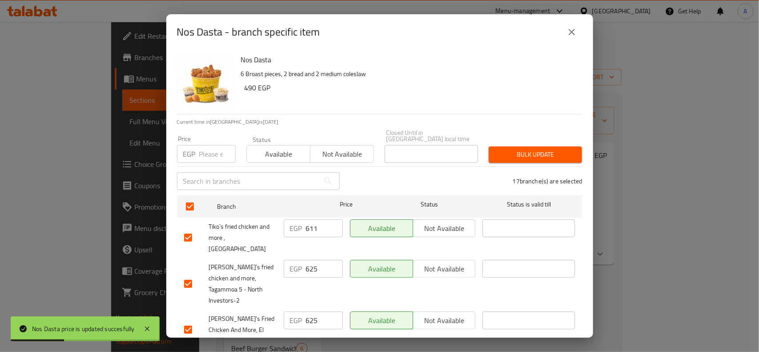
checkbox input "true"
click at [217, 148] on input "number" at bounding box center [217, 154] width 36 height 18
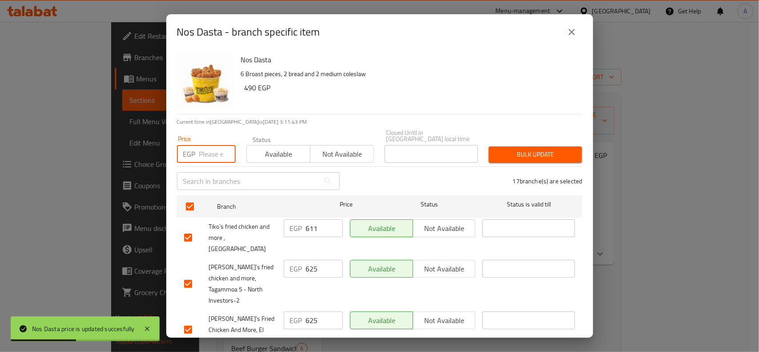
paste input "592"
type input "592"
click at [525, 153] on button "Bulk update" at bounding box center [535, 154] width 93 height 16
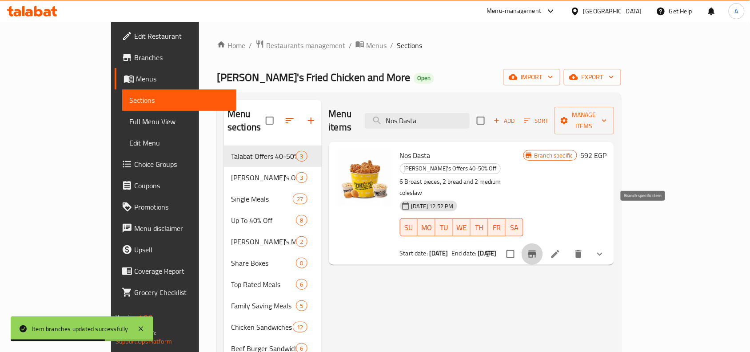
click at [543, 243] on button "Branch-specific-item" at bounding box center [532, 253] width 21 height 21
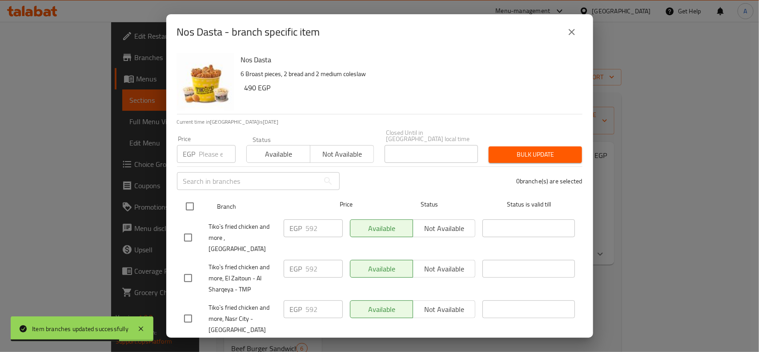
click at [199, 204] on div at bounding box center [196, 206] width 33 height 26
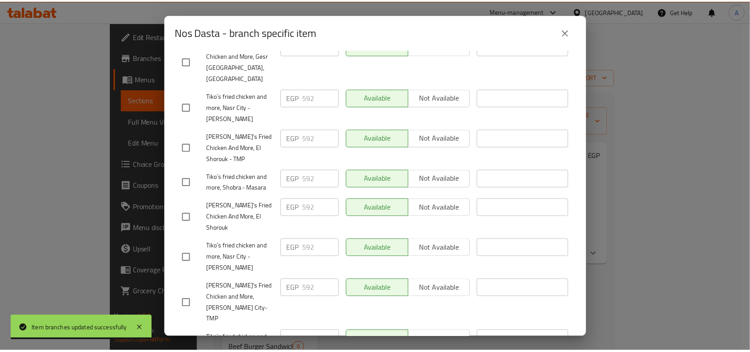
scroll to position [500, 0]
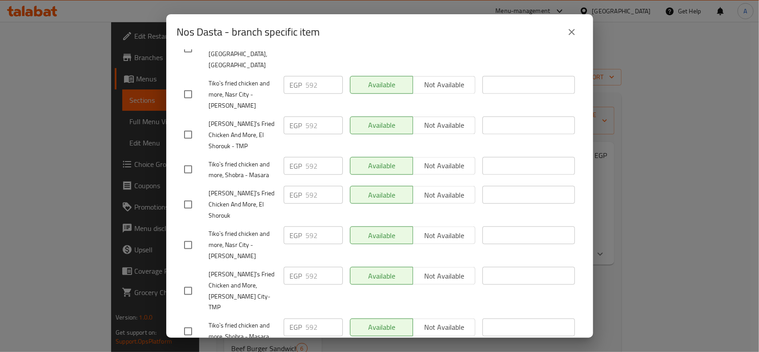
click at [568, 32] on icon "close" at bounding box center [571, 32] width 11 height 11
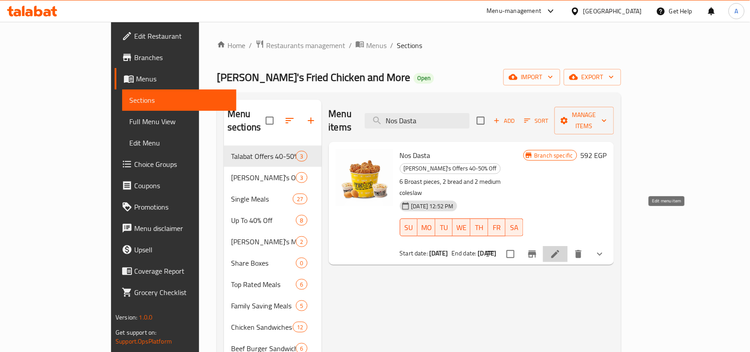
click at [561, 248] on icon at bounding box center [555, 253] width 11 height 11
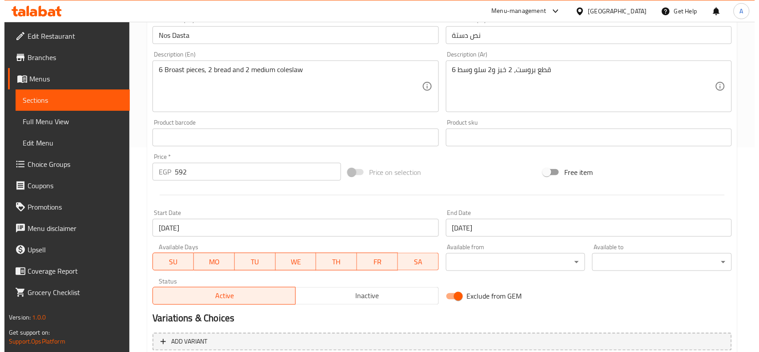
scroll to position [222, 0]
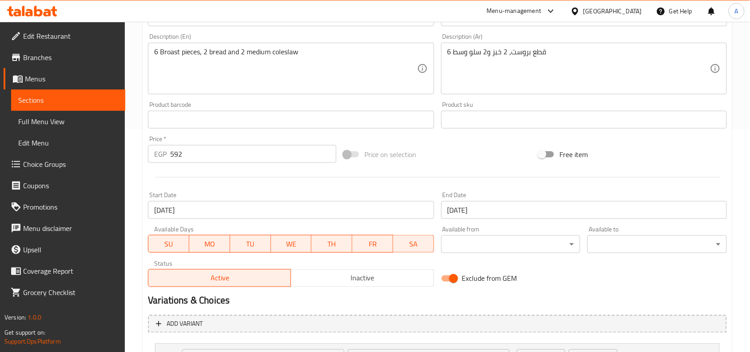
click at [257, 216] on input "[DATE]" at bounding box center [291, 210] width 286 height 18
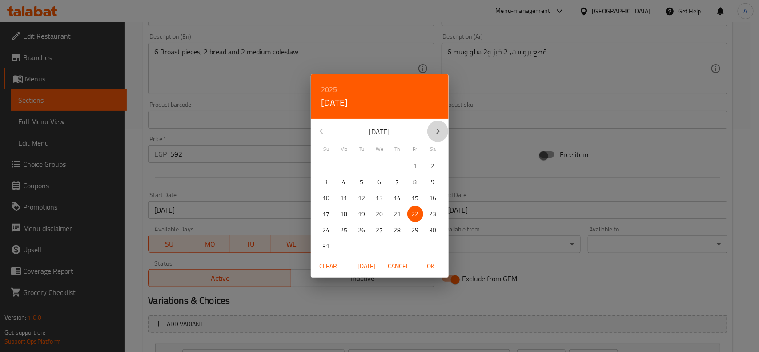
click at [430, 132] on button "button" at bounding box center [437, 130] width 21 height 21
click at [363, 185] on p "7" at bounding box center [362, 181] width 4 height 11
click at [431, 265] on span "OK" at bounding box center [430, 265] width 21 height 11
type input "[DATE]"
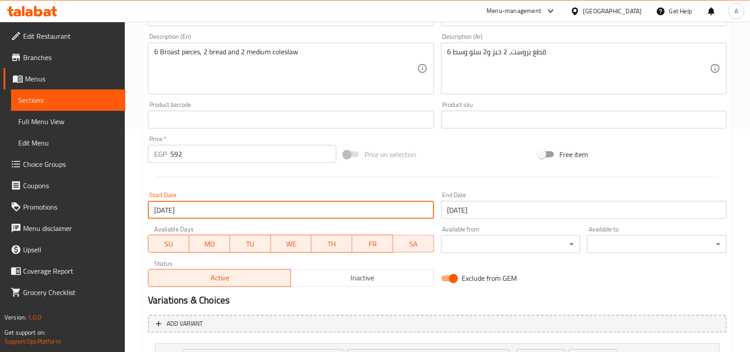
click at [493, 209] on input "[DATE]" at bounding box center [584, 210] width 286 height 18
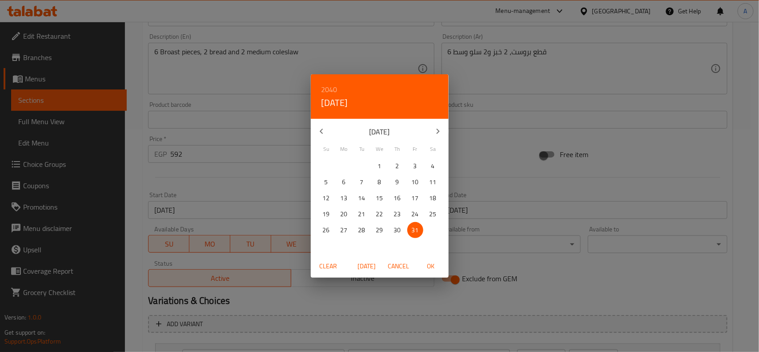
click at [332, 87] on h6 "2040" at bounding box center [329, 89] width 16 height 12
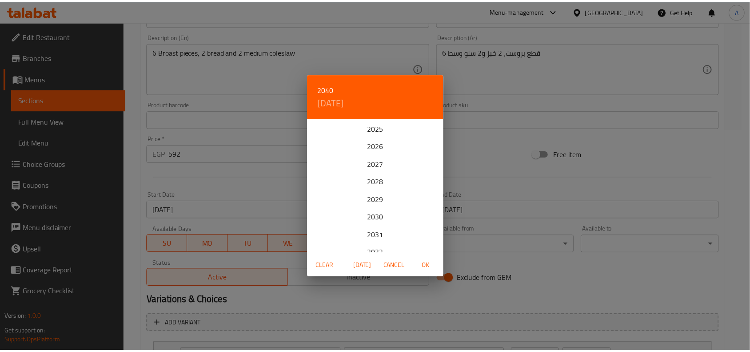
scroll to position [213, 0]
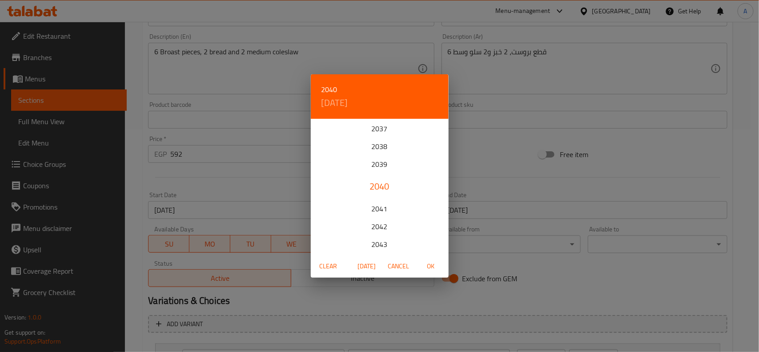
click at [382, 186] on div "2040" at bounding box center [380, 186] width 138 height 18
click at [438, 128] on icon "button" at bounding box center [438, 131] width 11 height 11
click at [385, 233] on span "31" at bounding box center [380, 229] width 16 height 11
click at [428, 265] on span "OK" at bounding box center [430, 265] width 21 height 11
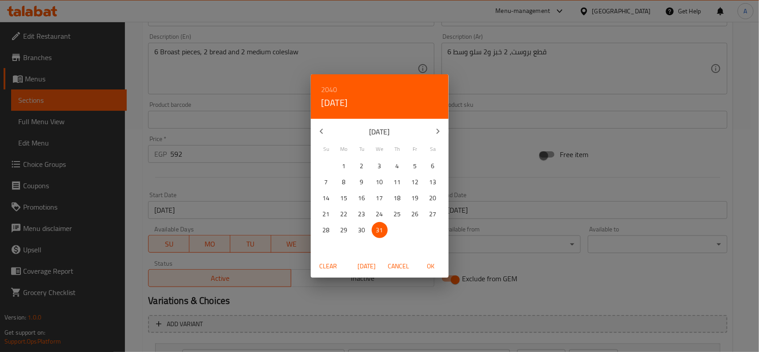
type input "[DATE]"
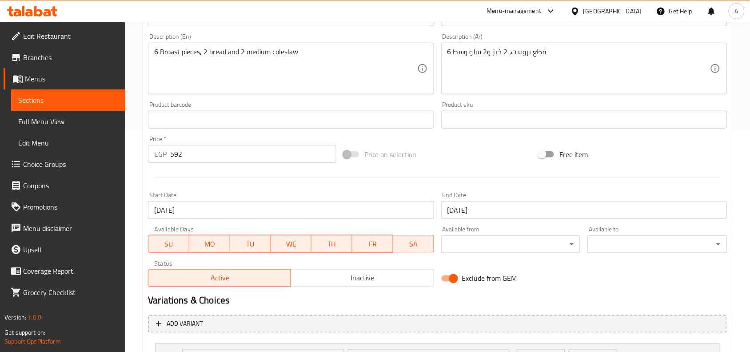
click at [472, 147] on div "Price on selection" at bounding box center [438, 154] width 196 height 24
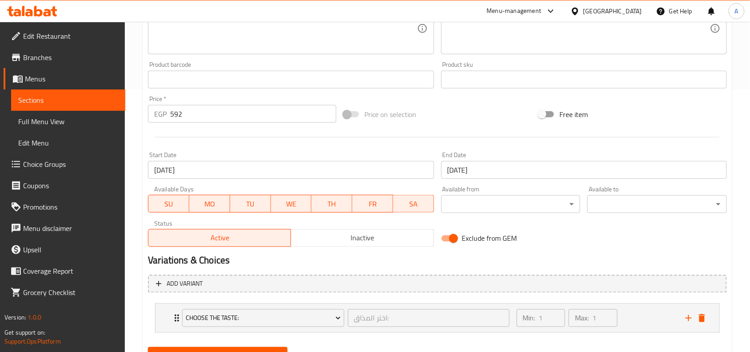
scroll to position [304, 0]
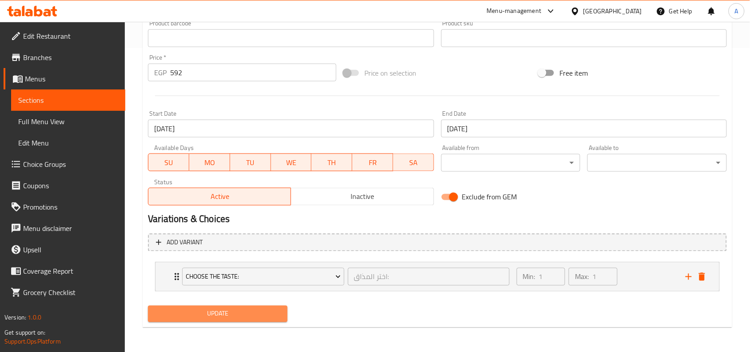
click at [244, 321] on button "Update" at bounding box center [218, 313] width 140 height 16
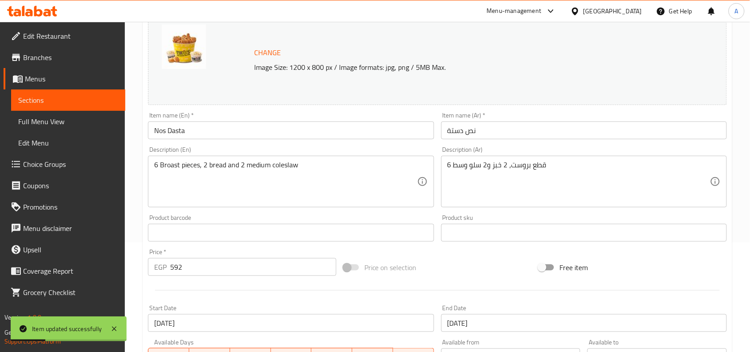
scroll to position [137, 0]
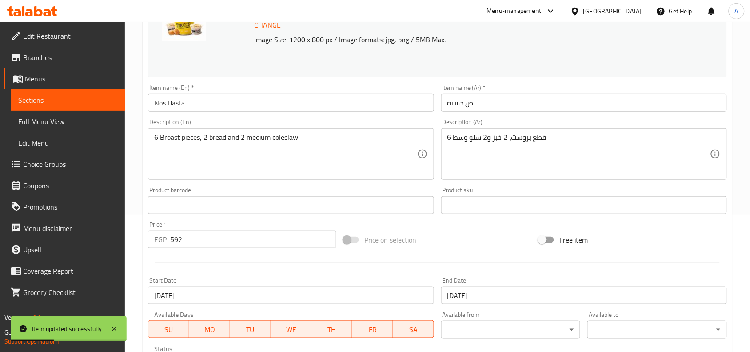
click at [174, 105] on input "Nos Dasta" at bounding box center [291, 103] width 286 height 18
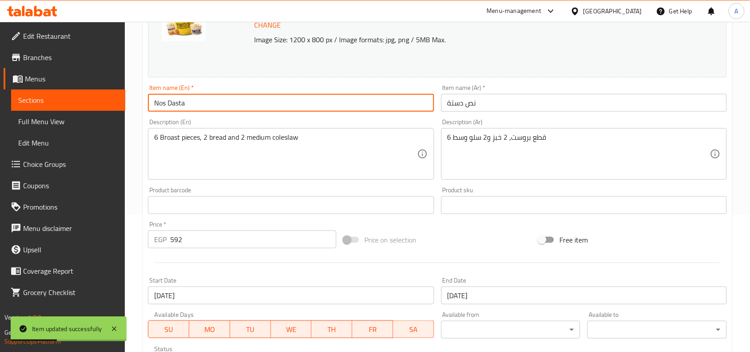
click at [174, 105] on input "Nos Dasta" at bounding box center [291, 103] width 286 height 18
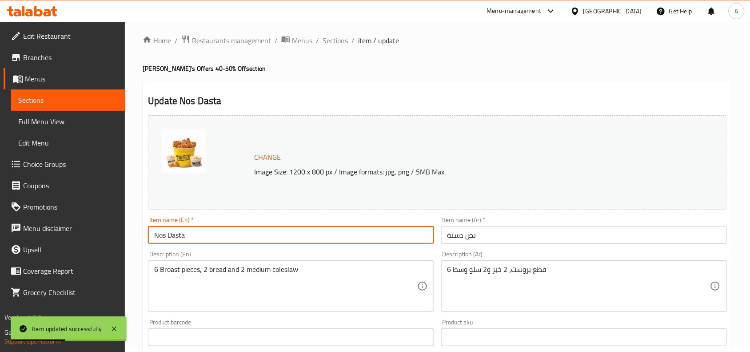
scroll to position [0, 0]
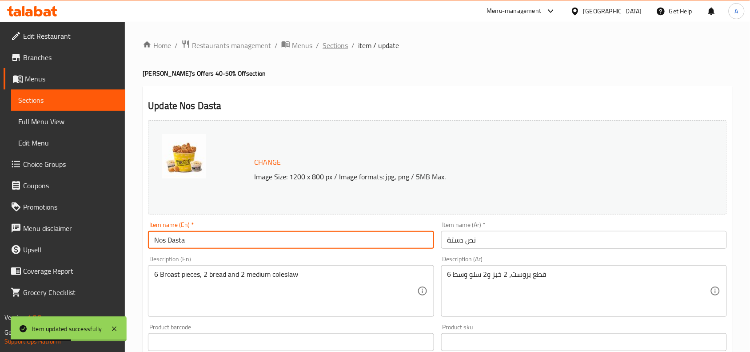
click at [334, 44] on span "Sections" at bounding box center [335, 45] width 25 height 11
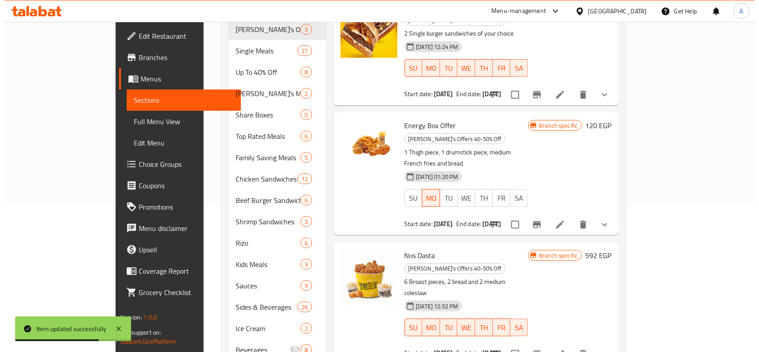
scroll to position [176, 0]
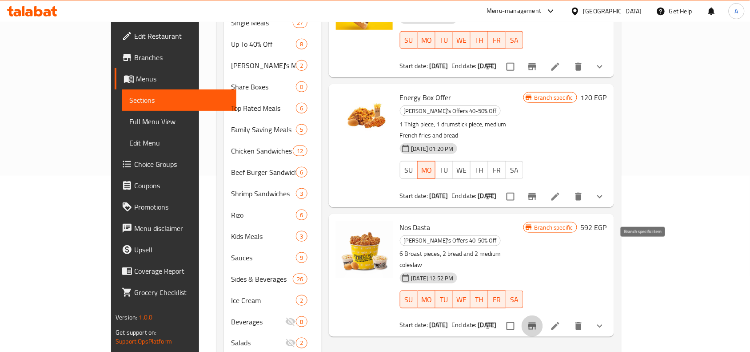
click at [538, 321] on icon "Branch-specific-item" at bounding box center [532, 326] width 11 height 11
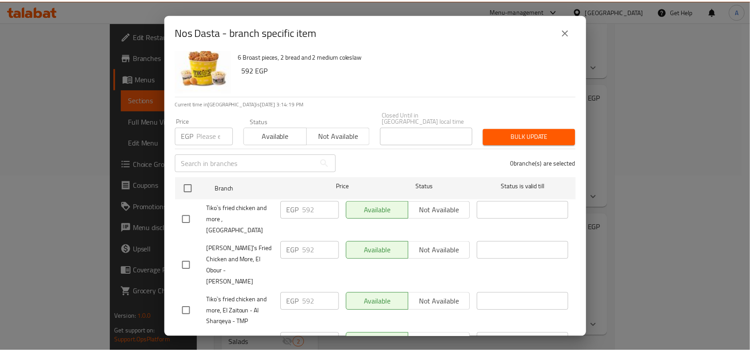
scroll to position [0, 0]
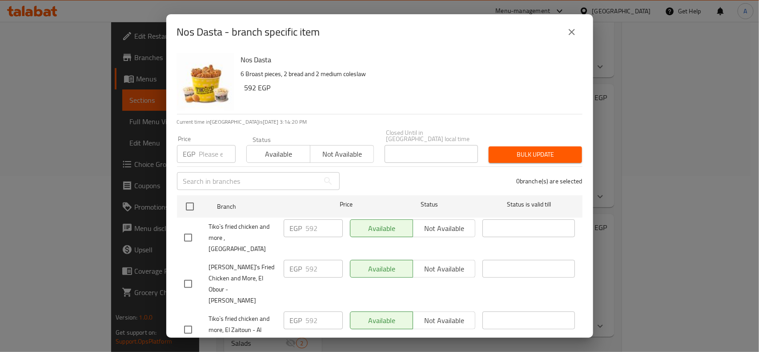
click at [571, 30] on icon "close" at bounding box center [571, 32] width 11 height 11
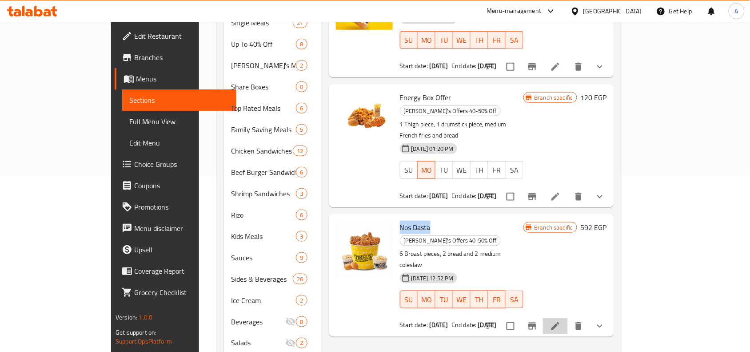
click at [568, 318] on li at bounding box center [555, 326] width 25 height 16
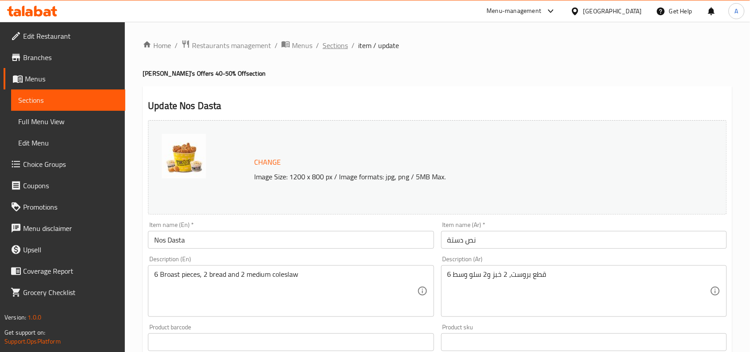
click at [330, 49] on span "Sections" at bounding box center [335, 45] width 25 height 11
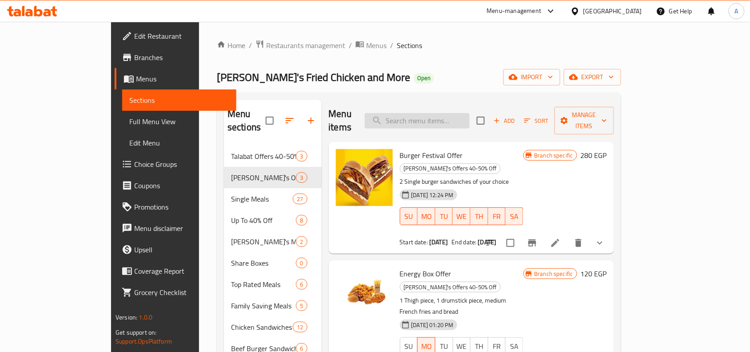
click at [458, 114] on input "search" at bounding box center [417, 121] width 105 height 16
paste input "Tabtaba Offer"
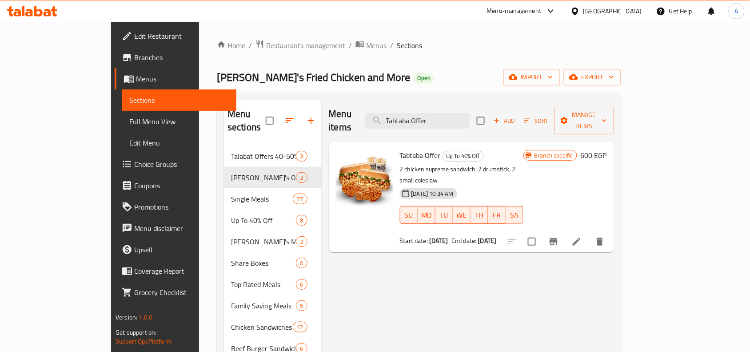
type input "Tabtaba Offer"
click at [559, 236] on icon "Branch-specific-item" at bounding box center [554, 241] width 11 height 11
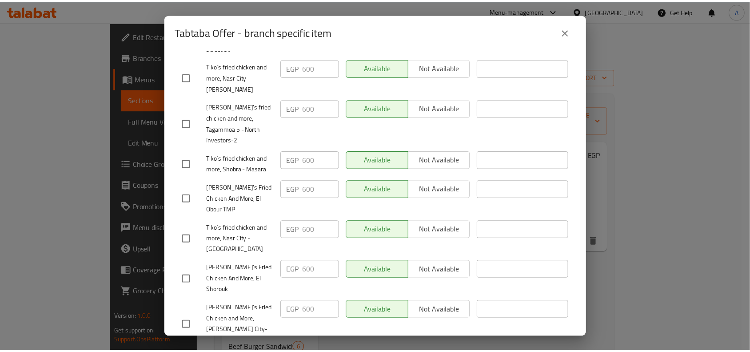
scroll to position [506, 0]
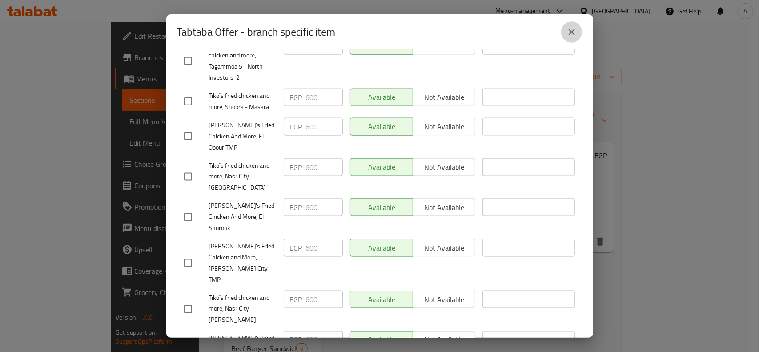
click at [579, 38] on button "close" at bounding box center [571, 31] width 21 height 21
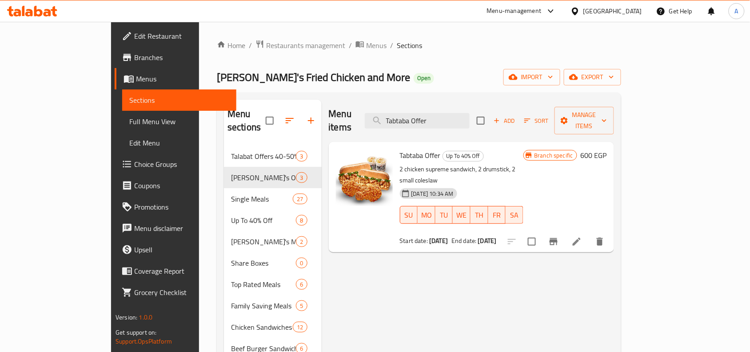
click at [400, 148] on span "Tabtaba Offer" at bounding box center [420, 154] width 41 height 13
copy h6 "Tabtaba Offer"
click at [400, 148] on span "Tabtaba Offer" at bounding box center [420, 154] width 41 height 13
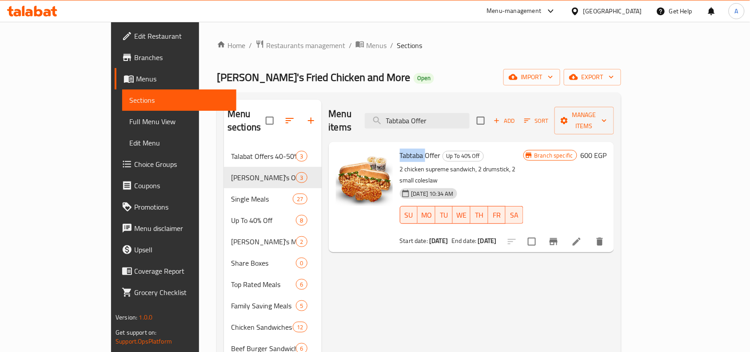
click at [400, 148] on span "Tabtaba Offer" at bounding box center [420, 154] width 41 height 13
click at [454, 121] on input "Tabtaba Offer" at bounding box center [417, 121] width 105 height 16
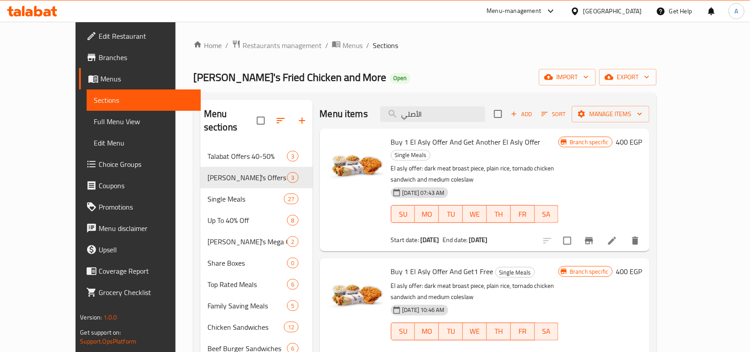
scroll to position [56, 0]
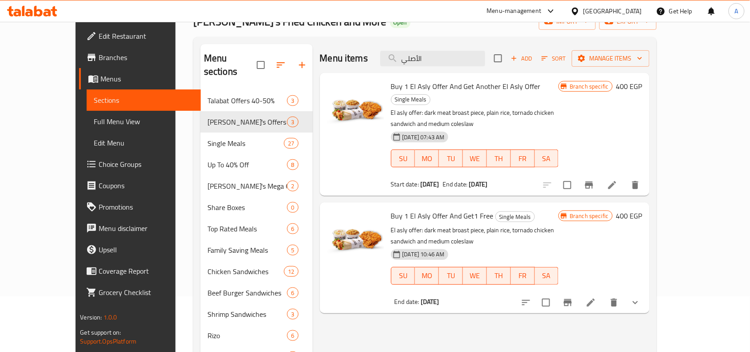
click at [441, 84] on span "Buy 1 El Asly Offer And Get Another El Asly Offer" at bounding box center [466, 86] width 150 height 13
copy h6 "Buy 1 El Asly Offer And Get Another El Asly Offer"
click at [440, 70] on div "Menu items الأصلي Add Sort Manage items" at bounding box center [485, 58] width 330 height 29
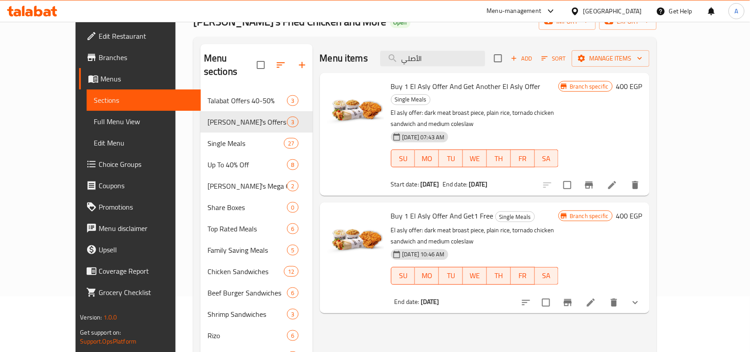
click at [441, 67] on div "Menu items الأصلي Add Sort Manage items" at bounding box center [485, 58] width 330 height 29
click at [456, 53] on input "الأصلي" at bounding box center [433, 59] width 105 height 16
click at [456, 52] on input "الأصلي" at bounding box center [433, 59] width 105 height 16
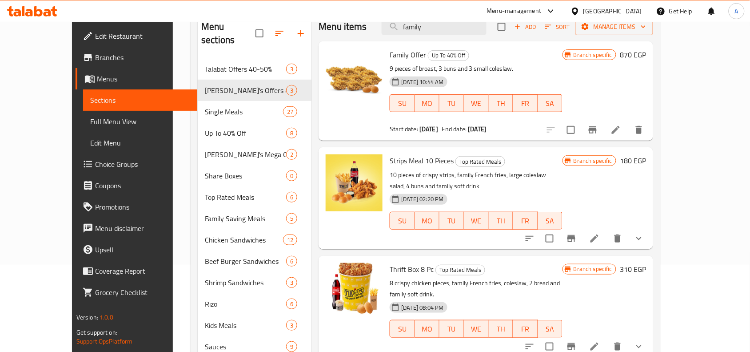
scroll to position [26, 0]
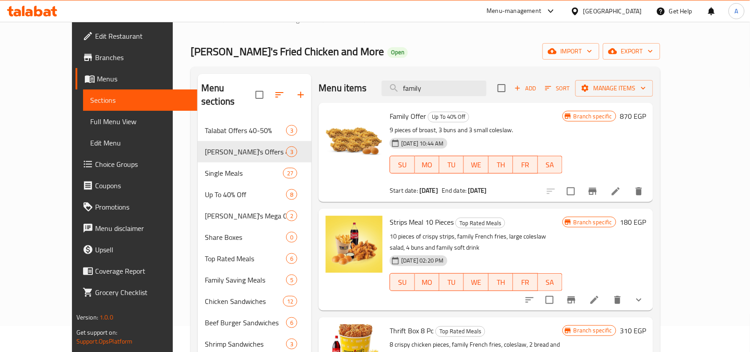
type input "family"
click at [392, 117] on span "Family Offer" at bounding box center [408, 115] width 36 height 13
copy h6 "Family Offer"
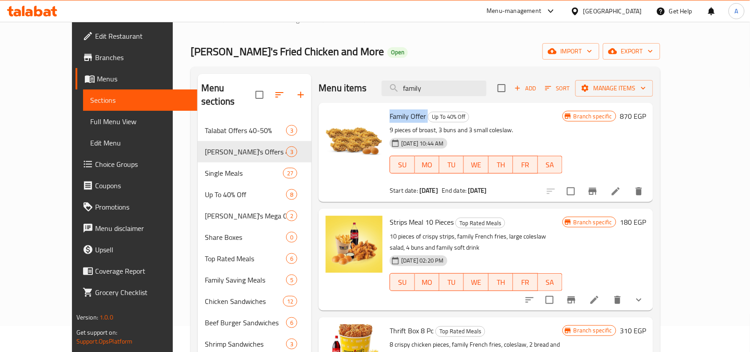
click at [629, 192] on li at bounding box center [616, 191] width 25 height 16
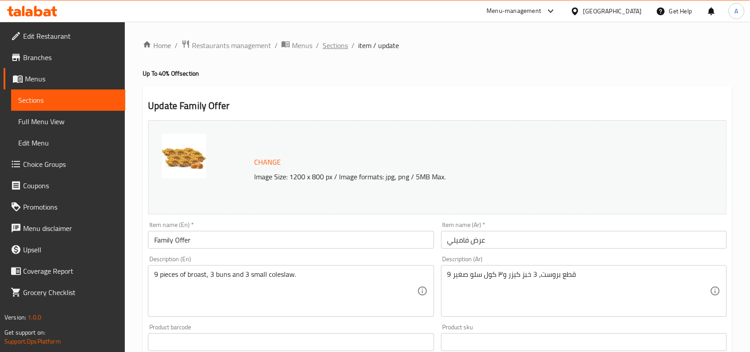
click at [334, 44] on span "Sections" at bounding box center [335, 45] width 25 height 11
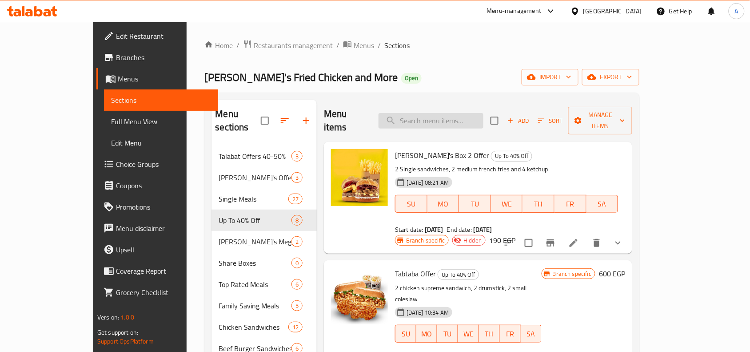
click at [445, 118] on input "search" at bounding box center [431, 121] width 105 height 16
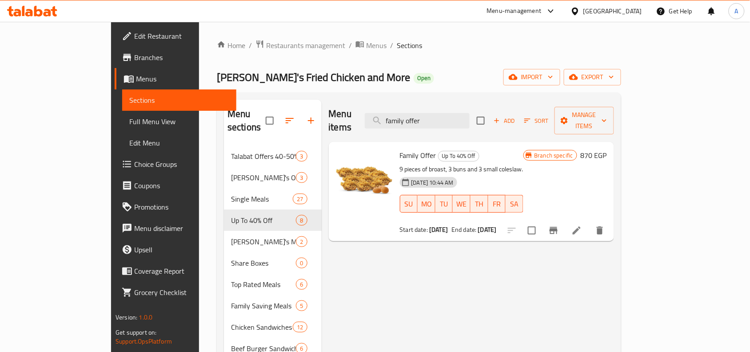
type input "family offer"
click at [559, 225] on icon "Branch-specific-item" at bounding box center [554, 230] width 11 height 11
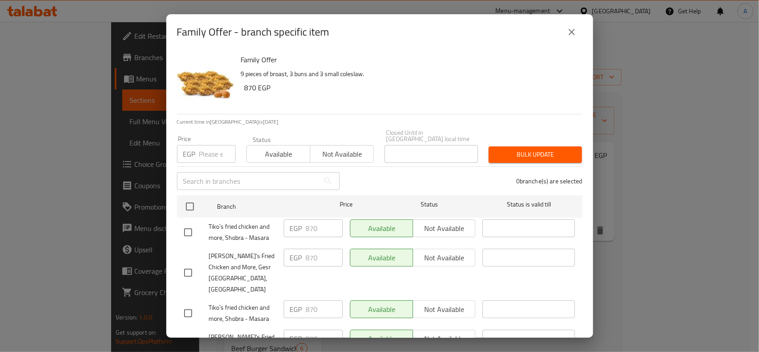
scroll to position [321, 0]
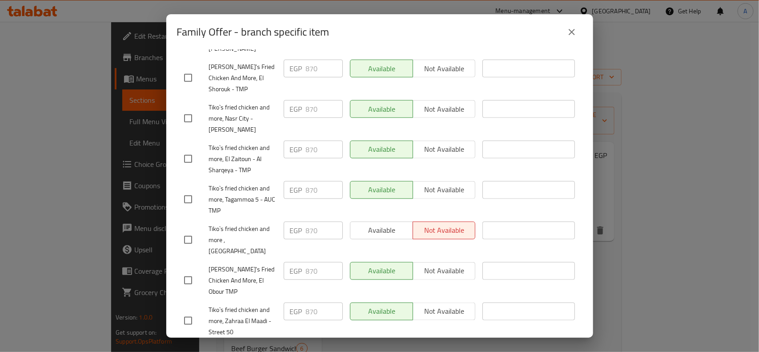
click at [190, 230] on input "checkbox" at bounding box center [188, 239] width 19 height 19
checkbox input "true"
click at [363, 224] on span "Available" at bounding box center [382, 230] width 56 height 13
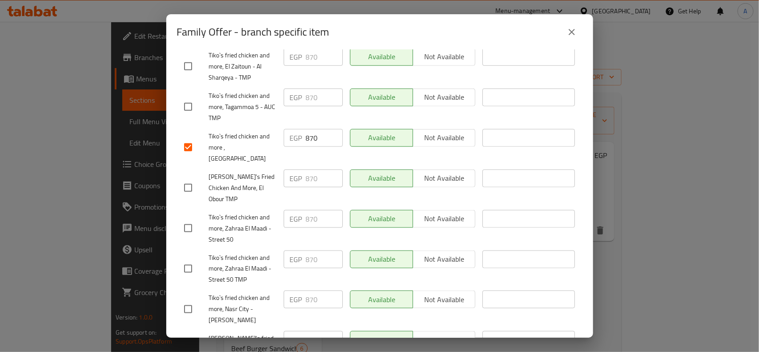
scroll to position [506, 0]
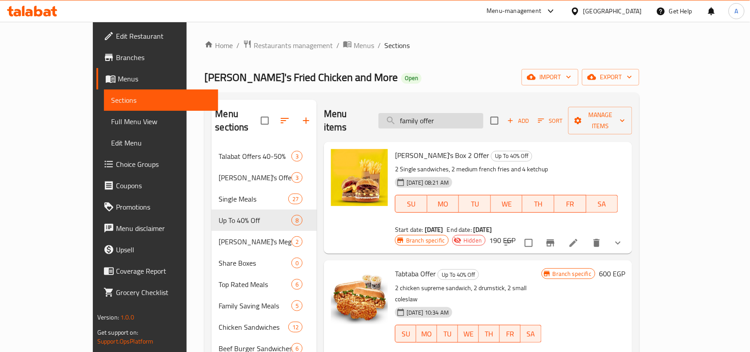
click at [438, 116] on input "family offer" at bounding box center [431, 121] width 105 height 16
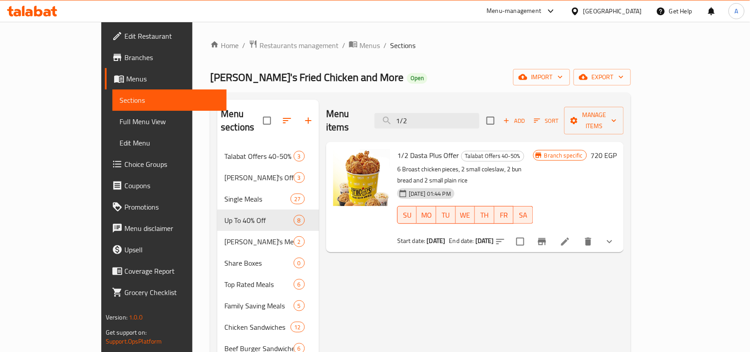
click at [411, 148] on span "1/2 Dasta Plus Offer" at bounding box center [428, 154] width 62 height 13
copy h6 "1/2 Dasta Plus Offer"
click at [433, 114] on input "1/2" at bounding box center [427, 121] width 105 height 16
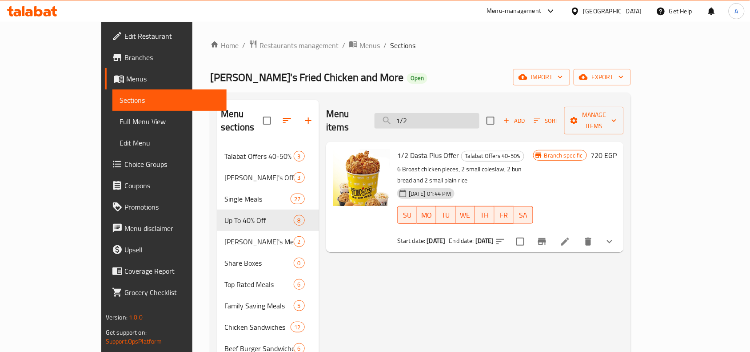
click at [433, 114] on input "1/2" at bounding box center [427, 121] width 105 height 16
click at [432, 116] on input "1/2" at bounding box center [427, 121] width 105 height 16
type input "ف"
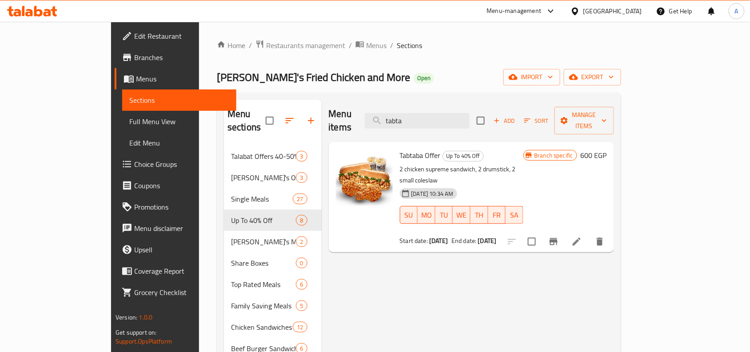
type input "tabta"
click at [400, 148] on span "Tabtaba Offer" at bounding box center [420, 154] width 41 height 13
copy h6 "Tabtaba Offer"
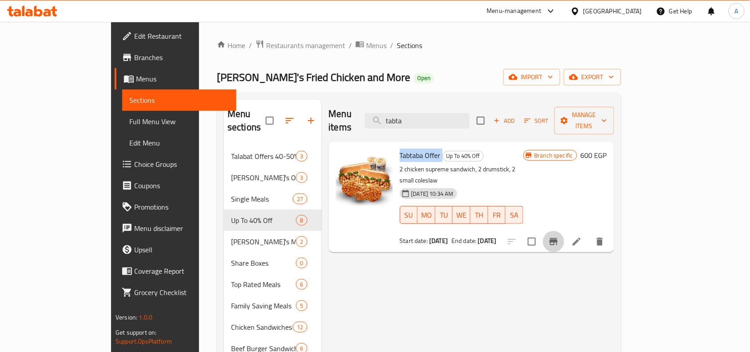
click at [558, 238] on icon "Branch-specific-item" at bounding box center [554, 241] width 8 height 7
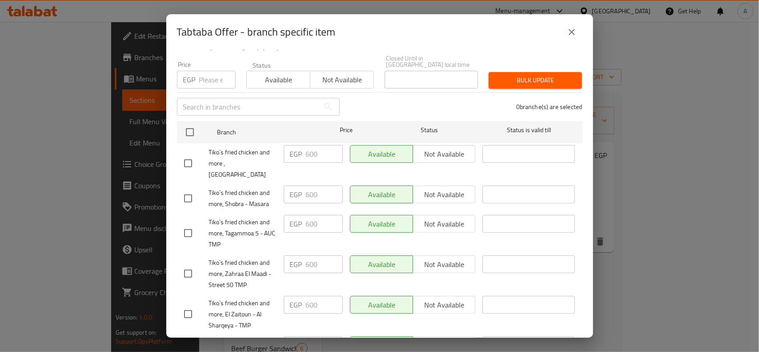
scroll to position [6, 0]
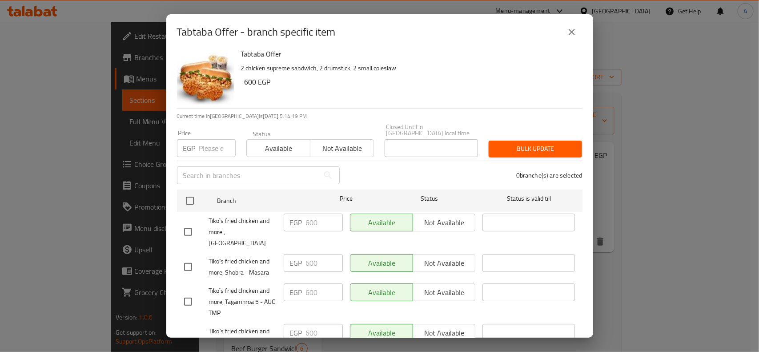
click at [569, 32] on icon "close" at bounding box center [571, 32] width 11 height 11
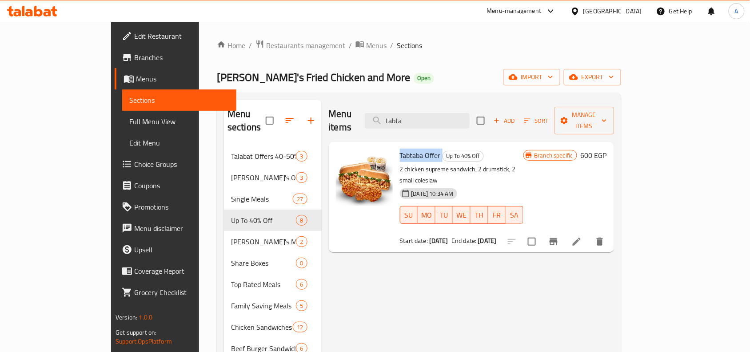
click at [400, 148] on span "Tabtaba Offer" at bounding box center [420, 154] width 41 height 13
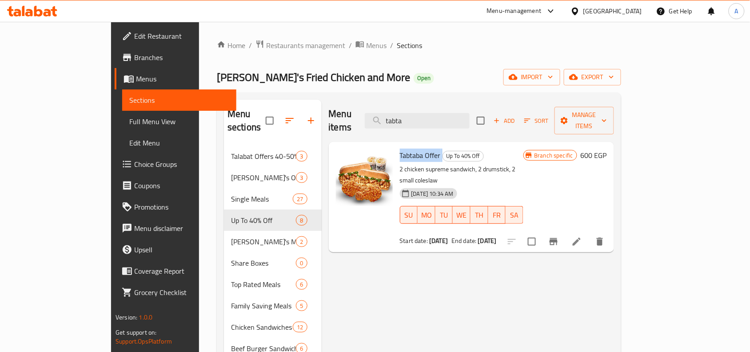
copy h6 "Tabtaba Offer"
click at [405, 148] on span "Tabtaba Offer" at bounding box center [420, 154] width 41 height 13
click at [607, 149] on h6 "600 EGP" at bounding box center [594, 155] width 26 height 12
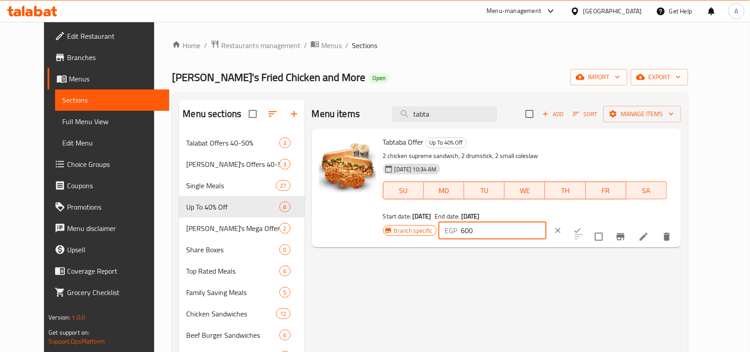
click at [547, 221] on input "600" at bounding box center [504, 230] width 86 height 18
paste input "52"
type input "520"
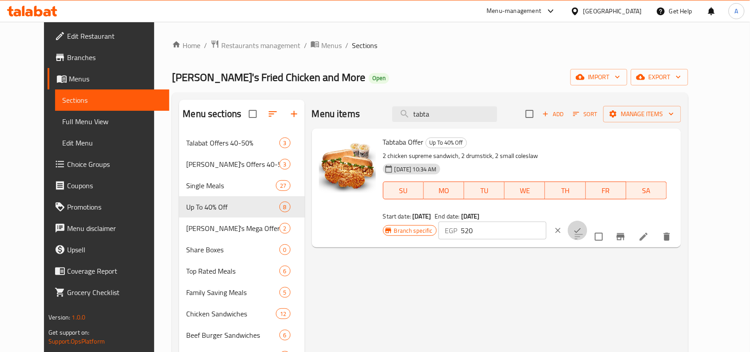
click at [582, 226] on icon "ok" at bounding box center [577, 230] width 9 height 9
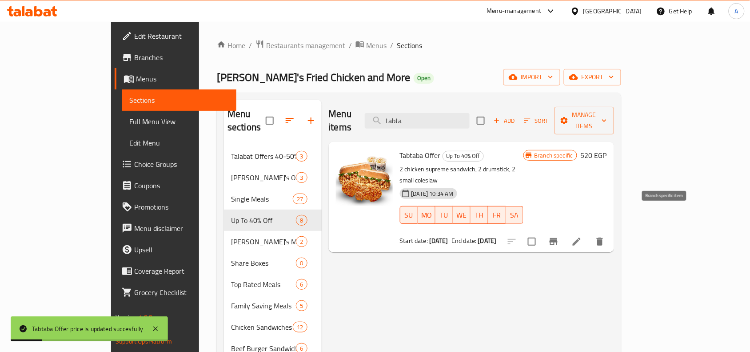
click at [559, 236] on icon "Branch-specific-item" at bounding box center [554, 241] width 11 height 11
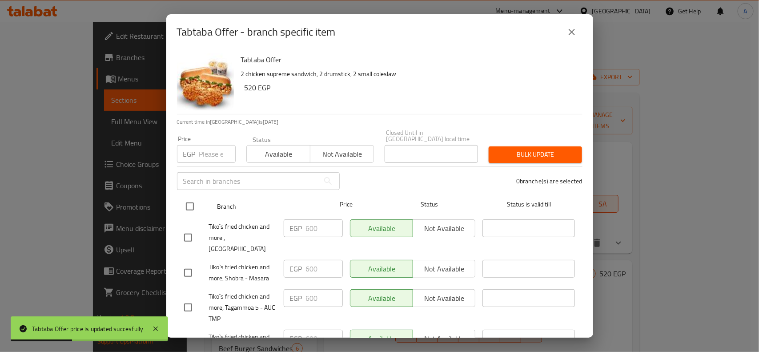
click at [189, 197] on input "checkbox" at bounding box center [189, 206] width 19 height 19
checkbox input "true"
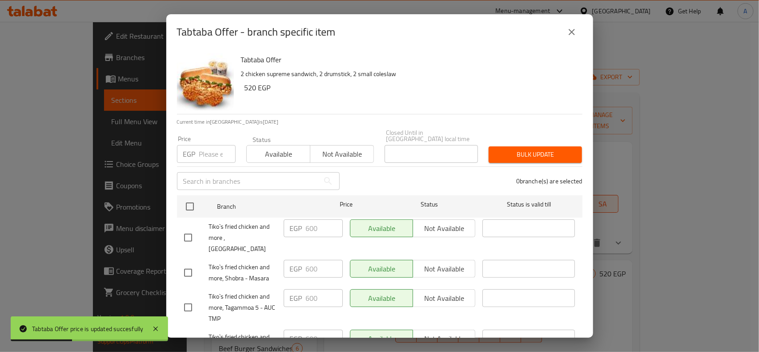
checkbox input "true"
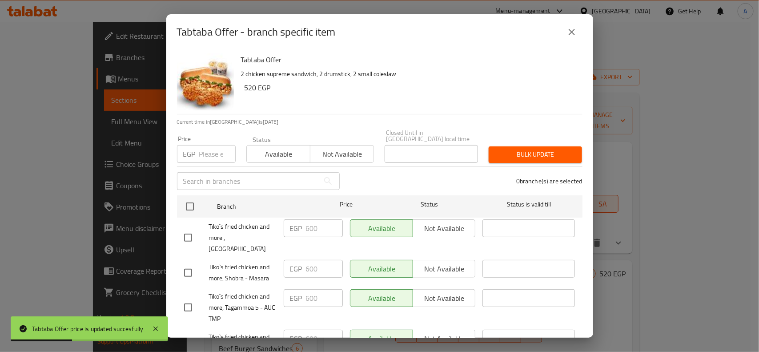
checkbox input "true"
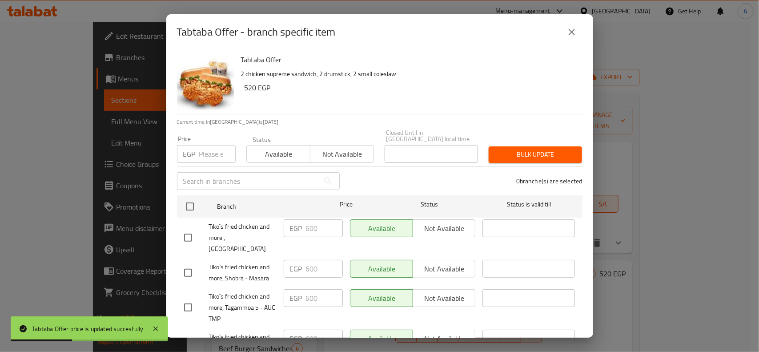
checkbox input "true"
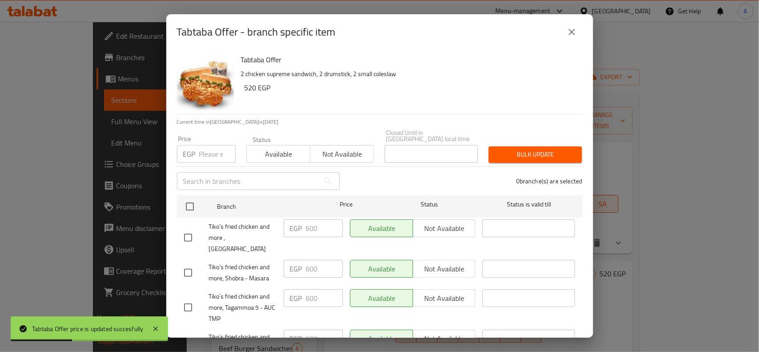
checkbox input "true"
click at [209, 158] on div "Price EGP Price" at bounding box center [206, 149] width 69 height 38
click at [210, 156] on input "number" at bounding box center [217, 154] width 36 height 18
paste input "520"
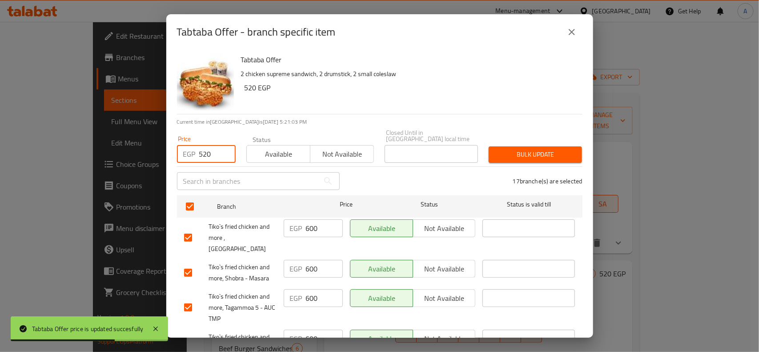
type input "520"
drag, startPoint x: 501, startPoint y: 158, endPoint x: 505, endPoint y: 152, distance: 8.3
click at [501, 158] on div "Tabtaba Offer 2 chicken supreme sandwich, 2 drumstick, 2 small coleslaw 520 EGP…" at bounding box center [379, 194] width 427 height 288
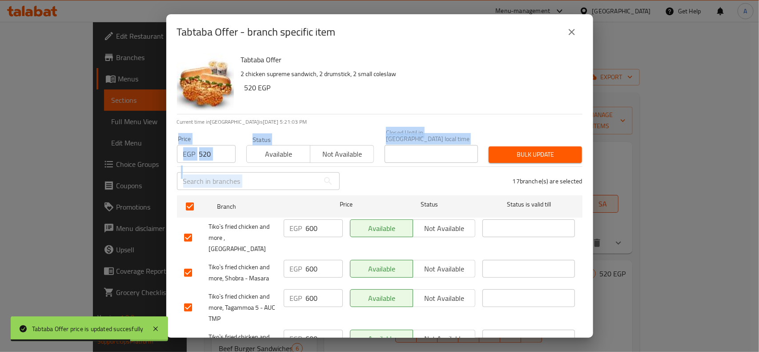
click at [505, 152] on span "Bulk update" at bounding box center [535, 154] width 79 height 11
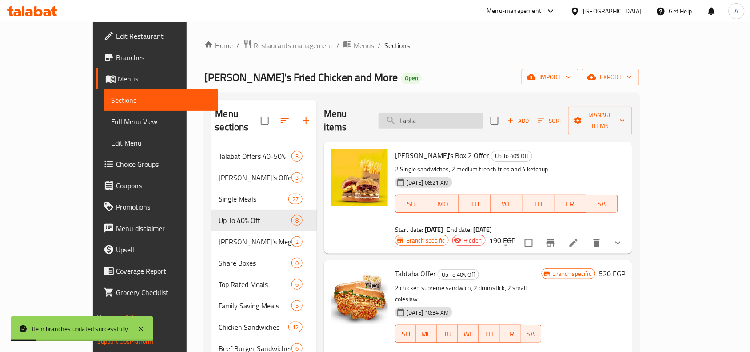
click at [452, 119] on input "tabta" at bounding box center [431, 121] width 105 height 16
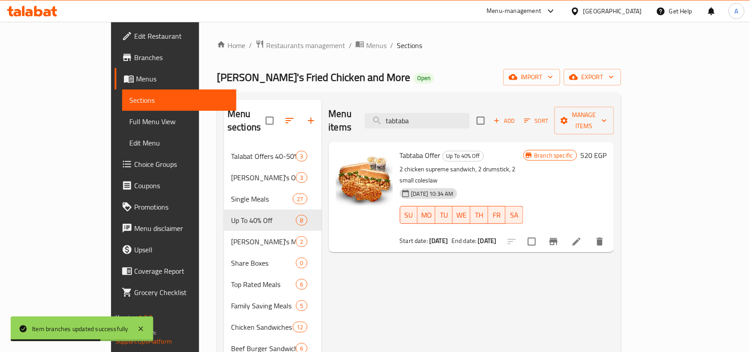
type input "tabtaba"
click at [559, 236] on icon "Branch-specific-item" at bounding box center [554, 241] width 11 height 11
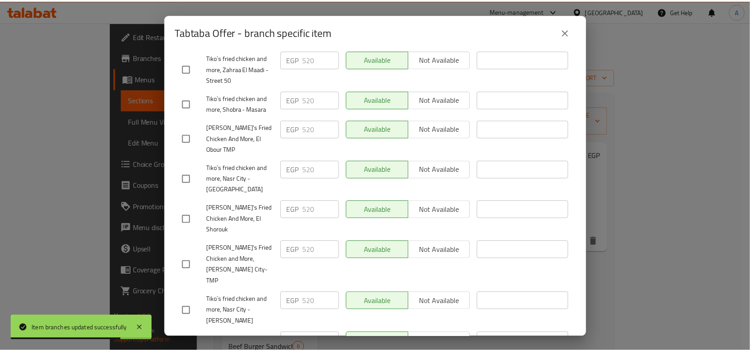
scroll to position [506, 0]
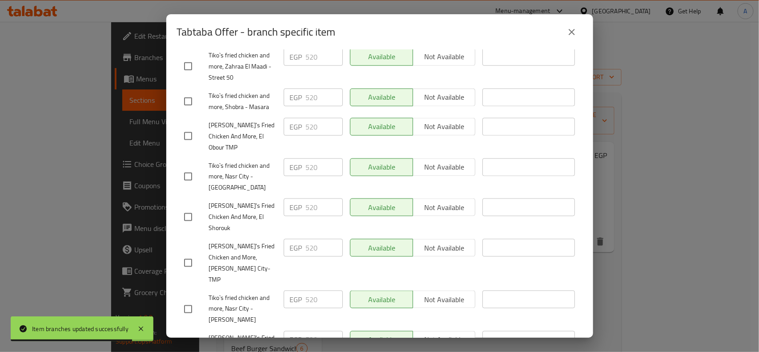
click at [569, 30] on icon "close" at bounding box center [572, 32] width 6 height 6
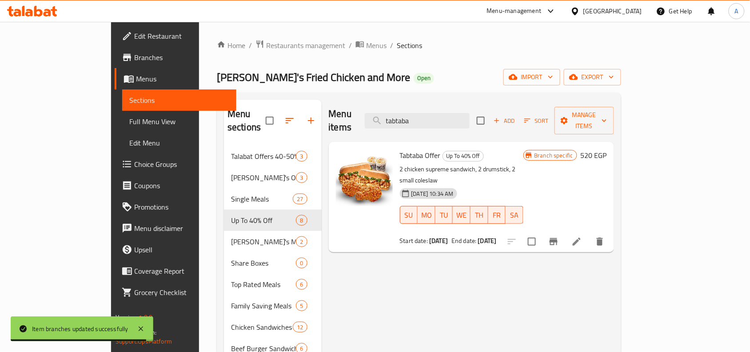
click at [582, 236] on icon at bounding box center [577, 241] width 11 height 11
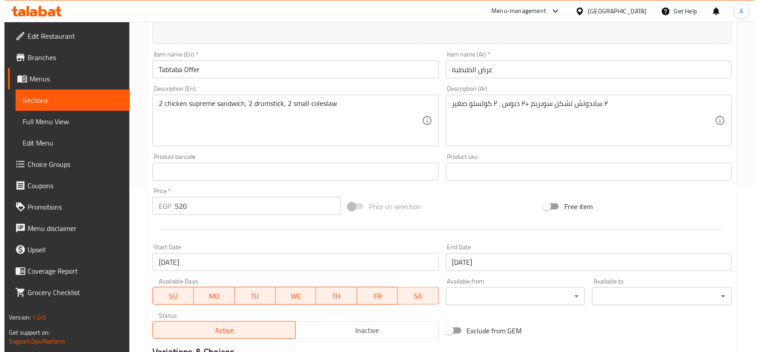
scroll to position [167, 0]
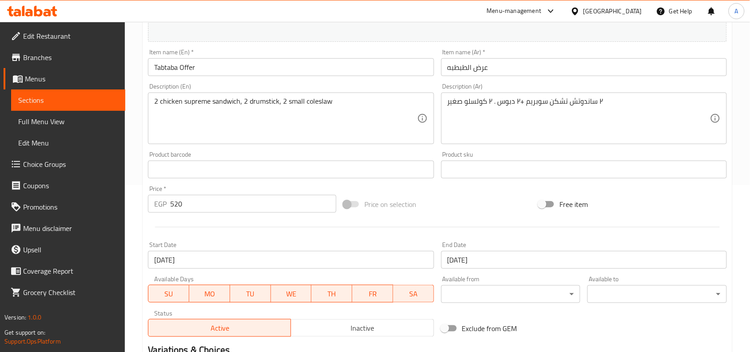
click at [267, 265] on input "23-08-2025" at bounding box center [291, 260] width 286 height 18
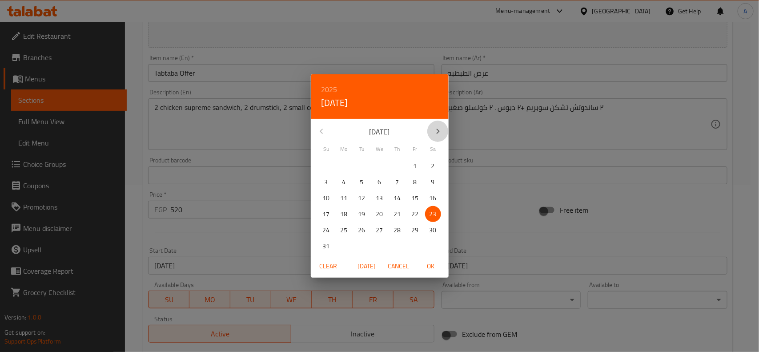
click at [434, 129] on icon "button" at bounding box center [438, 131] width 11 height 11
click at [434, 132] on icon "button" at bounding box center [438, 131] width 11 height 11
click at [360, 188] on button "7" at bounding box center [362, 182] width 16 height 16
click at [434, 266] on span "OK" at bounding box center [430, 265] width 21 height 11
type input "[DATE]"
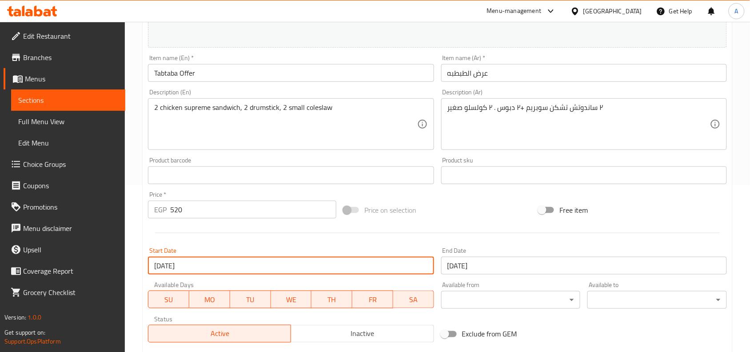
click at [499, 267] on input "[DATE]" at bounding box center [584, 265] width 286 height 18
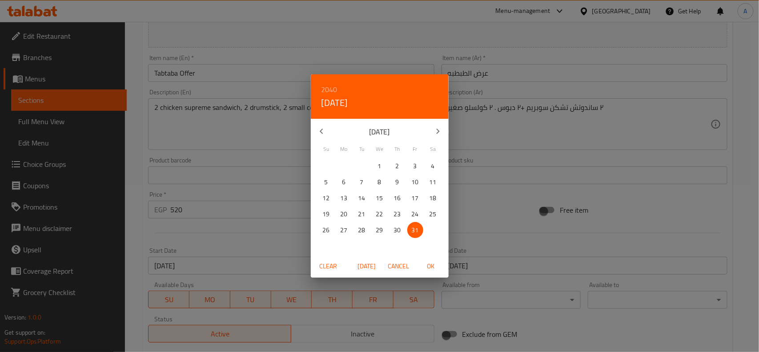
click at [334, 92] on h6 "2040" at bounding box center [329, 89] width 16 height 12
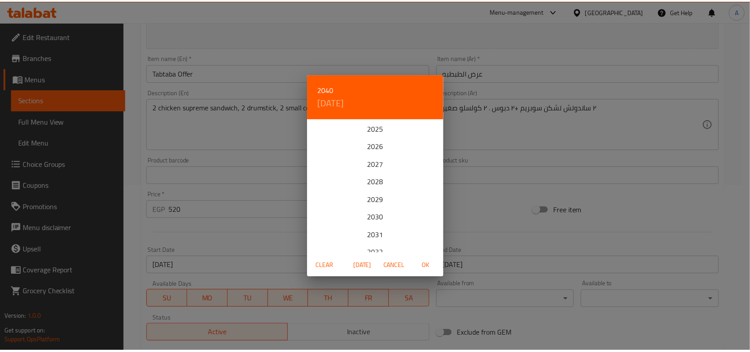
scroll to position [213, 0]
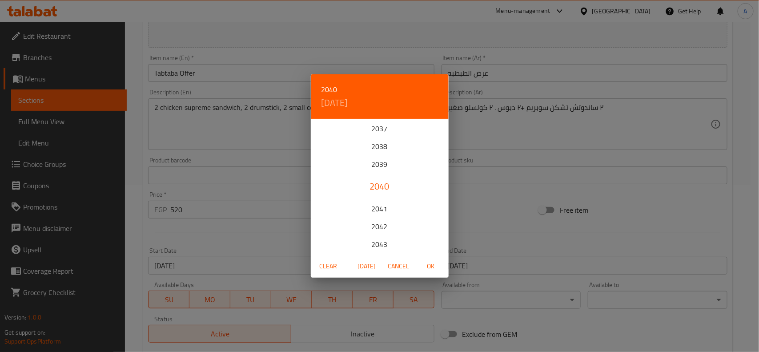
click at [387, 189] on div "2040" at bounding box center [380, 186] width 138 height 18
click at [435, 133] on icon "button" at bounding box center [438, 131] width 11 height 11
click at [374, 227] on span "31" at bounding box center [380, 229] width 16 height 11
click at [425, 263] on span "OK" at bounding box center [430, 265] width 21 height 11
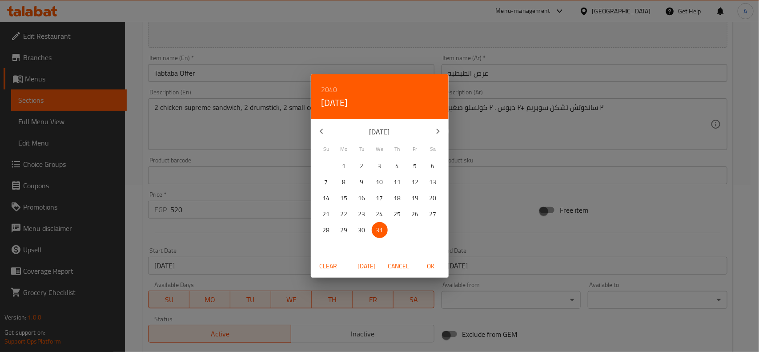
type input "[DATE]"
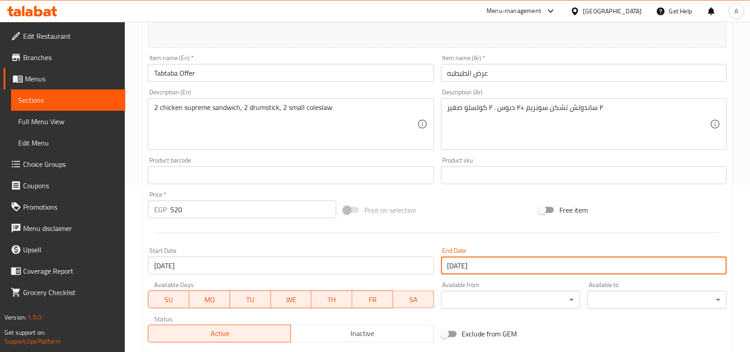
drag, startPoint x: 479, startPoint y: 213, endPoint x: 409, endPoint y: 184, distance: 75.5
click at [477, 212] on div "Price on selection" at bounding box center [438, 210] width 196 height 24
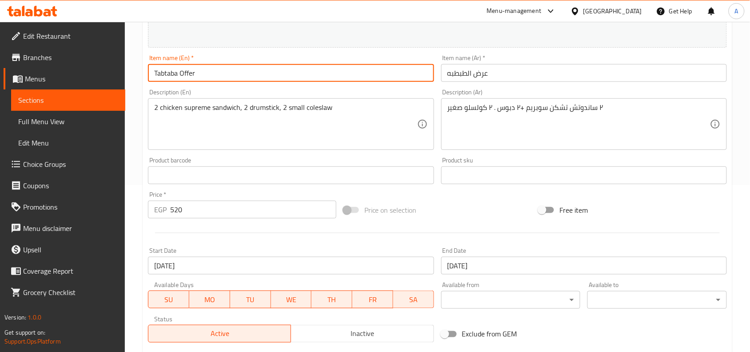
click at [218, 77] on input "Tabtaba Offer" at bounding box center [291, 73] width 286 height 18
click at [215, 76] on input "Tabtaba Offer" at bounding box center [291, 73] width 286 height 18
click at [215, 75] on input "Tabtaba Offer" at bounding box center [291, 73] width 286 height 18
click at [215, 74] on input "Tabtaba Offer" at bounding box center [291, 73] width 286 height 18
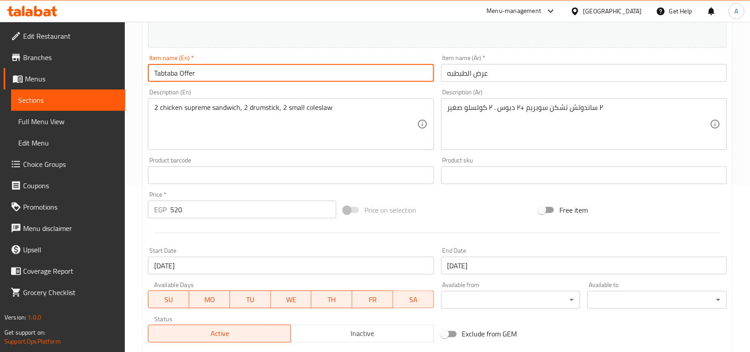
click at [217, 74] on input "Tabtaba Offer" at bounding box center [291, 73] width 286 height 18
click at [208, 74] on input "Tabtaba Offer" at bounding box center [291, 73] width 286 height 18
drag, startPoint x: 205, startPoint y: 75, endPoint x: 156, endPoint y: 84, distance: 50.3
click at [156, 84] on div "Item name (En)   * Tabtaba Offer Item name (En) *" at bounding box center [290, 68] width 293 height 34
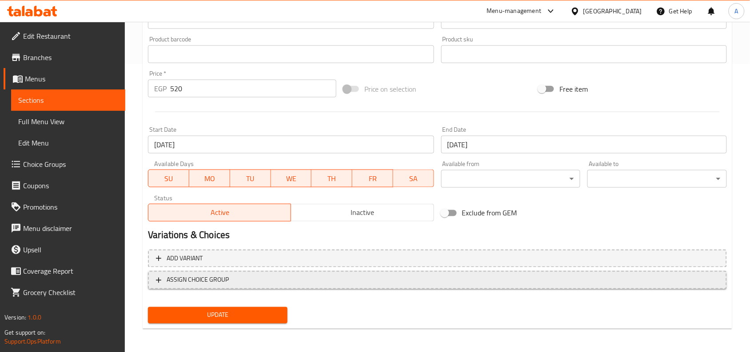
scroll to position [288, 0]
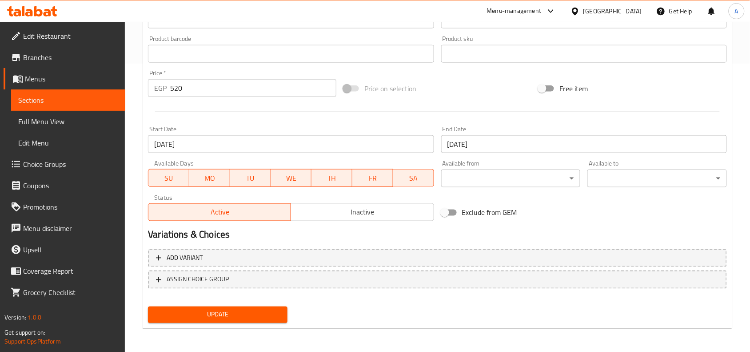
click at [251, 306] on button "Update" at bounding box center [218, 314] width 140 height 16
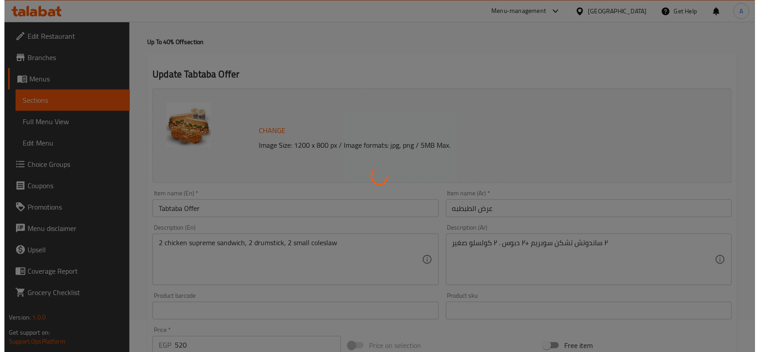
scroll to position [0, 0]
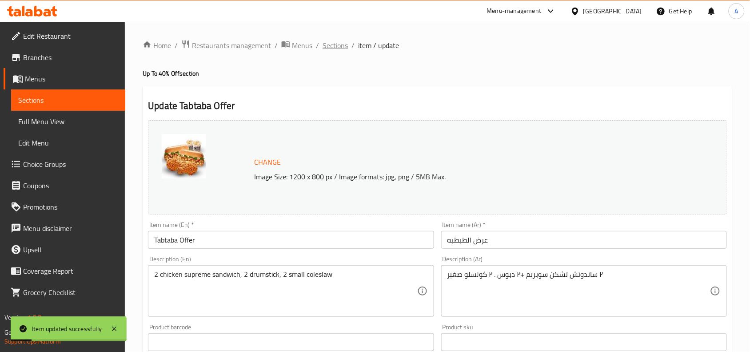
click at [332, 47] on span "Sections" at bounding box center [335, 45] width 25 height 11
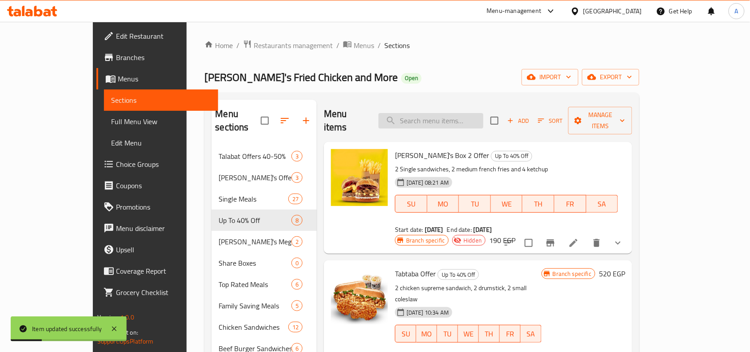
click at [459, 115] on input "search" at bounding box center [431, 121] width 105 height 16
paste input "Tabtaba Offer"
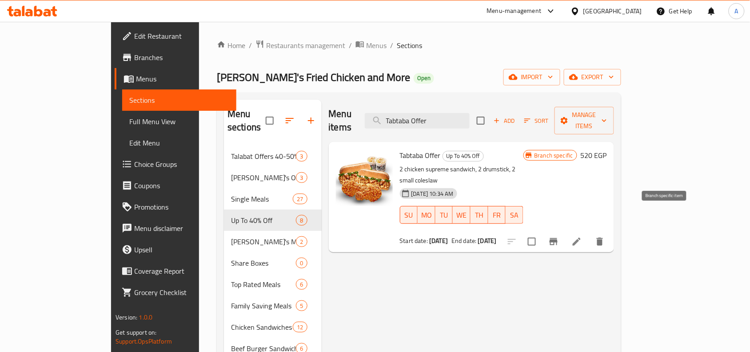
click at [558, 238] on icon "Branch-specific-item" at bounding box center [554, 241] width 8 height 7
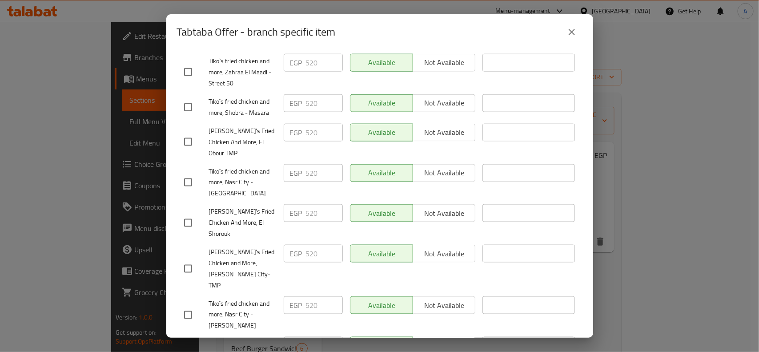
scroll to position [506, 0]
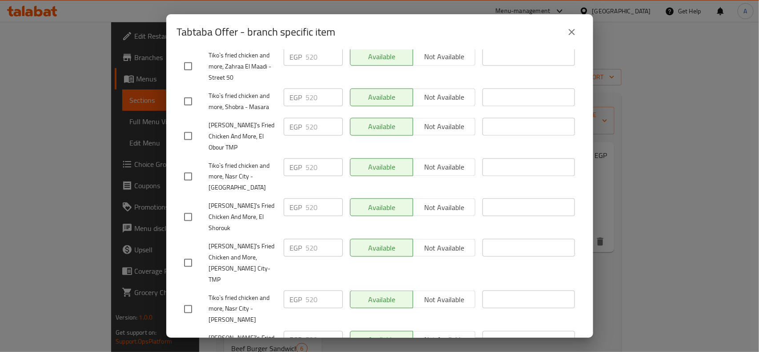
click at [569, 38] on button "close" at bounding box center [571, 31] width 21 height 21
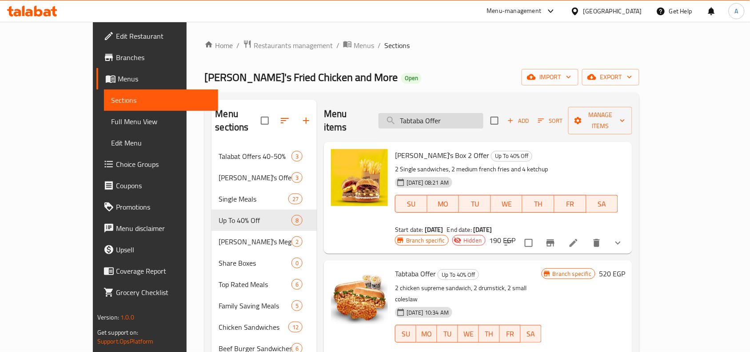
click at [462, 119] on input "Tabtaba Offer" at bounding box center [431, 121] width 105 height 16
click at [472, 119] on input "Tabtaba Offer" at bounding box center [431, 121] width 105 height 16
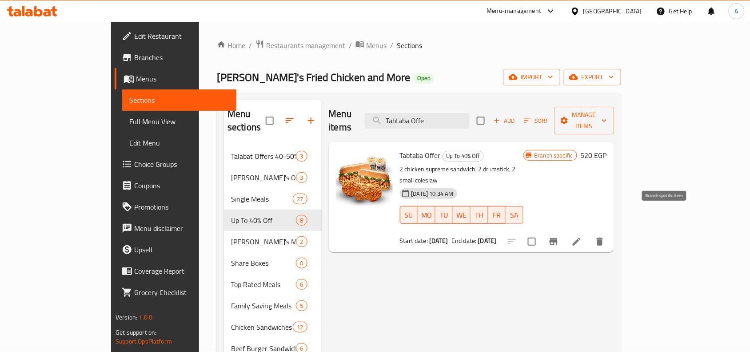
type input "Tabtaba Offe"
click at [565, 231] on button "Branch-specific-item" at bounding box center [553, 241] width 21 height 21
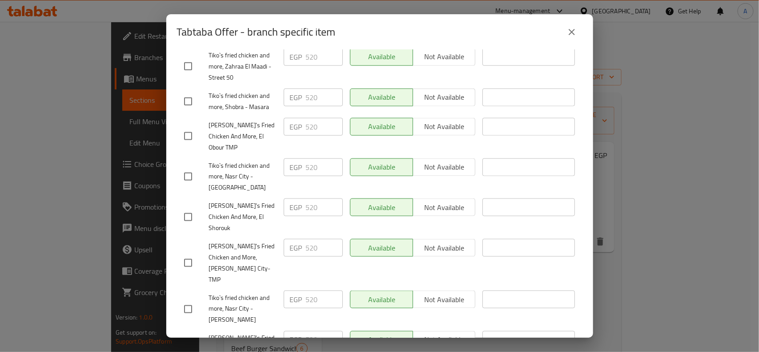
click at [573, 36] on icon "close" at bounding box center [571, 32] width 11 height 11
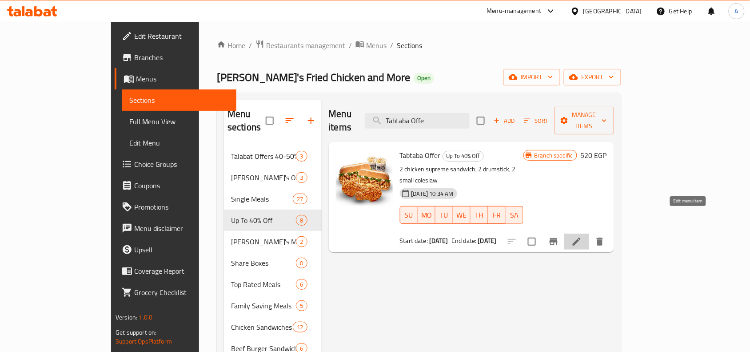
click at [581, 237] on icon at bounding box center [577, 241] width 8 height 8
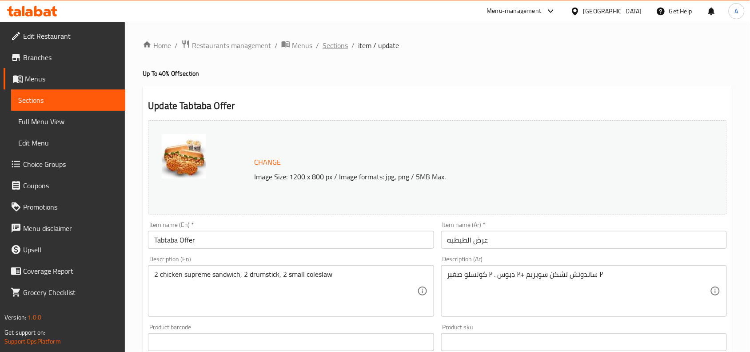
click at [337, 47] on span "Sections" at bounding box center [335, 45] width 25 height 11
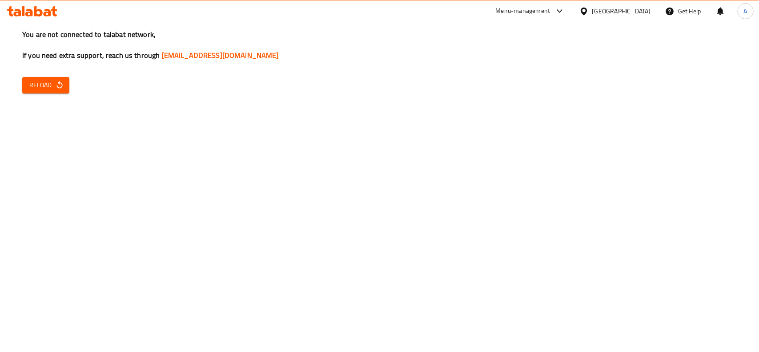
click at [60, 83] on icon "button" at bounding box center [59, 84] width 9 height 9
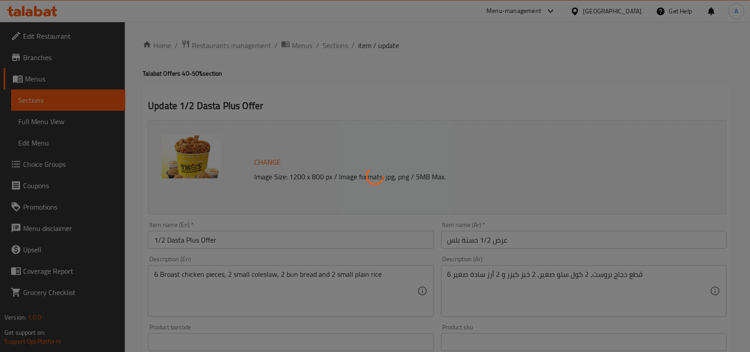
type input "اختر المذاق:"
type input "1"
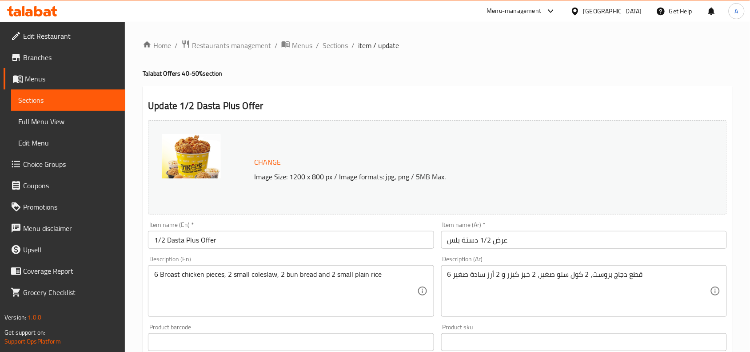
click at [632, 12] on div "[GEOGRAPHIC_DATA]" at bounding box center [613, 11] width 59 height 10
click at [542, 12] on div "Menu-management" at bounding box center [514, 11] width 55 height 11
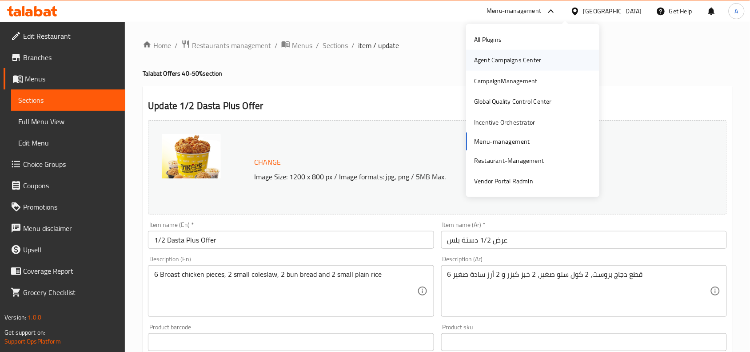
click at [506, 61] on div "Agent Campaigns Center" at bounding box center [507, 60] width 67 height 10
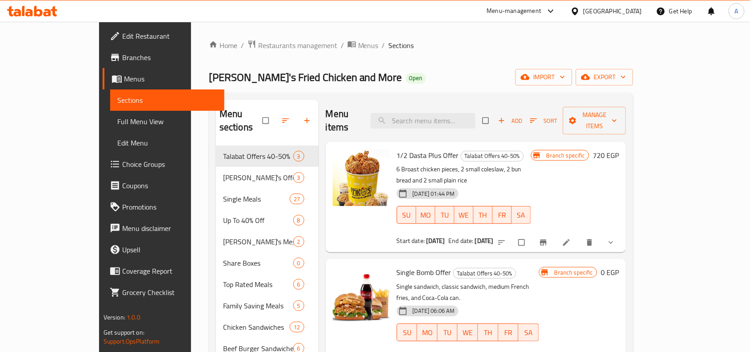
click at [542, 14] on div "Menu-management" at bounding box center [514, 11] width 55 height 11
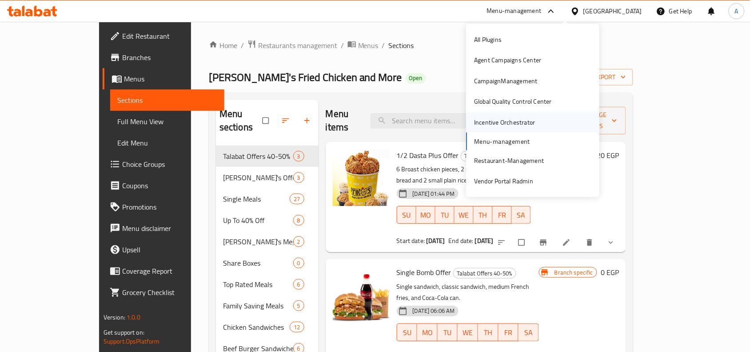
click at [510, 118] on div "Incentive Orchestrator" at bounding box center [504, 122] width 61 height 10
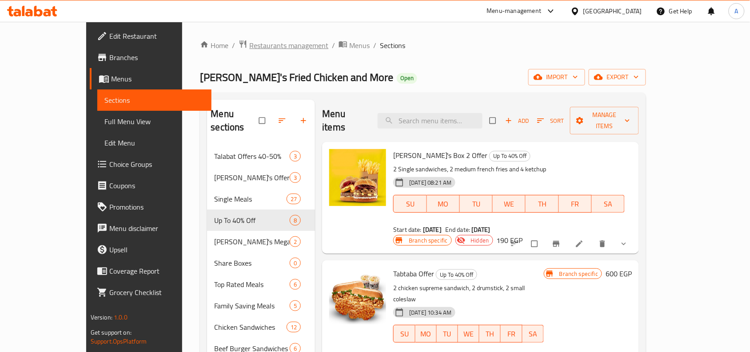
click at [249, 46] on span "Restaurants management" at bounding box center [288, 45] width 79 height 11
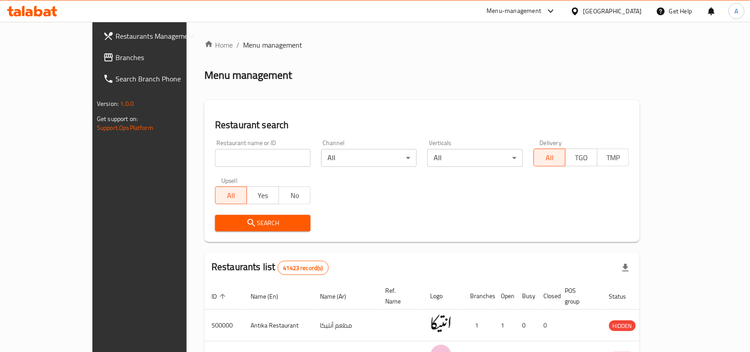
click at [628, 14] on div "[GEOGRAPHIC_DATA]" at bounding box center [613, 11] width 59 height 10
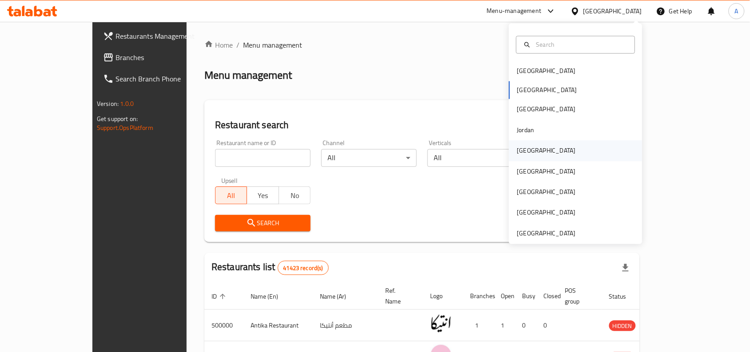
click at [510, 157] on div "Kuwait" at bounding box center [546, 150] width 73 height 20
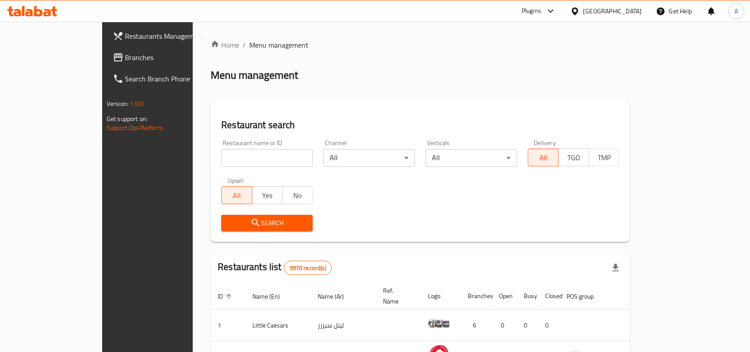
click at [267, 164] on input "search" at bounding box center [267, 158] width 92 height 18
paste input "682765"
type input "682765"
click button "Search" at bounding box center [267, 223] width 92 height 16
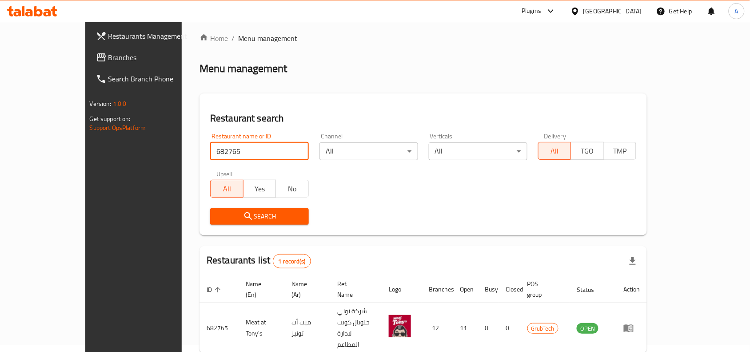
scroll to position [28, 0]
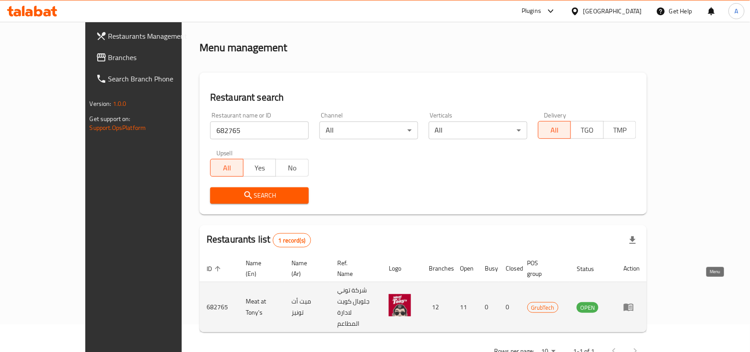
click at [634, 301] on icon "enhanced table" at bounding box center [629, 306] width 11 height 11
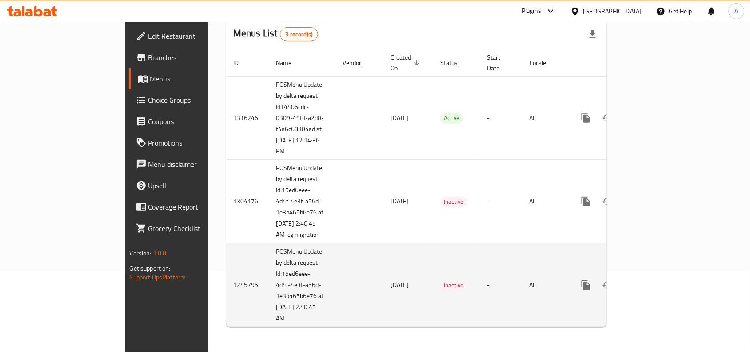
scroll to position [83, 0]
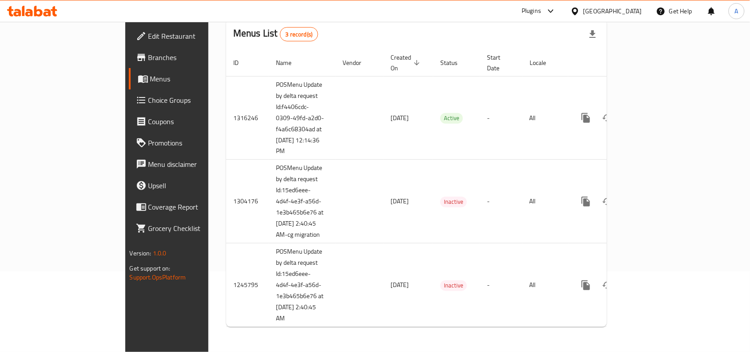
click at [148, 61] on span "Branches" at bounding box center [195, 57] width 95 height 11
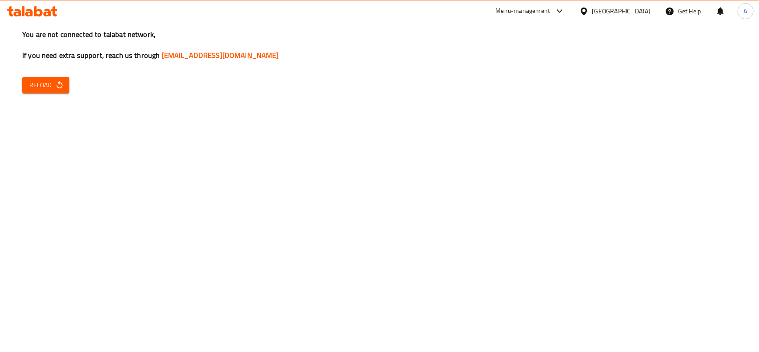
drag, startPoint x: 679, startPoint y: 131, endPoint x: 607, endPoint y: 125, distance: 72.2
click at [679, 131] on div "You are not connected to talabat network, If you need extra support, reach us t…" at bounding box center [379, 176] width 759 height 352
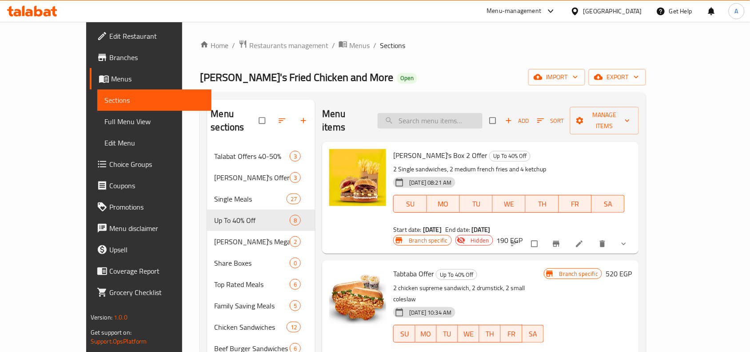
click at [433, 115] on input "search" at bounding box center [430, 121] width 105 height 16
type input "س"
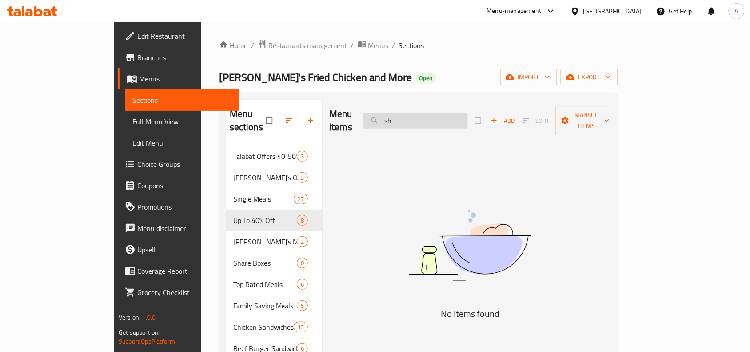
type input "s"
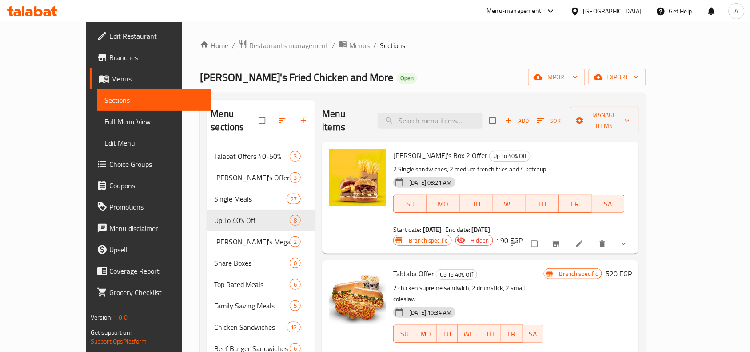
click at [438, 126] on div "Menu items Add Sort Manage items" at bounding box center [480, 121] width 317 height 42
click at [442, 113] on input "search" at bounding box center [430, 121] width 105 height 16
paste input "Diesel Offer"
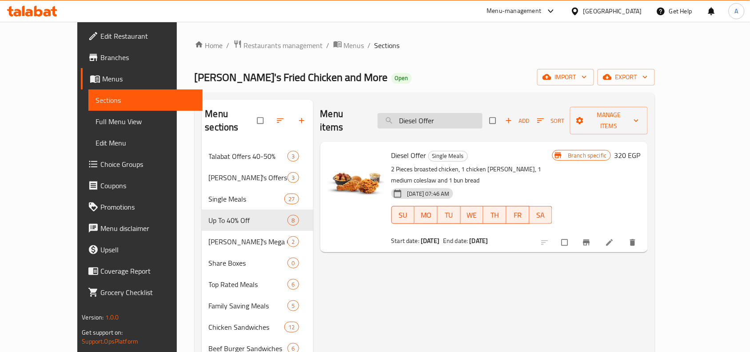
click at [428, 116] on input "Diesel Offer" at bounding box center [430, 121] width 105 height 16
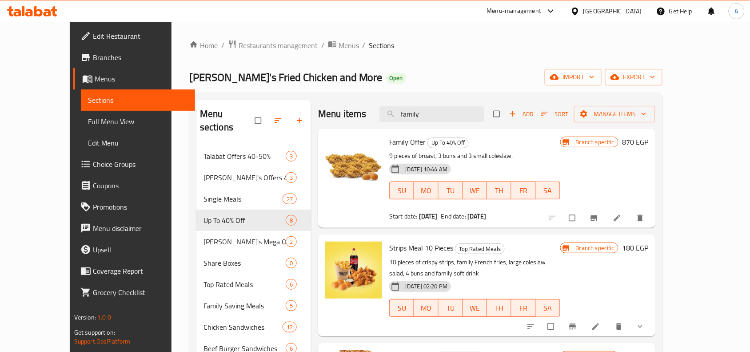
click at [389, 147] on span "Family Offer" at bounding box center [407, 141] width 36 height 13
copy span "Family"
drag, startPoint x: 476, startPoint y: 67, endPoint x: 423, endPoint y: 64, distance: 53.0
click at [476, 67] on div "Home / Restaurants management / Menus / Sections Tiko's Fried Chicken and More …" at bounding box center [425, 290] width 473 height 501
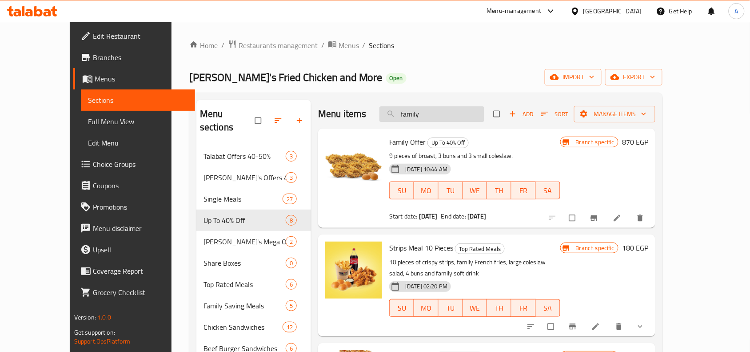
click at [461, 115] on input "family" at bounding box center [432, 114] width 105 height 16
paste input "El Rayak Offer"
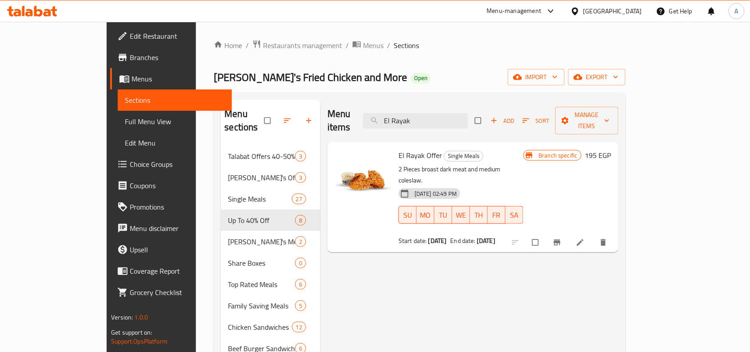
click at [409, 148] on span "El Rayak Offer" at bounding box center [421, 154] width 44 height 13
copy h6 "El Rayak Offer"
click at [414, 73] on div "Tiko's Fried Chicken and More Open import export" at bounding box center [420, 77] width 412 height 16
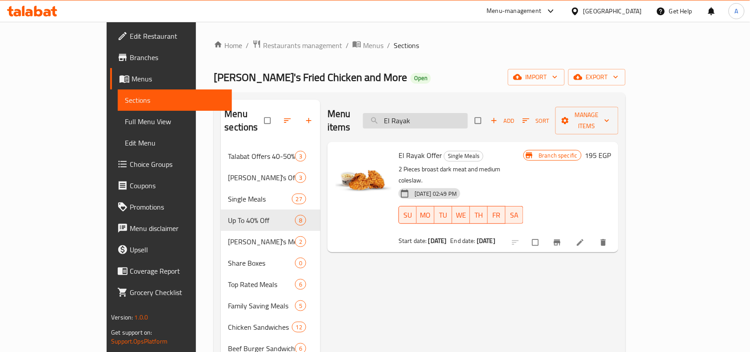
click at [468, 116] on input "El Rayak" at bounding box center [415, 121] width 105 height 16
paste input "Mongz Offer"
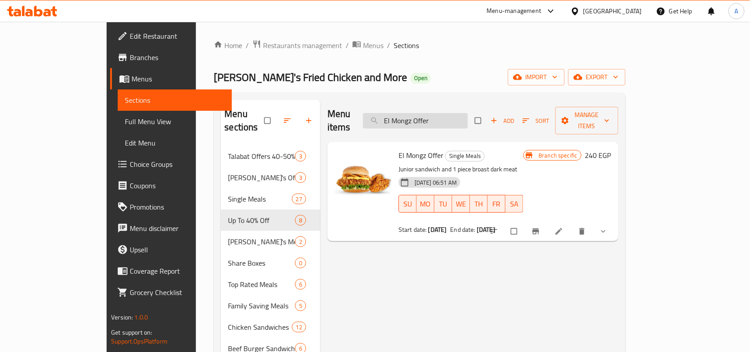
click at [456, 114] on input "El Mongz Offer" at bounding box center [415, 121] width 105 height 16
drag, startPoint x: 399, startPoint y: 54, endPoint x: 399, endPoint y: 61, distance: 7.1
click at [399, 54] on div "Home / Restaurants management / Menus / Sections Tiko's Fried Chicken and More …" at bounding box center [420, 290] width 412 height 501
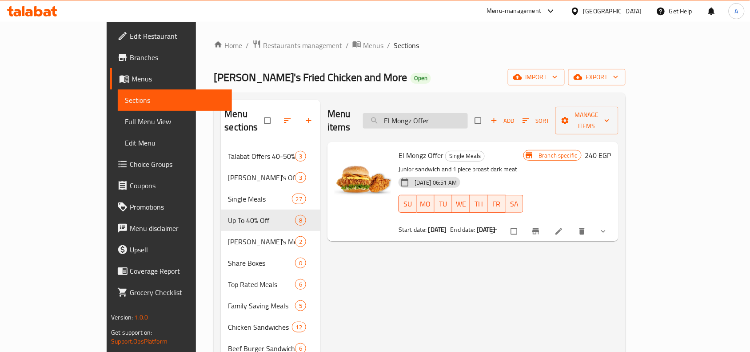
click at [442, 113] on input "El Mongz Offer" at bounding box center [415, 121] width 105 height 16
paste input "Asli"
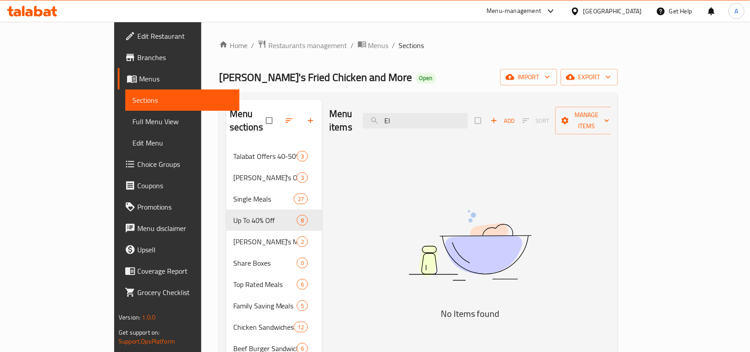
type input "E"
type input "asli"
click at [454, 130] on div "Menu items asli Add Sort Manage items No Items found" at bounding box center [466, 316] width 289 height 433
click at [456, 120] on input "asli" at bounding box center [415, 121] width 105 height 16
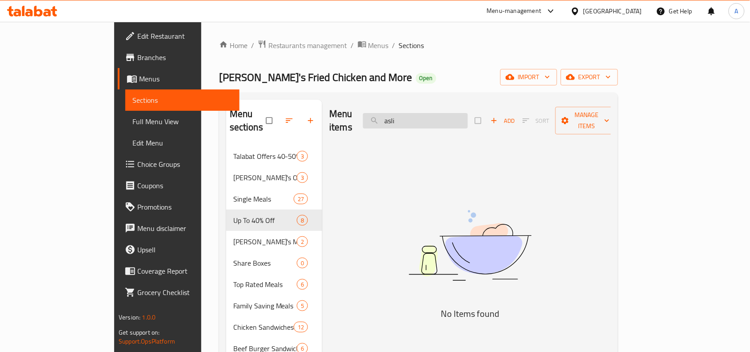
click at [456, 120] on input "asli" at bounding box center [415, 121] width 105 height 16
type input "a"
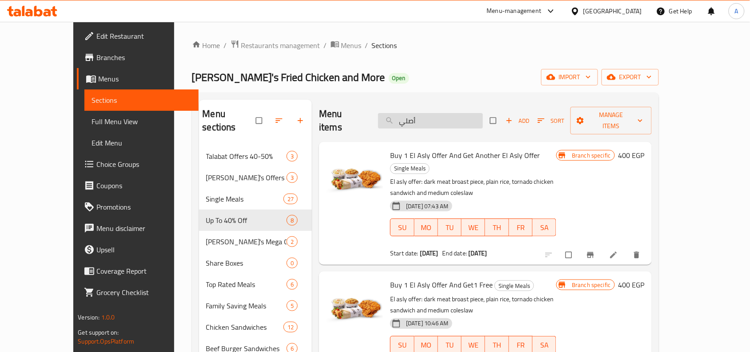
click at [428, 113] on input "أصلي" at bounding box center [430, 121] width 105 height 16
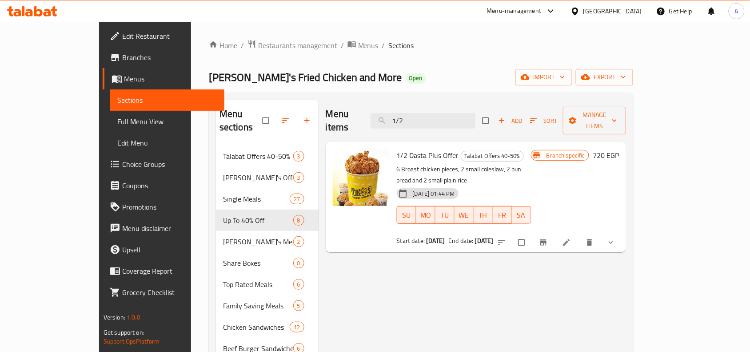
click at [410, 148] on span "1/2 Dasta Plus Offer" at bounding box center [428, 154] width 62 height 13
copy h6 "1/2 Dasta Plus Offer"
click at [427, 250] on div "Menu items 1/2 Add Sort Manage items 1/2 Dasta Plus Offer Talabat Offers 40-50%…" at bounding box center [473, 316] width 308 height 433
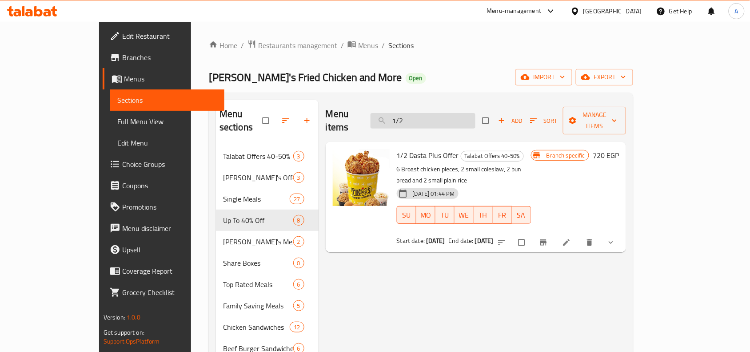
click at [443, 116] on input "1/2" at bounding box center [423, 121] width 105 height 16
paste input "Tabtaba Offer"
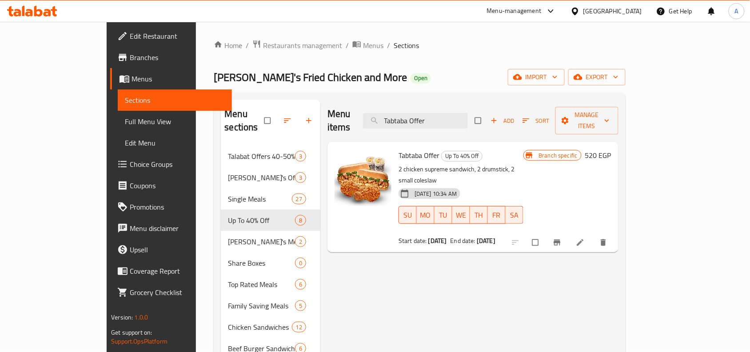
type input "Tabtaba Offer"
click at [130, 62] on span "Branches" at bounding box center [177, 57] width 95 height 11
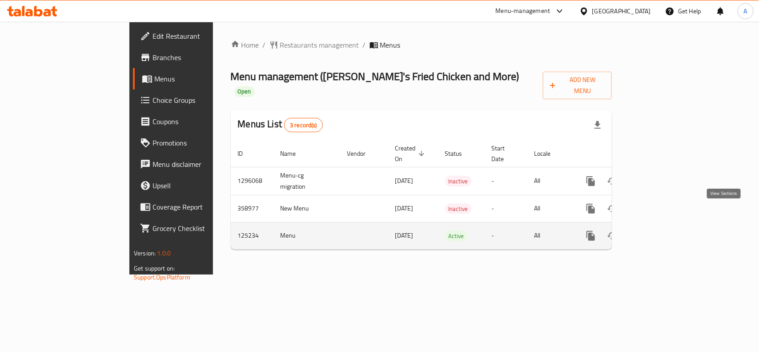
click at [660, 230] on icon "enhanced table" at bounding box center [654, 235] width 11 height 11
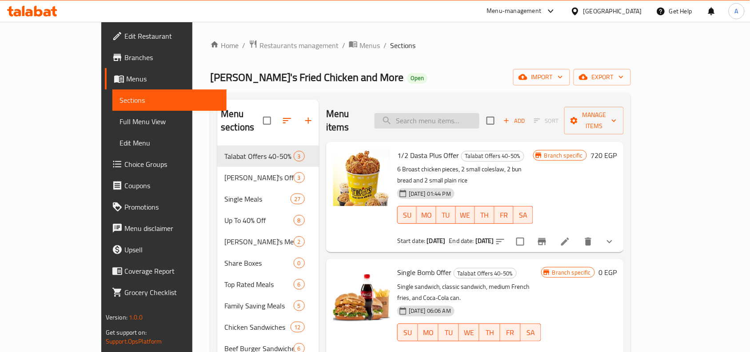
click at [436, 117] on input "search" at bounding box center [427, 121] width 105 height 16
type input "ة"
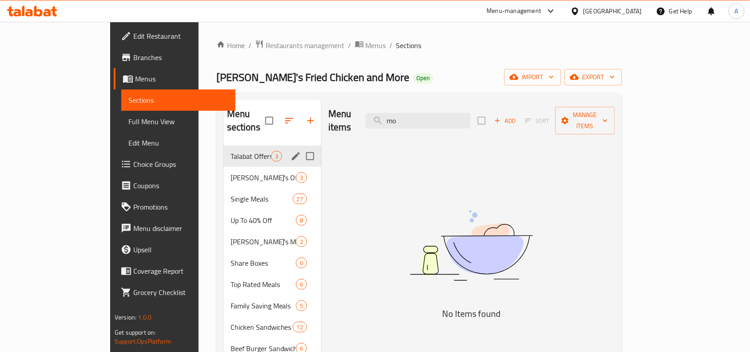
type input "m"
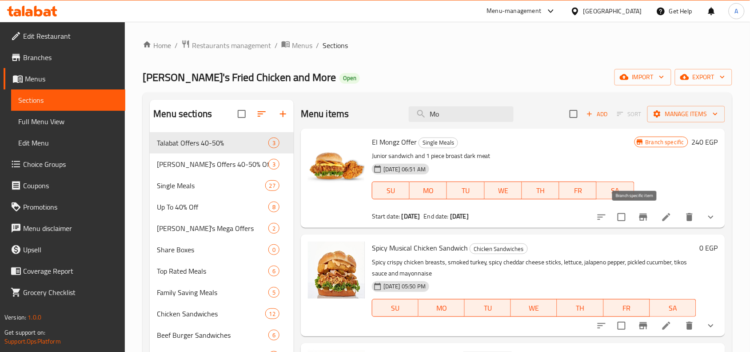
type input "Mo"
click at [638, 213] on icon "Branch-specific-item" at bounding box center [643, 217] width 11 height 11
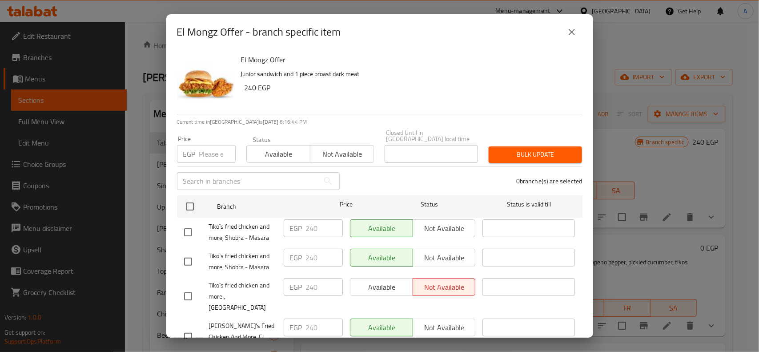
click at [184, 287] on input "checkbox" at bounding box center [188, 296] width 19 height 19
checkbox input "true"
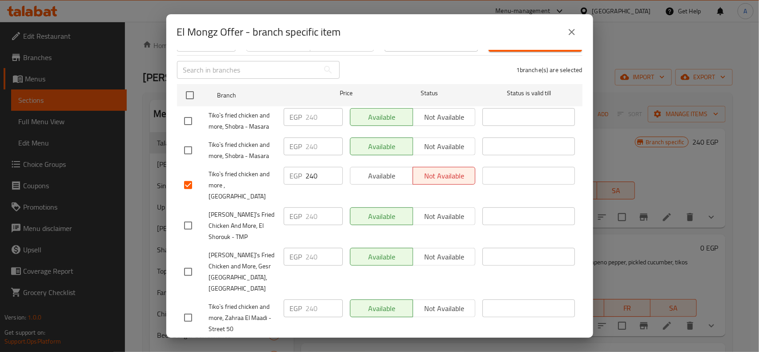
click at [376, 172] on span "Available" at bounding box center [382, 175] width 56 height 13
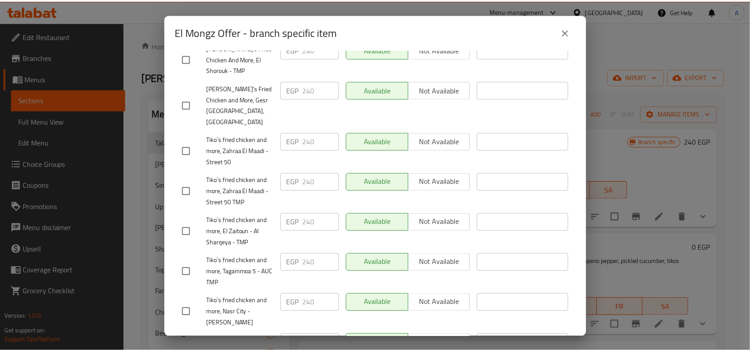
scroll to position [506, 0]
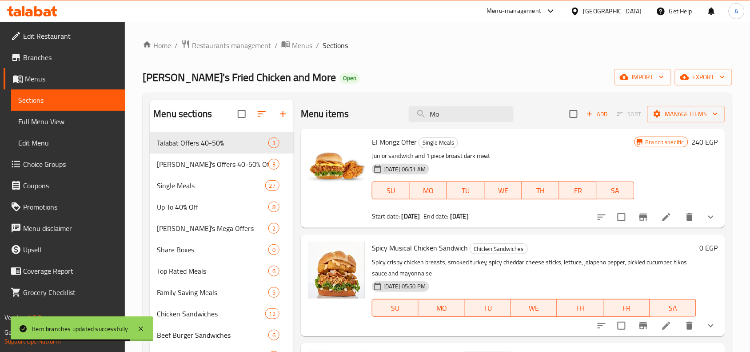
click at [39, 61] on span "Branches" at bounding box center [70, 57] width 95 height 11
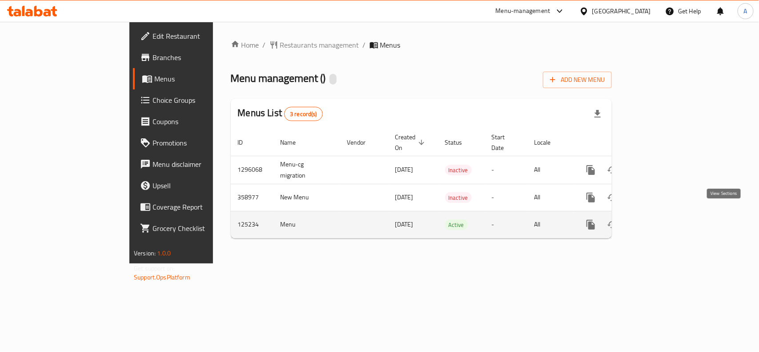
click at [660, 219] on icon "enhanced table" at bounding box center [654, 224] width 11 height 11
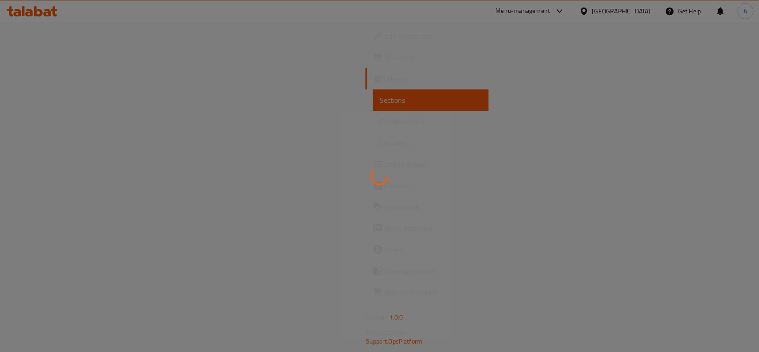
click at [719, 214] on div at bounding box center [379, 176] width 759 height 352
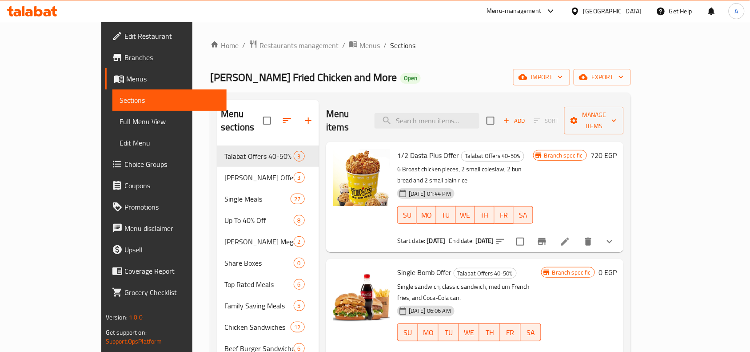
click at [120, 123] on span "Full Menu View" at bounding box center [170, 121] width 100 height 11
drag, startPoint x: 59, startPoint y: 123, endPoint x: 83, endPoint y: 134, distance: 25.9
click at [120, 123] on span "Full Menu View" at bounding box center [170, 121] width 100 height 11
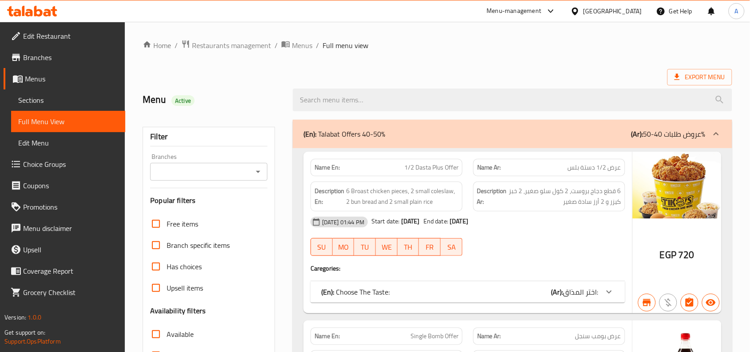
click at [258, 170] on icon "Open" at bounding box center [258, 171] width 11 height 11
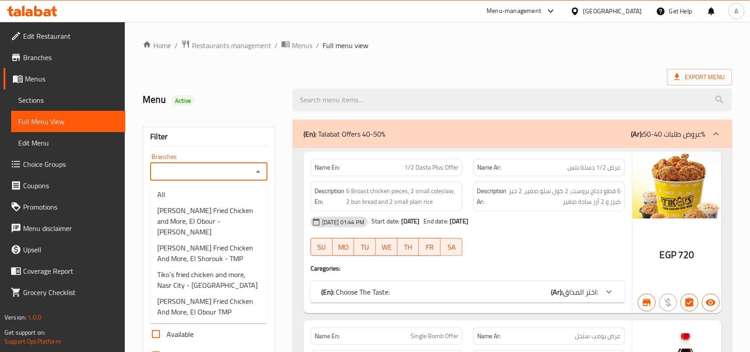
click at [212, 216] on span "[PERSON_NAME]'s Fried Chicken and More, El Obour - [PERSON_NAME]" at bounding box center [208, 221] width 103 height 32
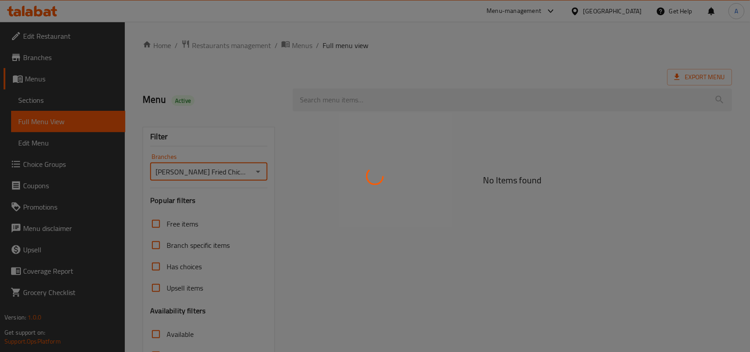
type input "[PERSON_NAME]'s Fried Chicken and More, El Obour - [PERSON_NAME]"
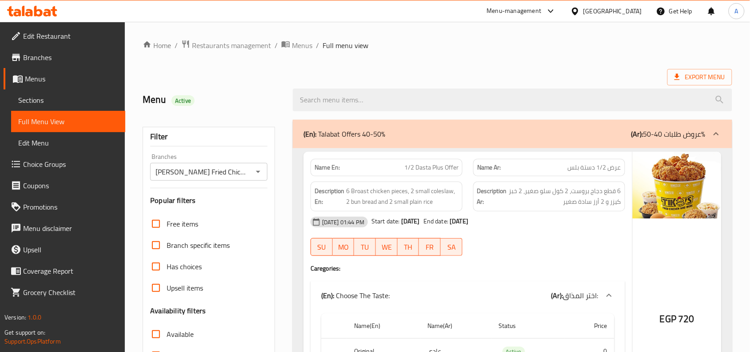
scroll to position [333, 0]
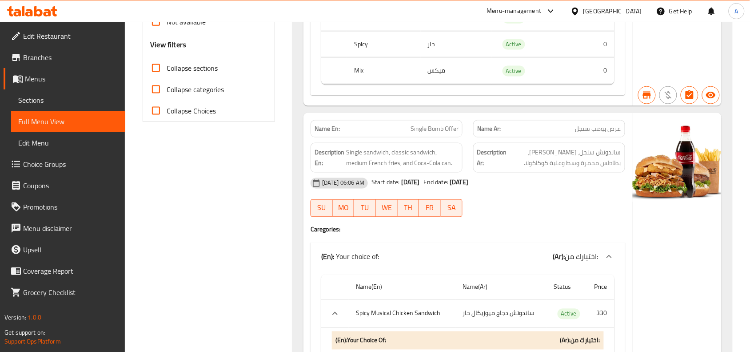
click at [160, 88] on input "Collapse categories" at bounding box center [155, 89] width 21 height 21
checkbox input "true"
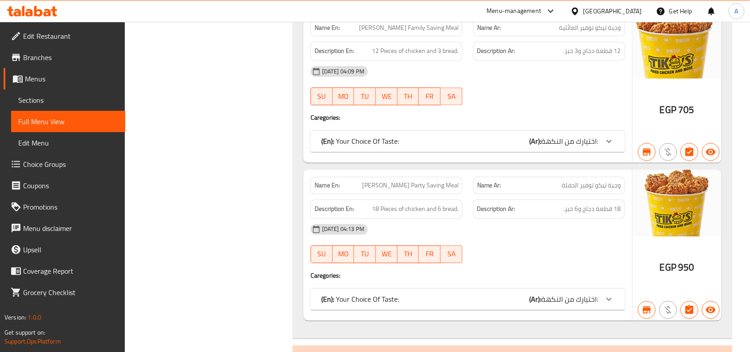
scroll to position [0, 0]
